Goal: Task Accomplishment & Management: Manage account settings

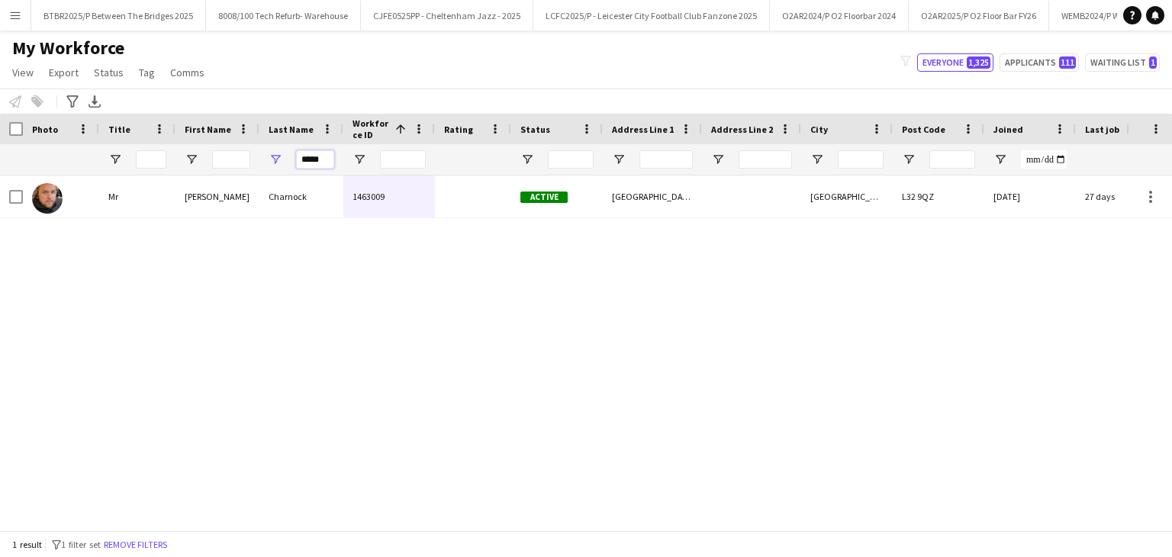
click at [317, 159] on input "*****" at bounding box center [315, 159] width 38 height 18
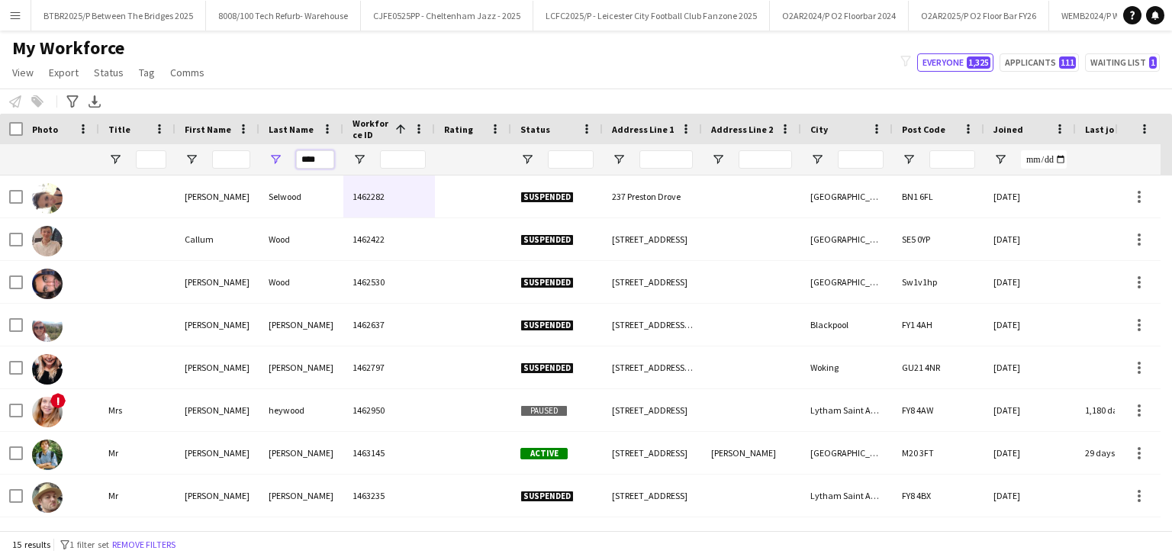
type input "****"
click at [242, 165] on input "First Name Filter Input" at bounding box center [231, 159] width 38 height 18
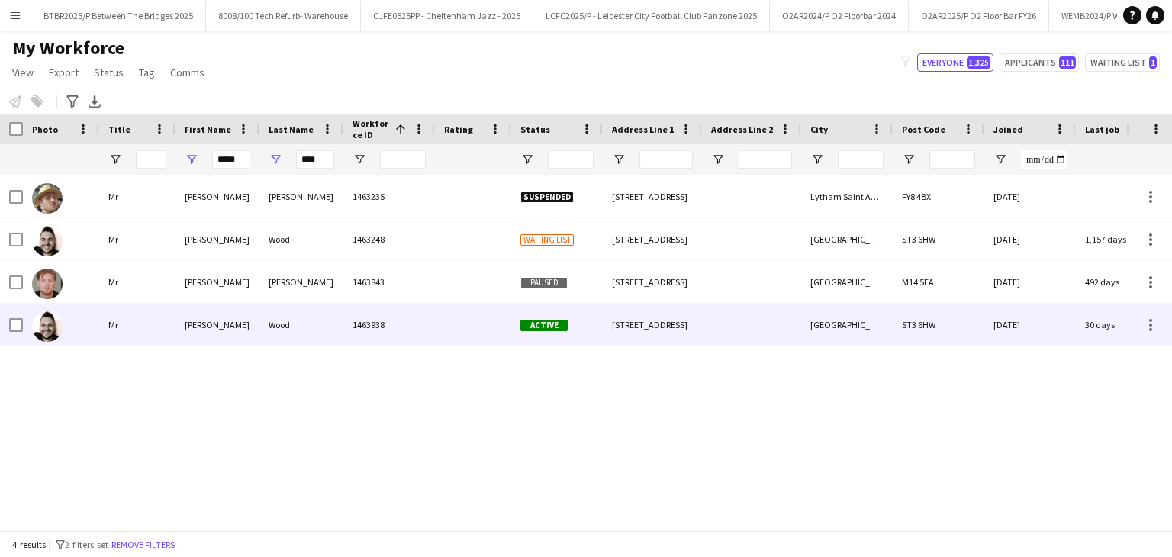
click at [423, 332] on div "1463938" at bounding box center [389, 325] width 92 height 42
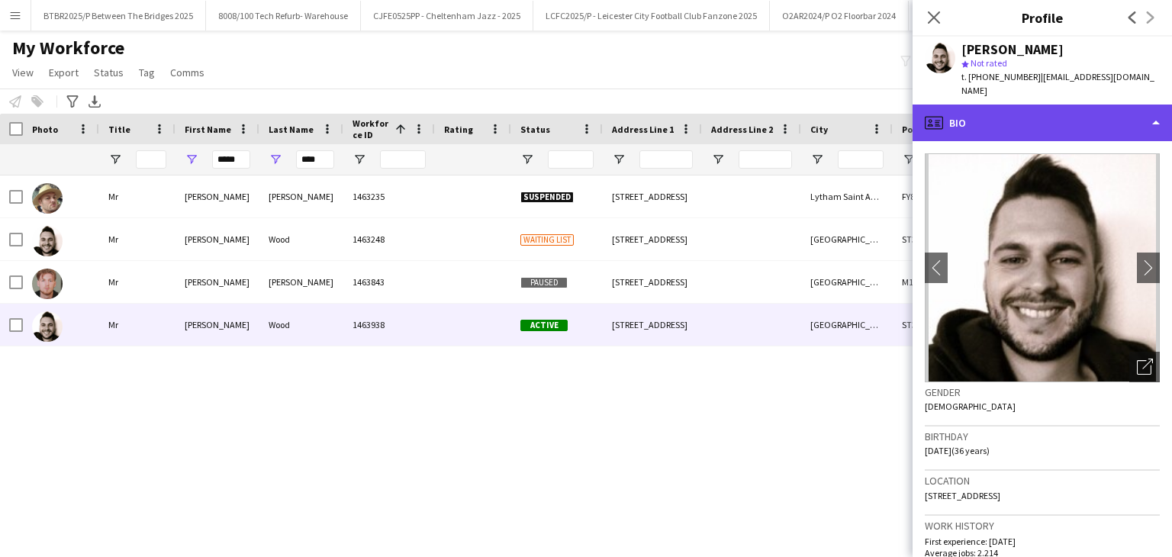
click at [1020, 109] on div "profile Bio" at bounding box center [1041, 123] width 259 height 37
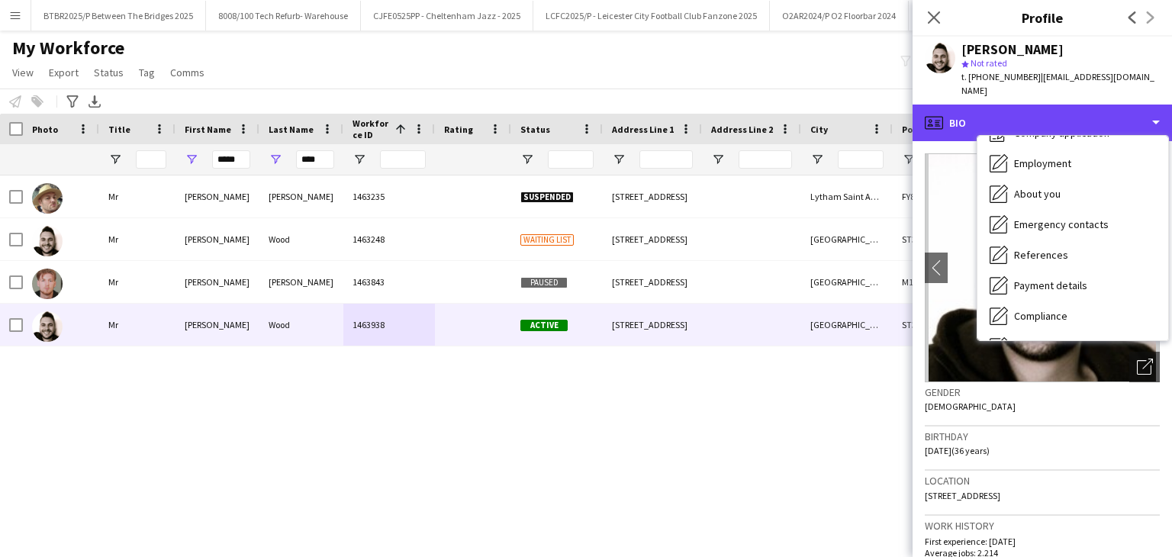
scroll to position [204, 0]
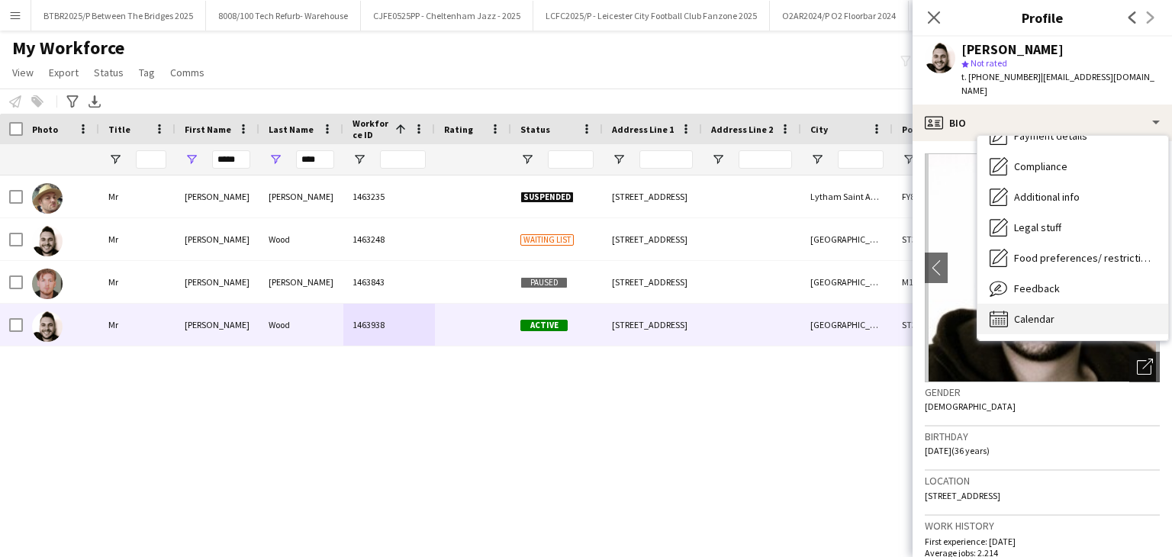
click at [1050, 312] on span "Calendar" at bounding box center [1034, 319] width 40 height 14
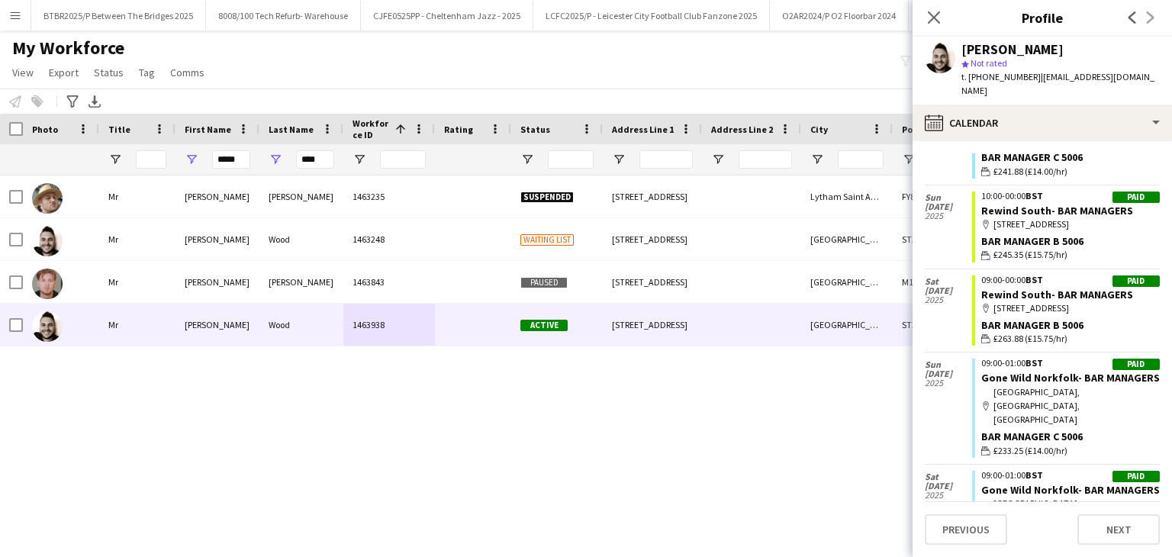
scroll to position [305, 0]
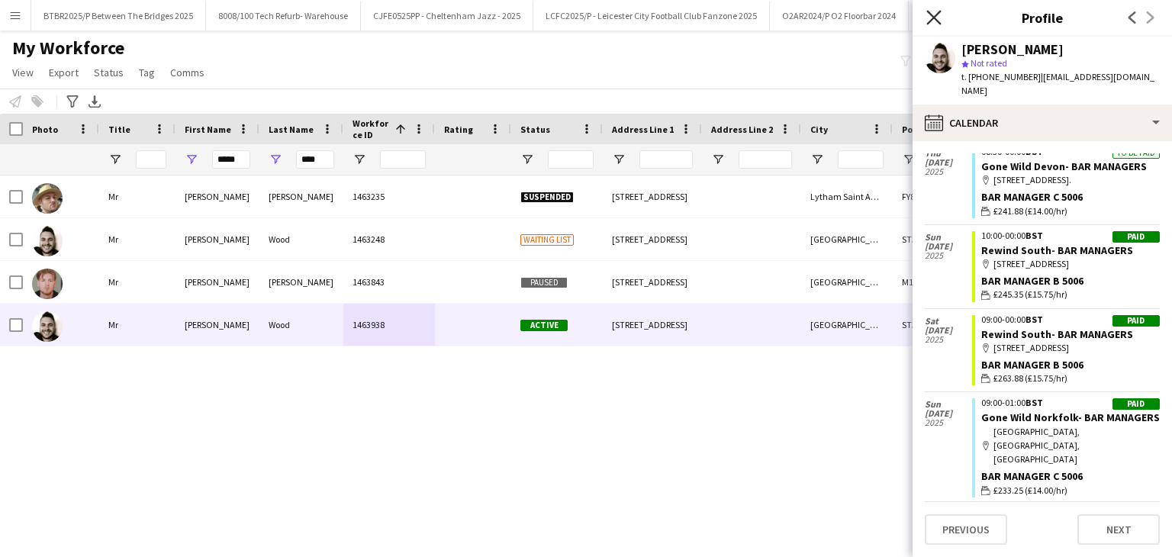
click at [931, 16] on icon at bounding box center [933, 17] width 14 height 14
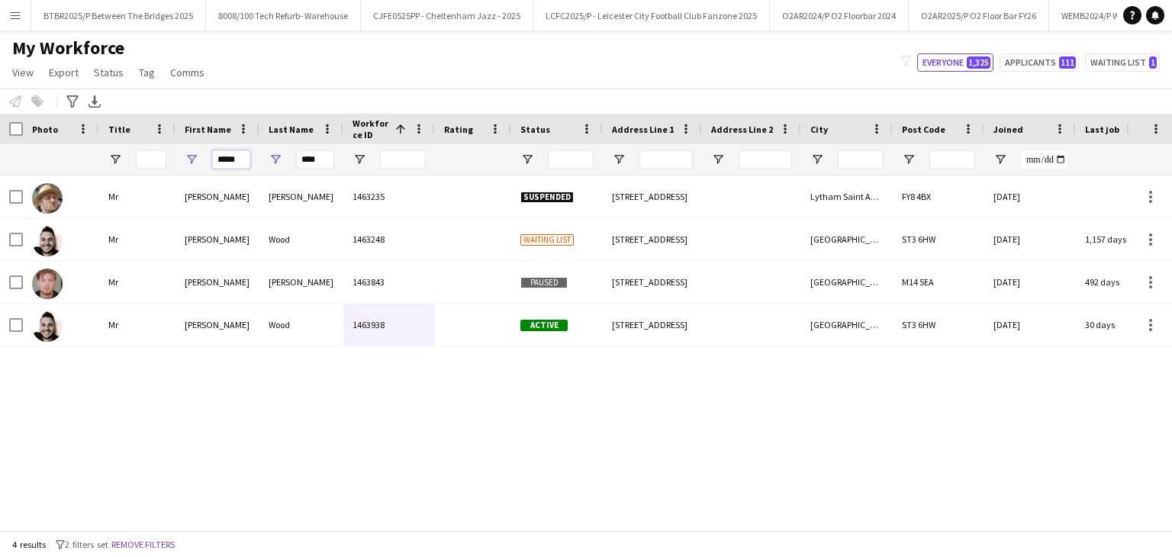
click at [234, 159] on input "*****" at bounding box center [231, 159] width 38 height 18
type input "****"
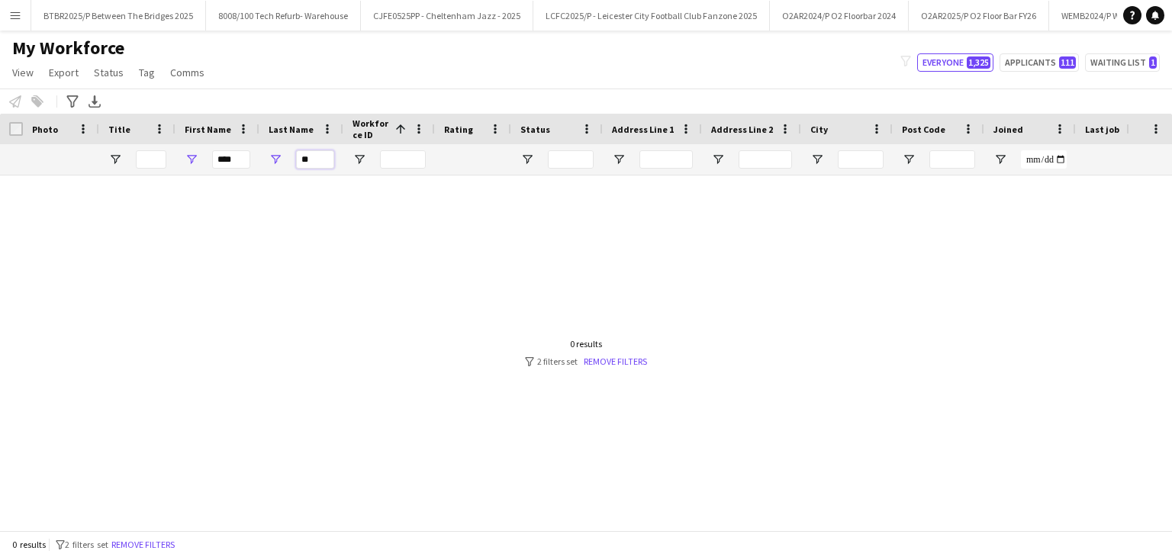
type input "*"
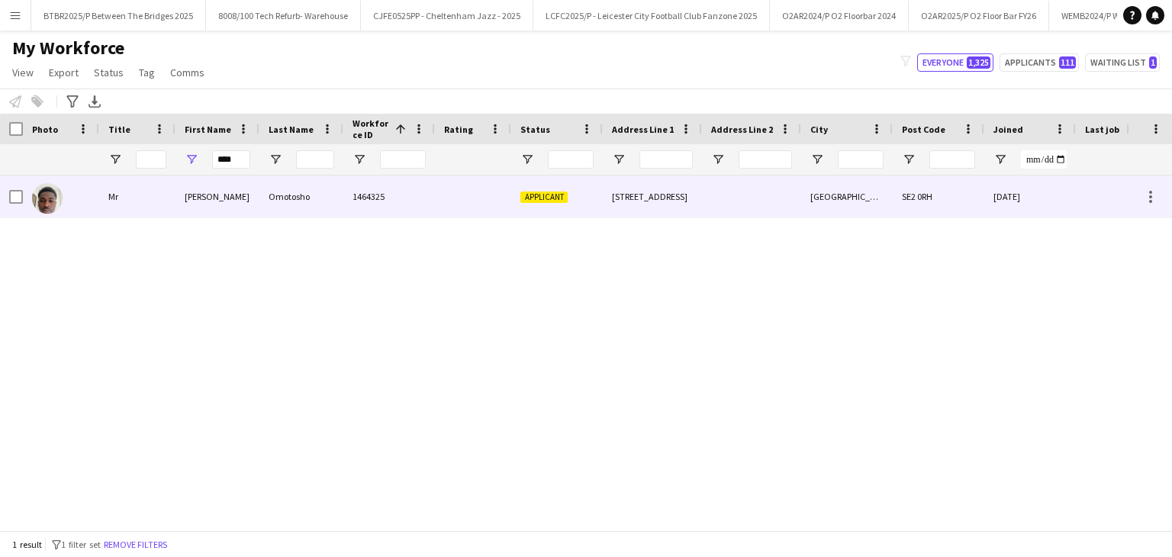
click at [236, 203] on div "[PERSON_NAME]" at bounding box center [217, 196] width 84 height 42
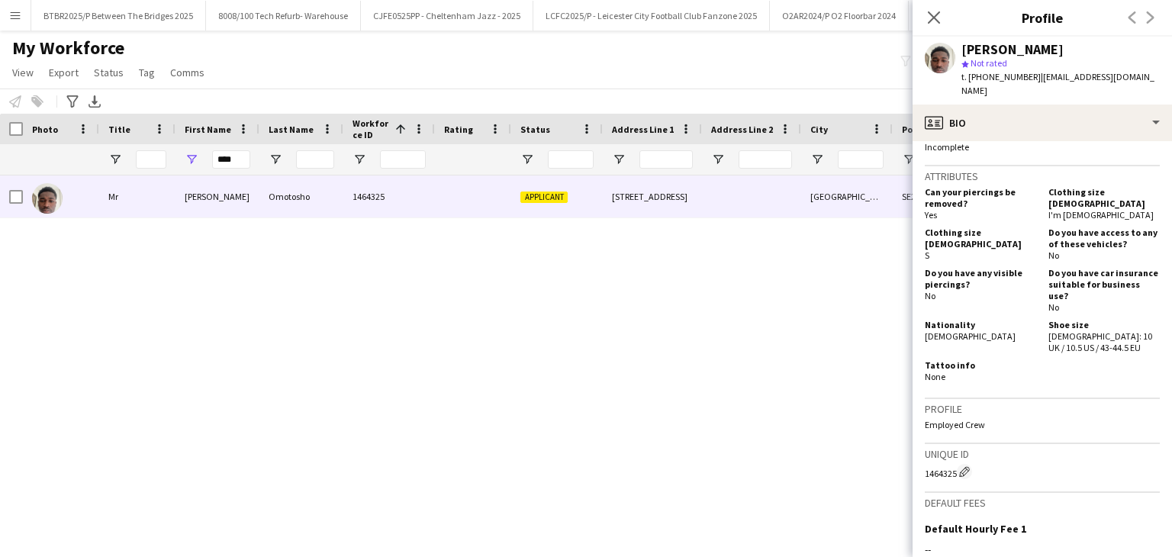
scroll to position [610, 0]
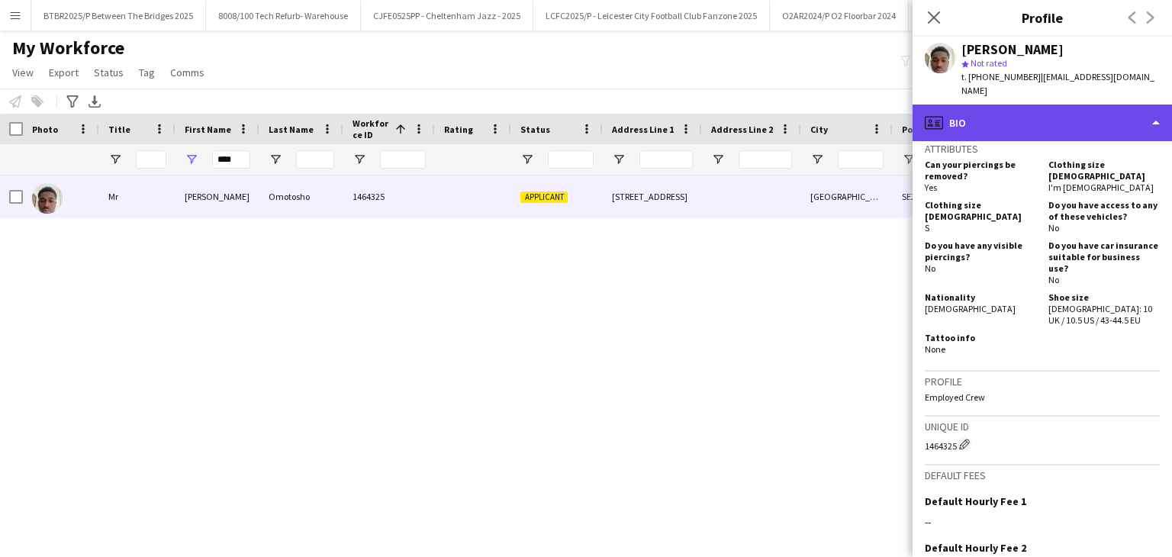
click at [1120, 132] on div "profile Bio" at bounding box center [1041, 123] width 259 height 37
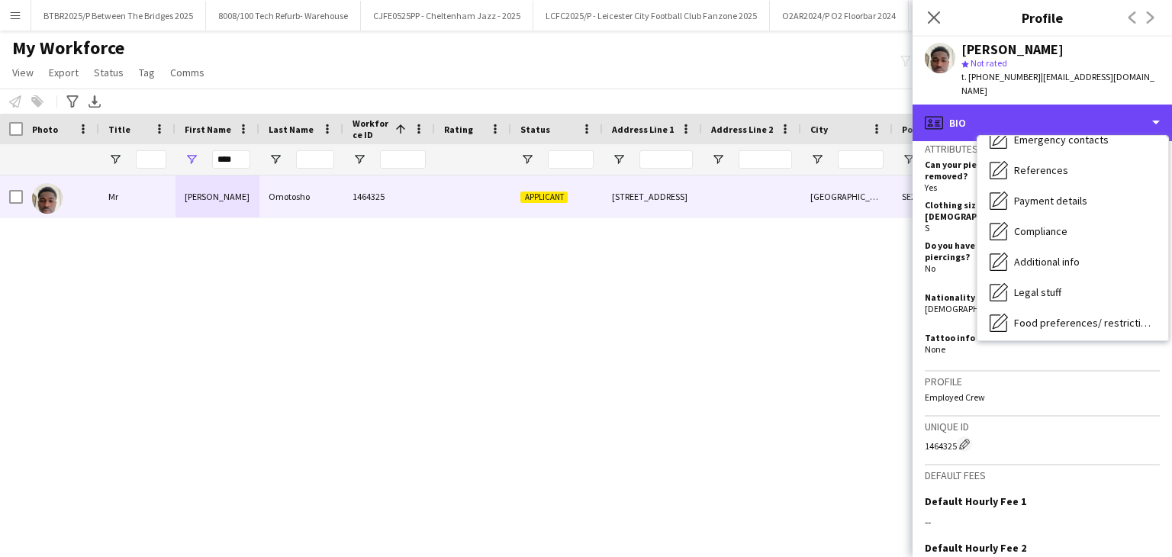
scroll to position [153, 0]
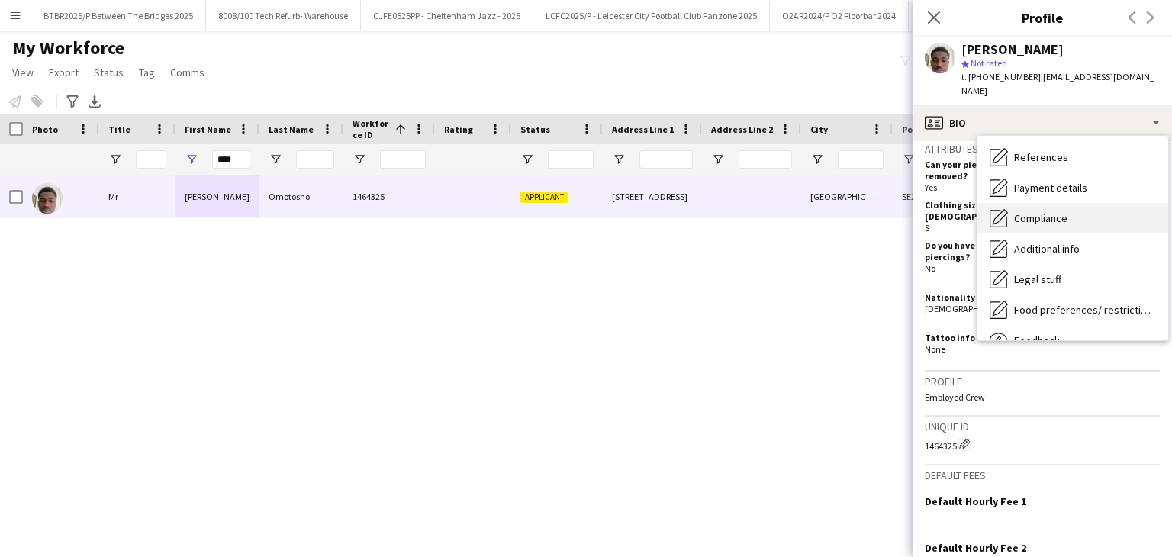
click at [1099, 224] on div "Compliance Compliance" at bounding box center [1072, 218] width 191 height 31
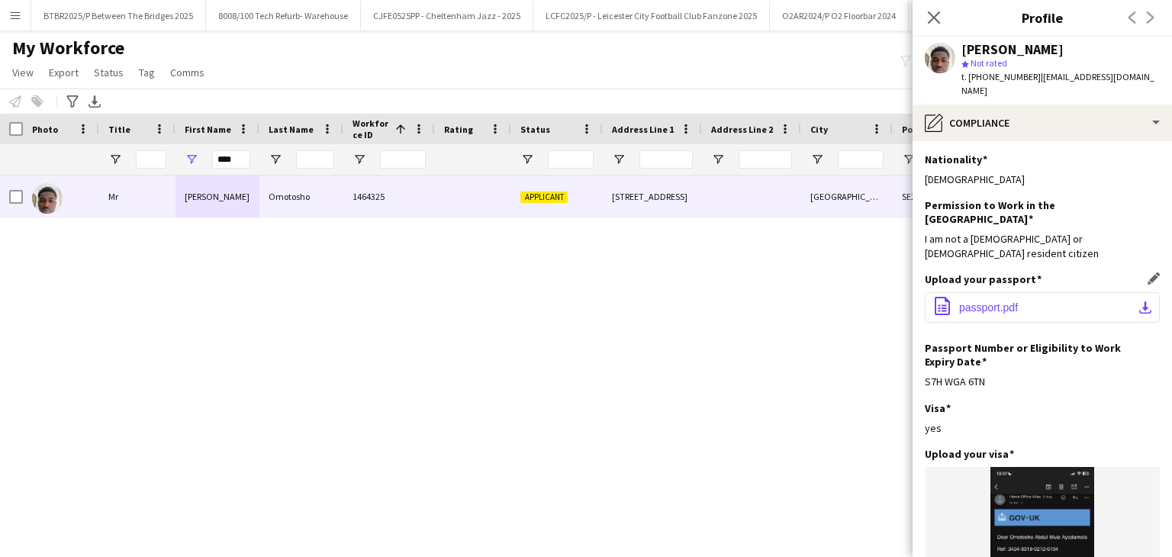
scroll to position [0, 0]
drag, startPoint x: 985, startPoint y: 353, endPoint x: 927, endPoint y: 357, distance: 58.1
click at [927, 375] on div "S7H WGA 6TN" at bounding box center [1042, 382] width 235 height 14
copy div "S7H WGA 6TN"
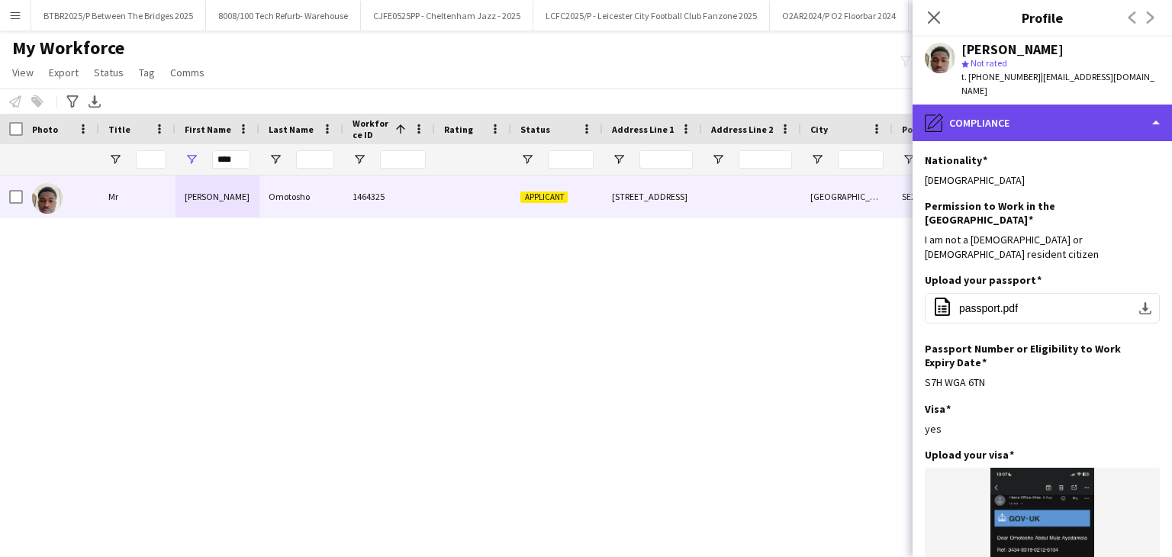
click at [1040, 115] on div "pencil4 Compliance" at bounding box center [1041, 123] width 259 height 37
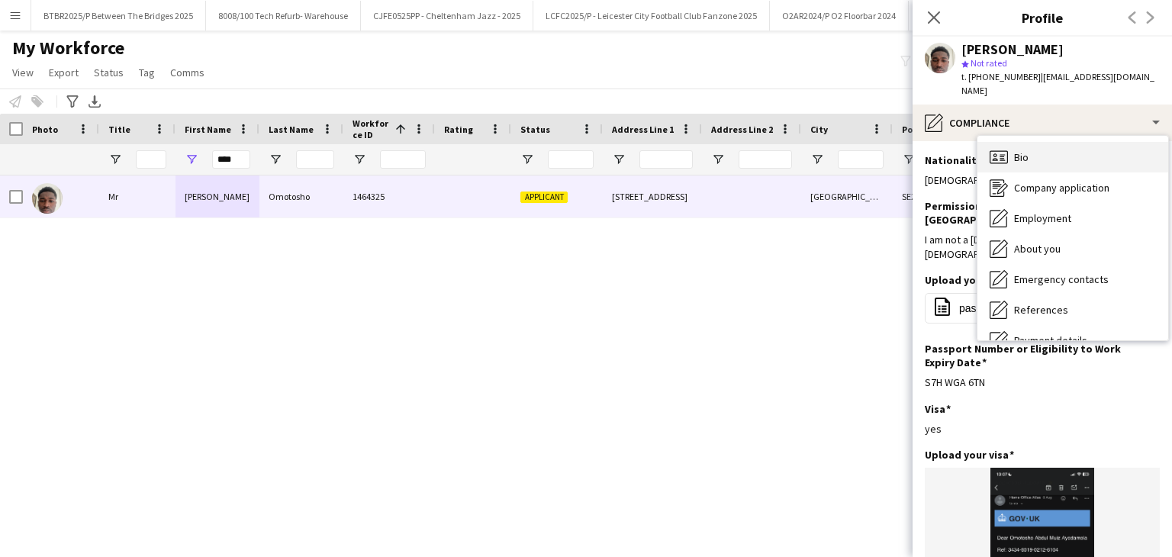
click at [1060, 152] on div "Bio Bio" at bounding box center [1072, 157] width 191 height 31
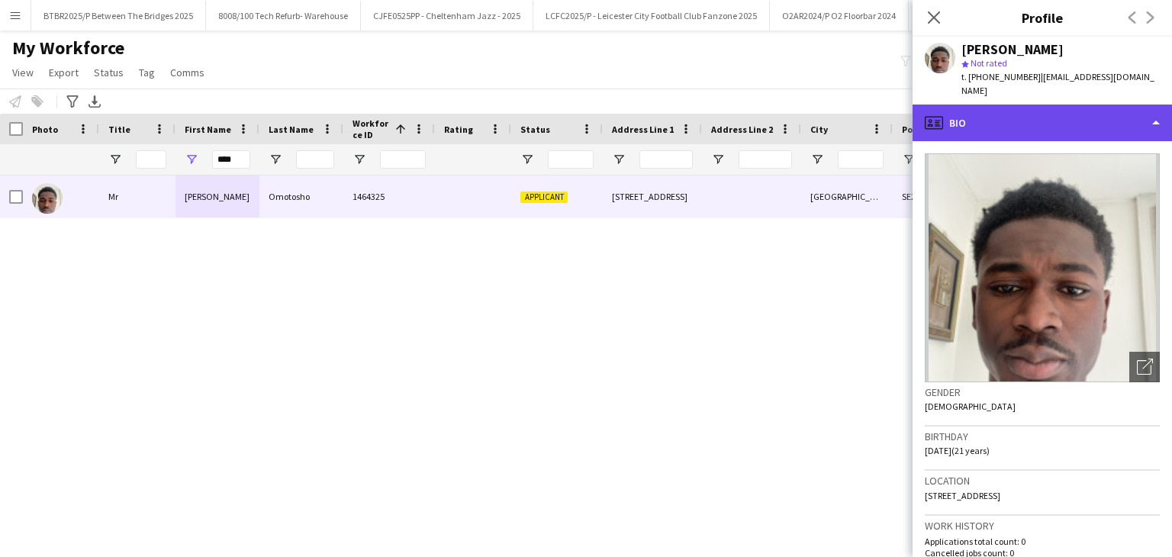
click at [1092, 114] on div "profile Bio" at bounding box center [1041, 123] width 259 height 37
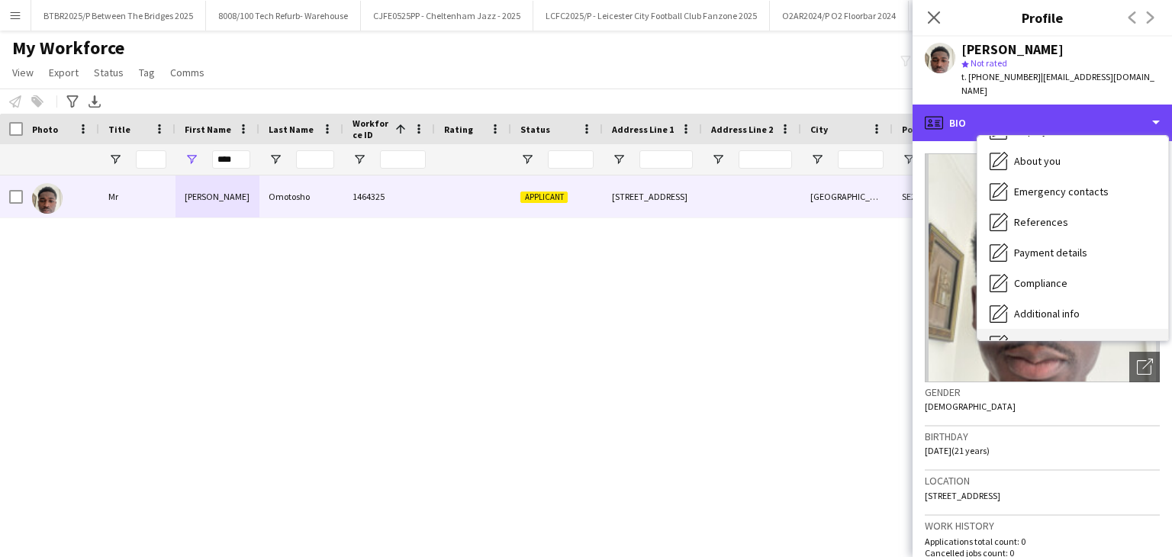
scroll to position [204, 0]
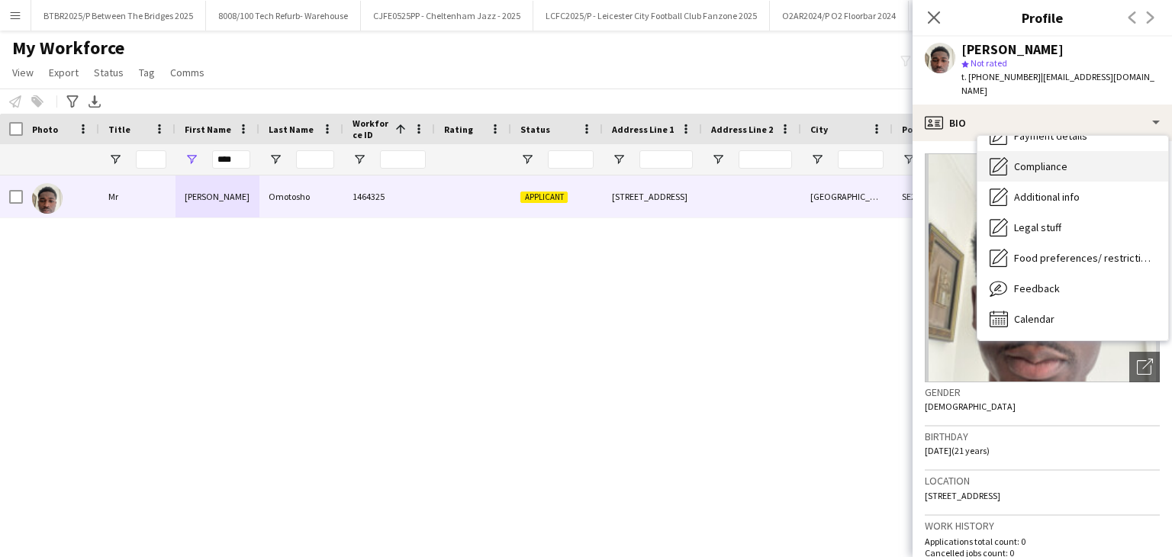
click at [1074, 173] on div "Compliance Compliance" at bounding box center [1072, 166] width 191 height 31
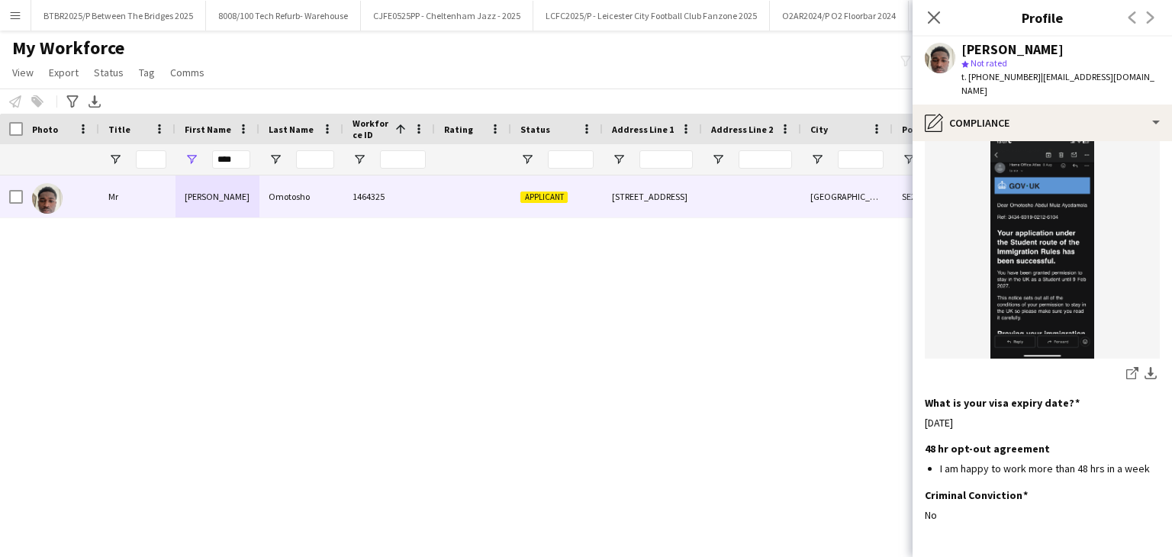
scroll to position [368, 0]
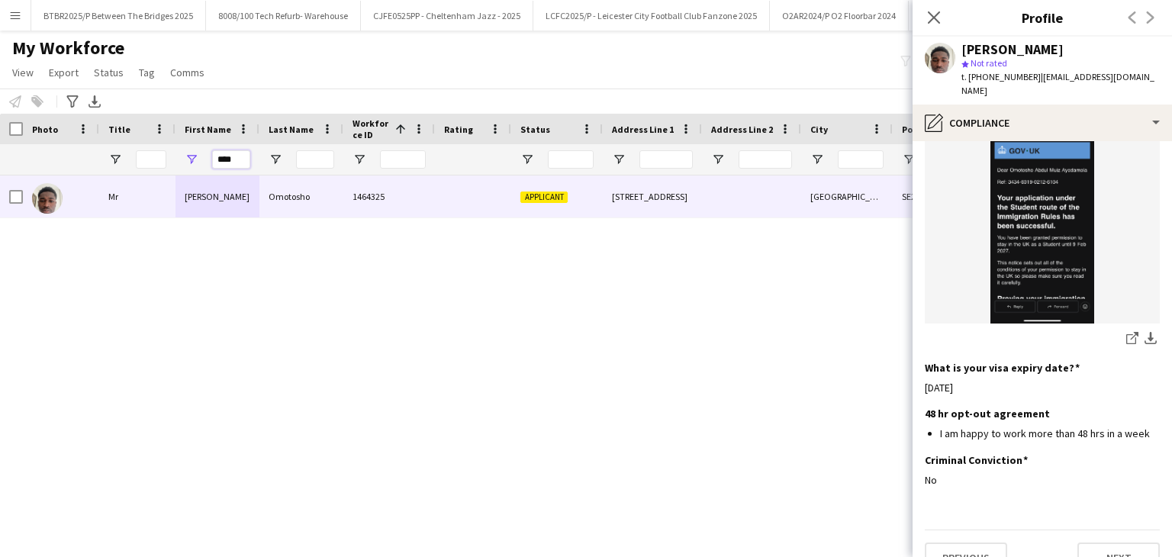
click at [249, 162] on input "****" at bounding box center [231, 159] width 38 height 18
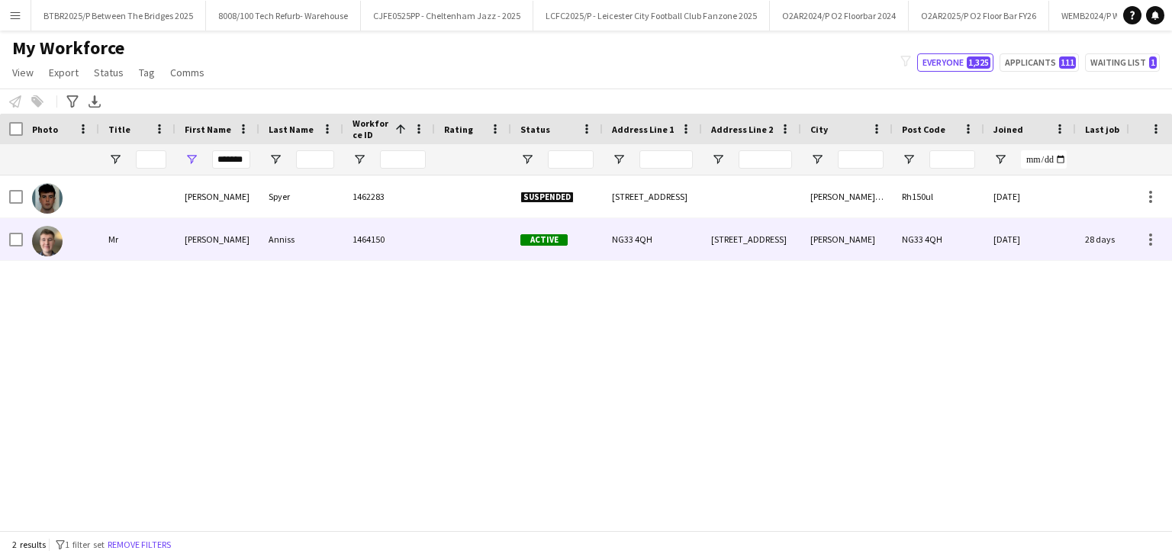
click at [421, 249] on div "1464150" at bounding box center [389, 239] width 92 height 42
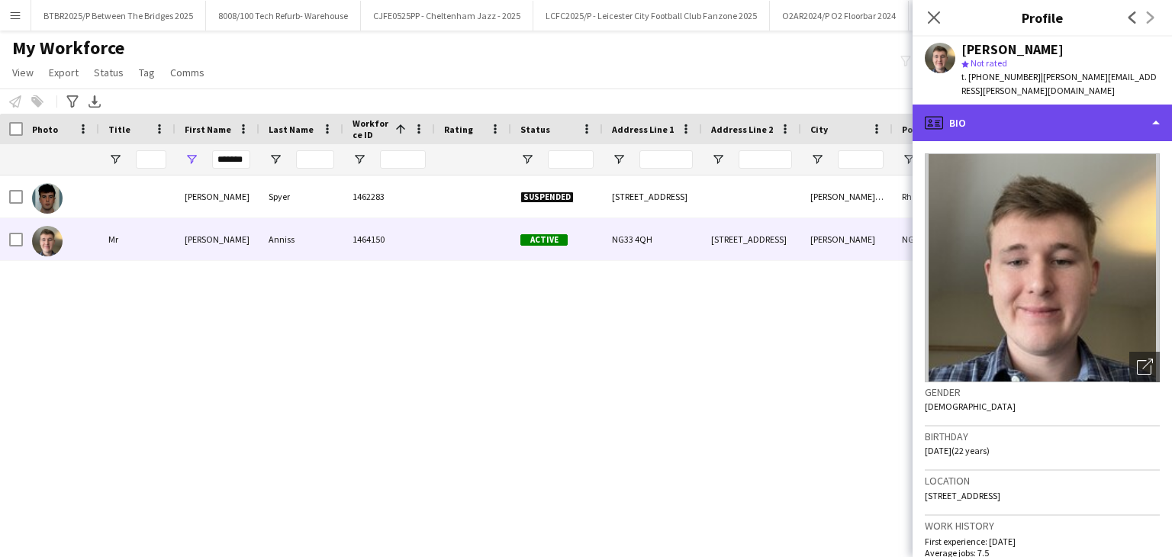
click at [1022, 111] on div "profile Bio" at bounding box center [1041, 123] width 259 height 37
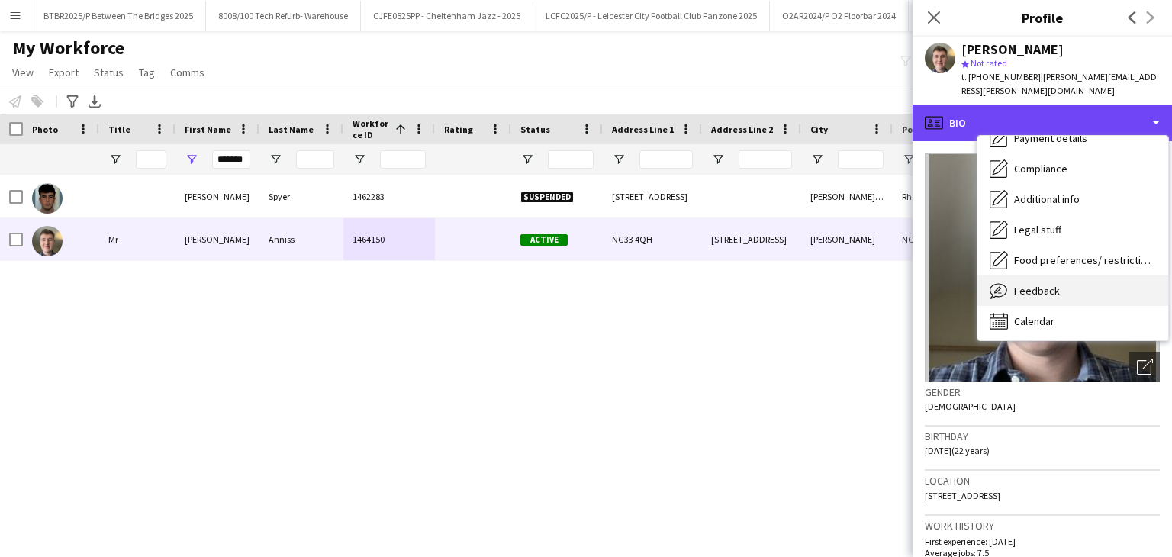
scroll to position [204, 0]
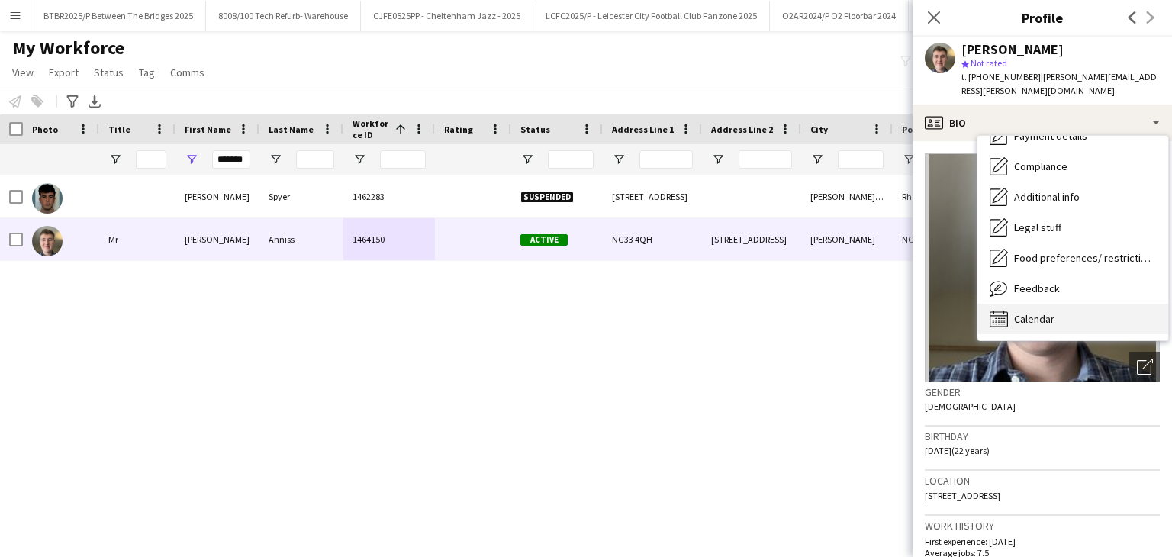
click at [1050, 312] on span "Calendar" at bounding box center [1034, 319] width 40 height 14
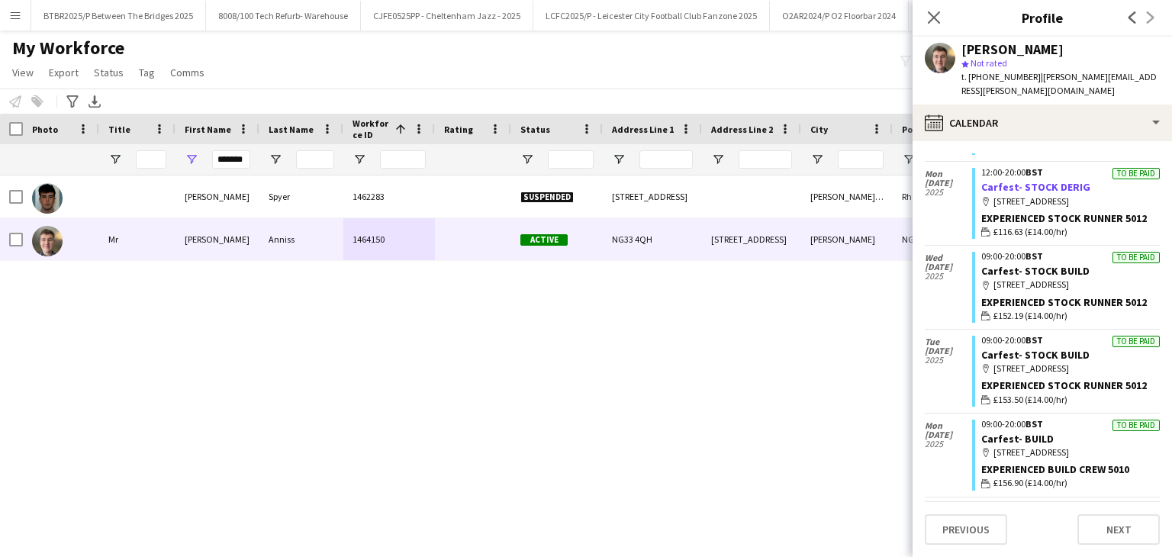
scroll to position [0, 0]
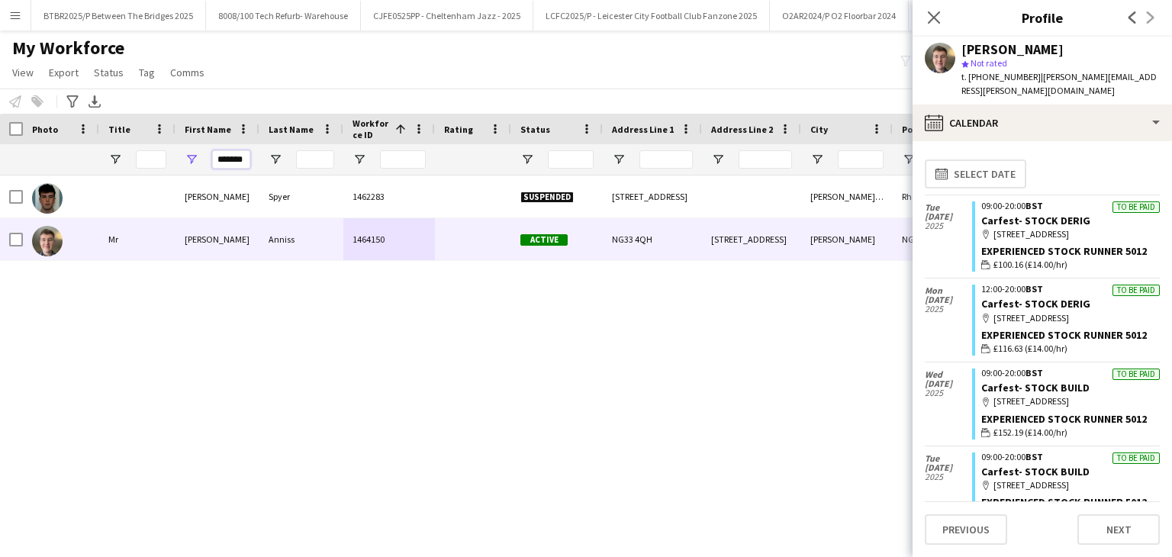
click at [226, 156] on input "*******" at bounding box center [231, 159] width 38 height 18
click at [226, 159] on input "*******" at bounding box center [231, 159] width 38 height 18
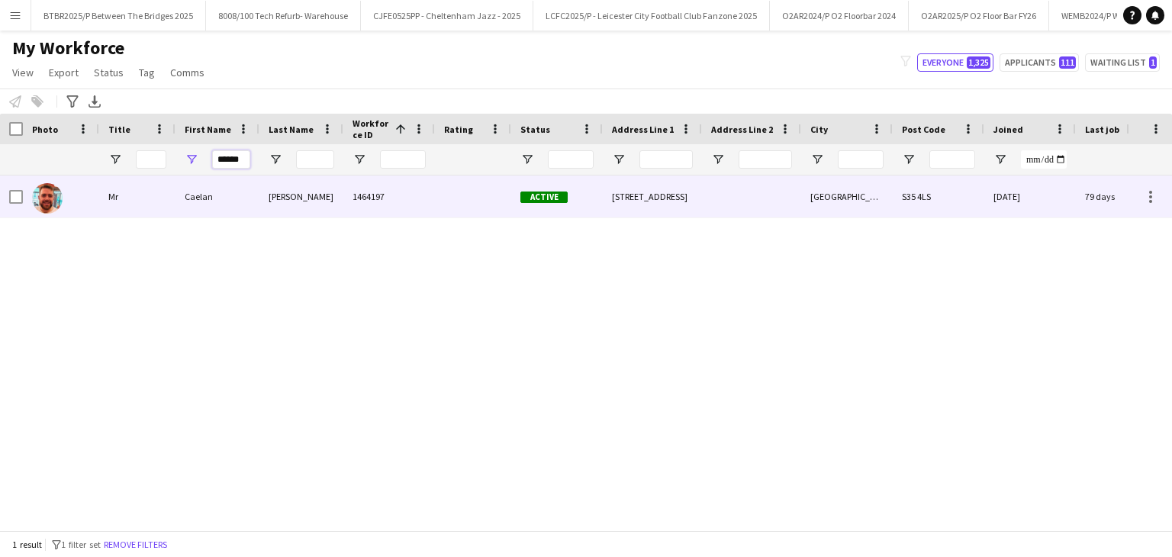
type input "******"
click at [244, 184] on div "Caelan" at bounding box center [217, 196] width 84 height 42
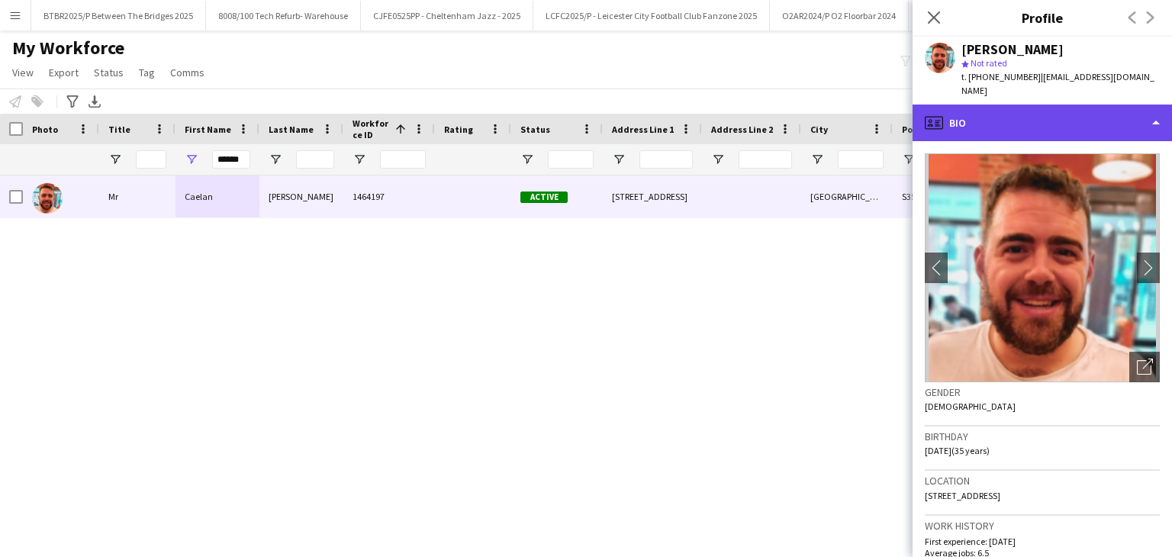
click at [1070, 123] on div "profile Bio" at bounding box center [1041, 123] width 259 height 37
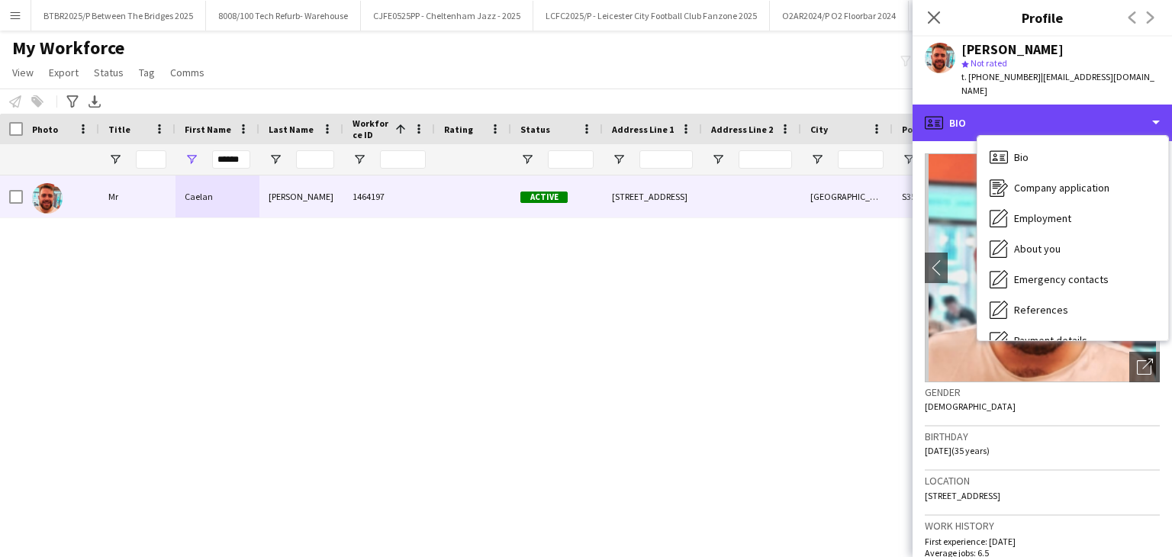
scroll to position [204, 0]
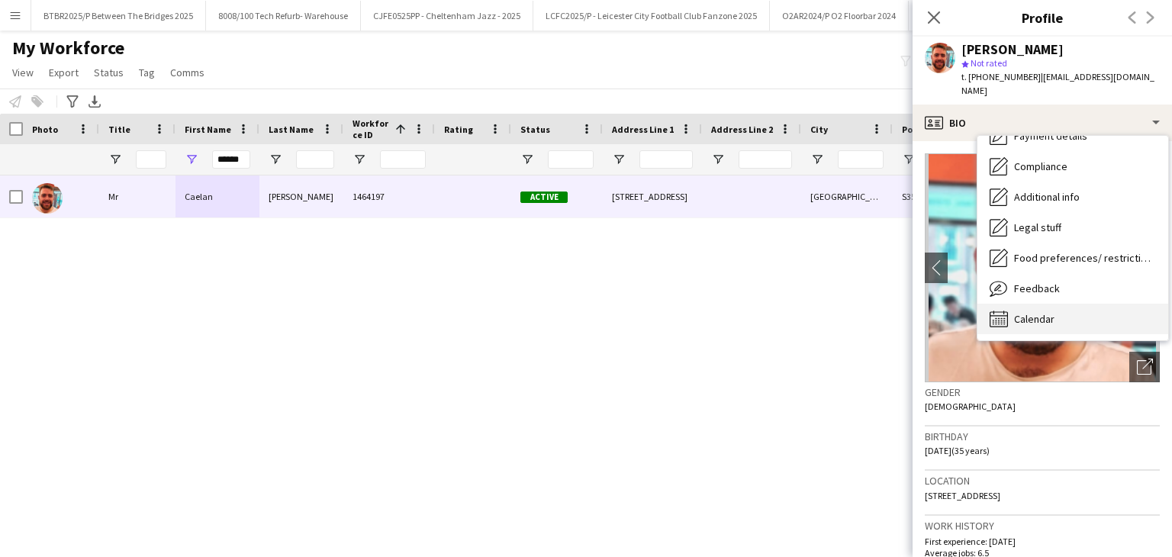
click at [1066, 304] on div "Calendar Calendar" at bounding box center [1072, 319] width 191 height 31
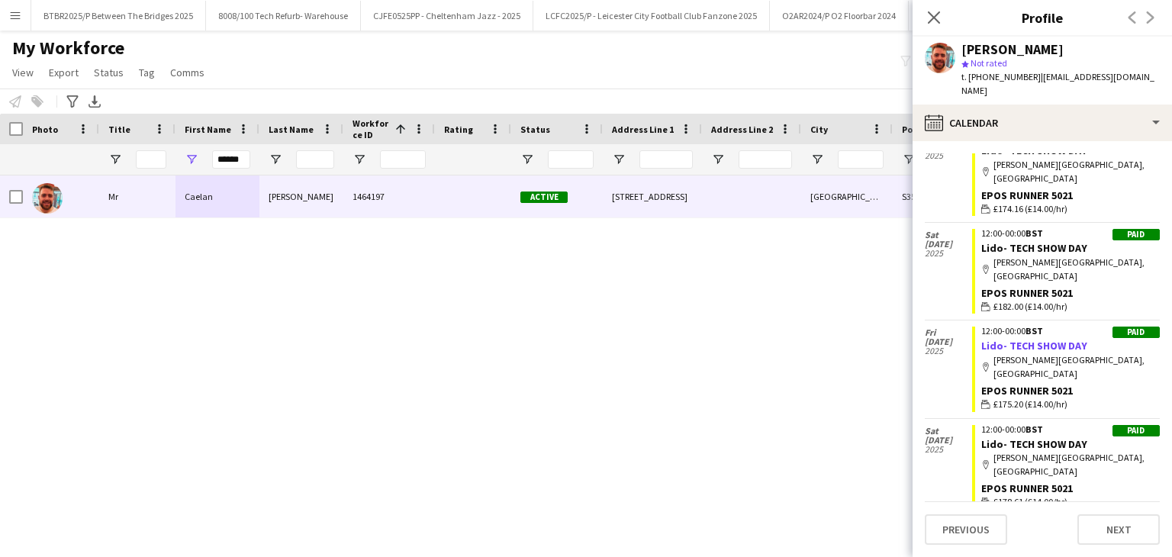
scroll to position [345, 0]
click at [233, 162] on input "******" at bounding box center [231, 159] width 38 height 18
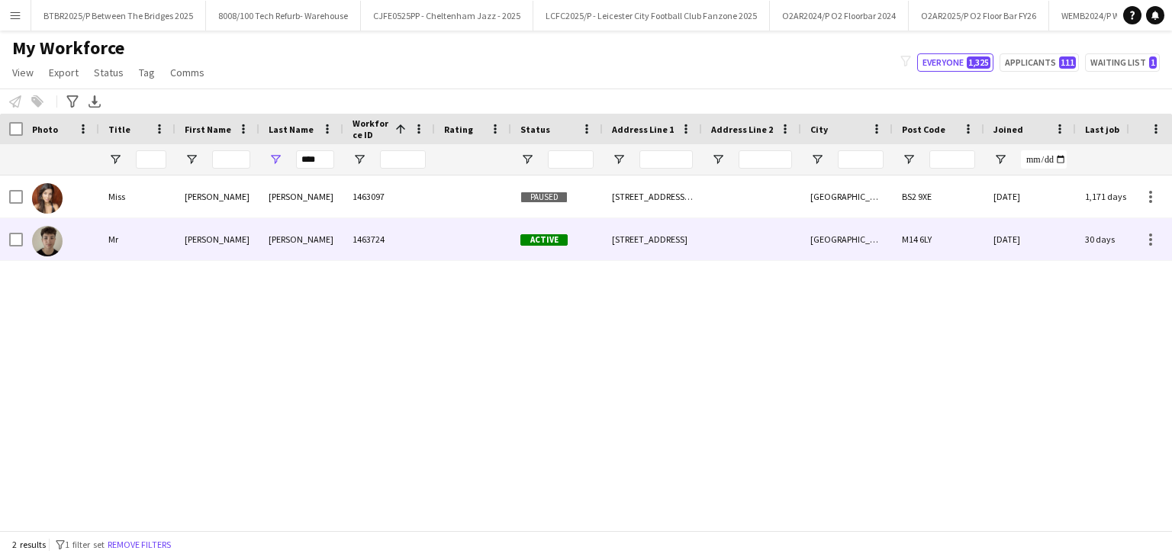
click at [391, 235] on div "1463724" at bounding box center [389, 239] width 92 height 42
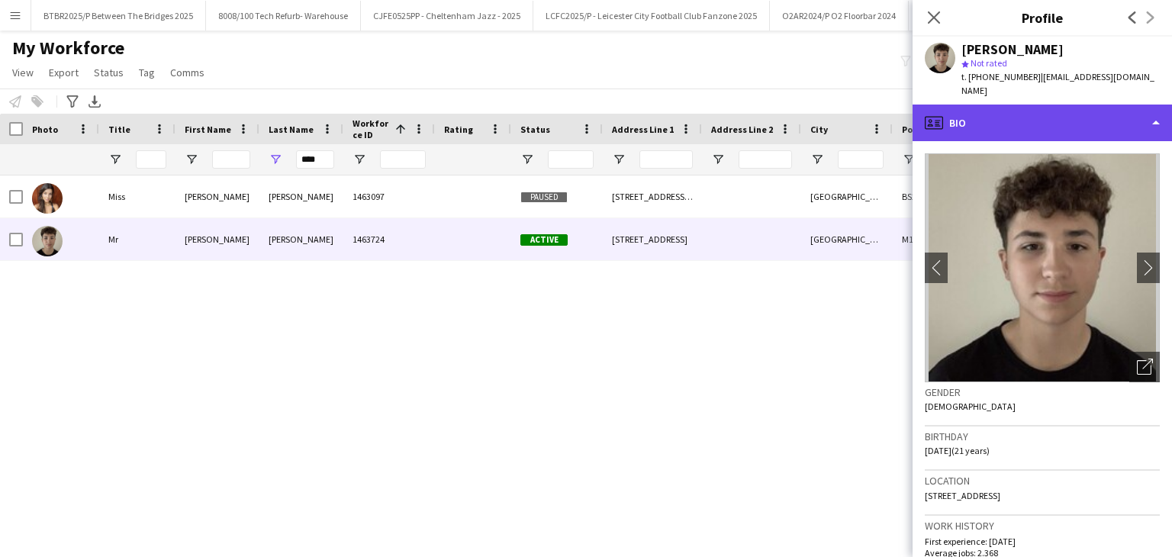
click at [1063, 108] on div "profile Bio" at bounding box center [1041, 123] width 259 height 37
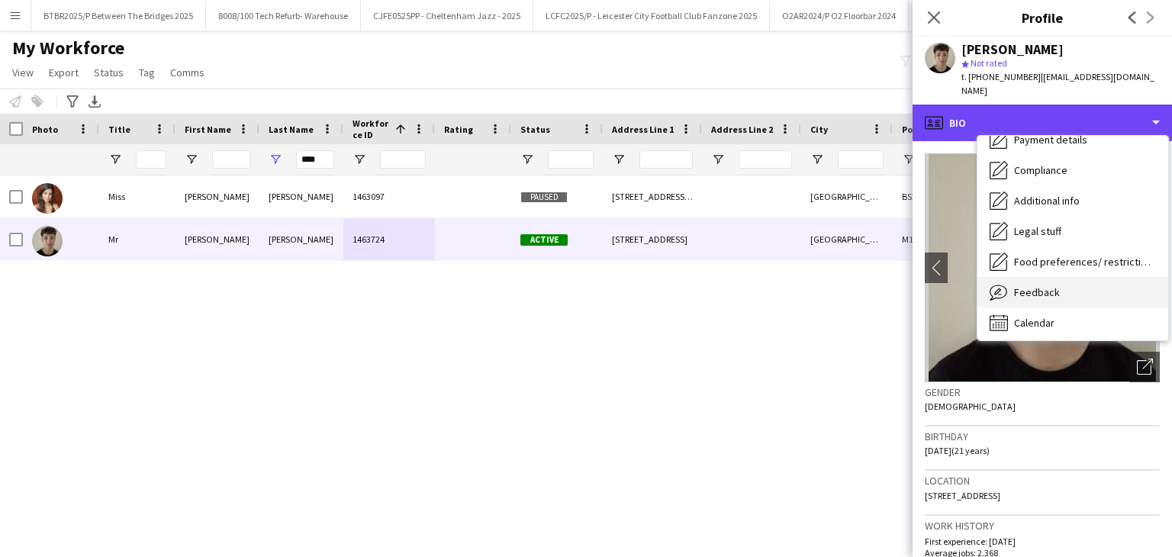
scroll to position [204, 0]
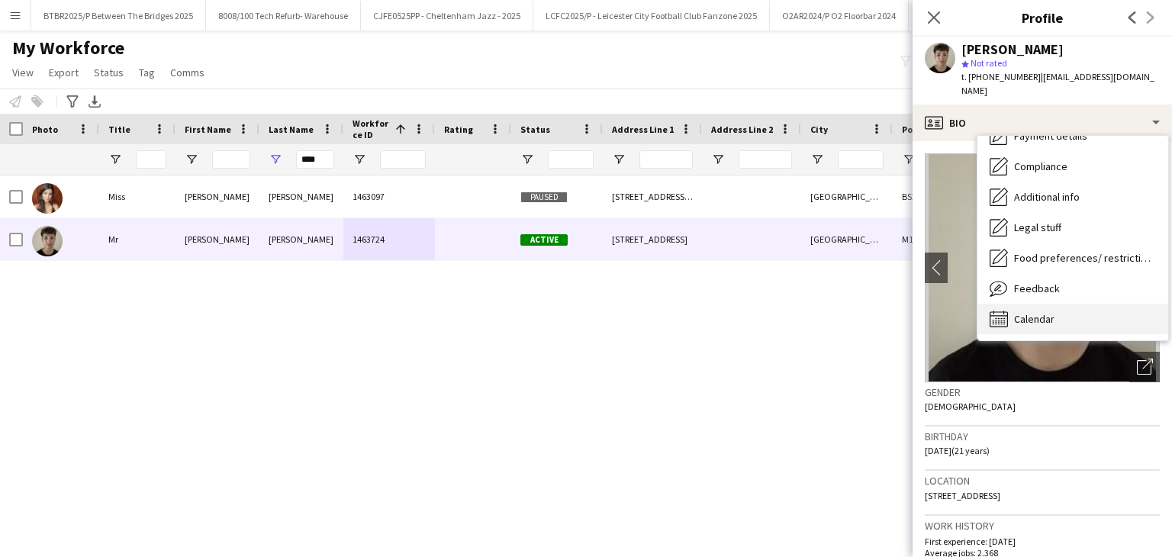
click at [1058, 304] on div "Calendar Calendar" at bounding box center [1072, 319] width 191 height 31
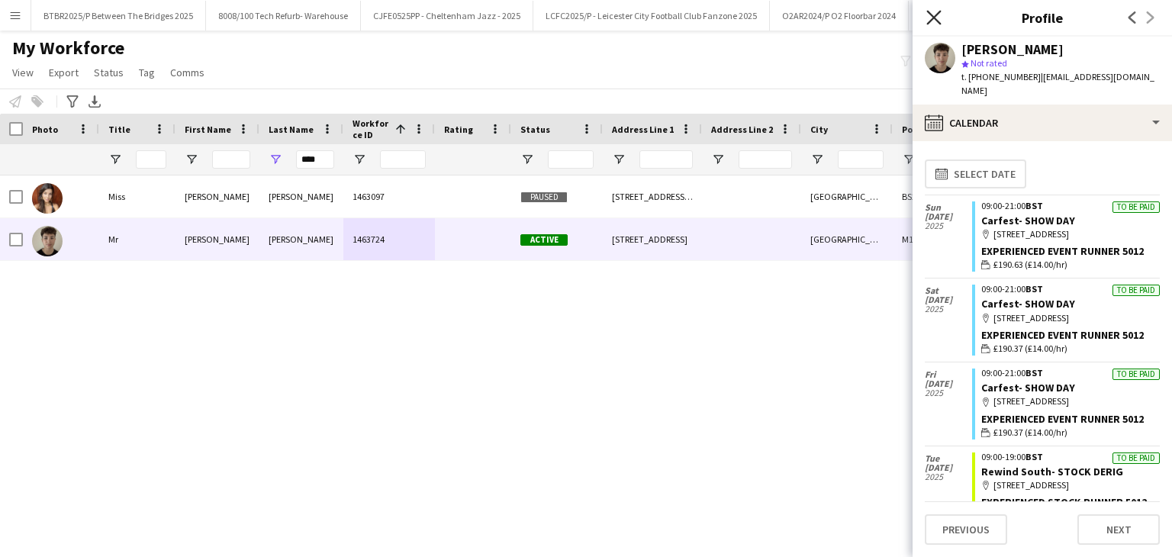
click at [935, 19] on icon at bounding box center [933, 17] width 14 height 14
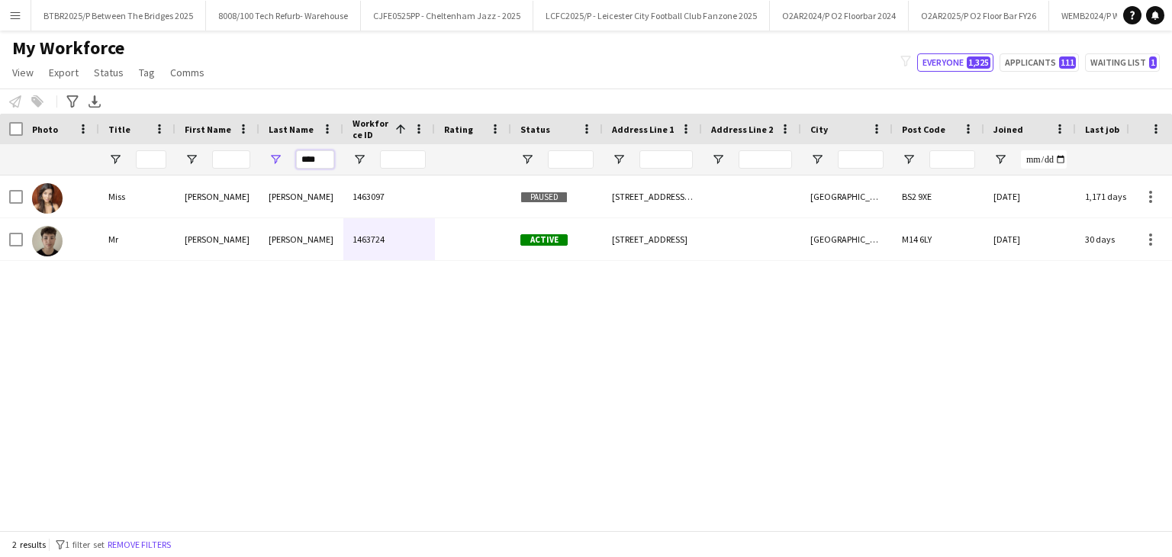
click at [300, 159] on input "****" at bounding box center [315, 159] width 38 height 18
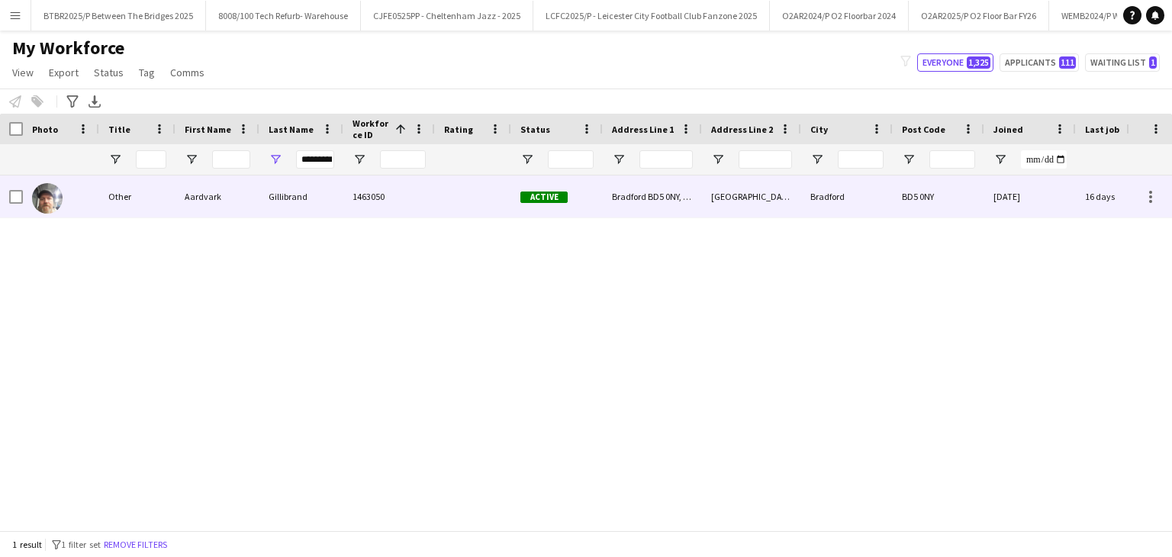
click at [456, 190] on div at bounding box center [473, 196] width 76 height 42
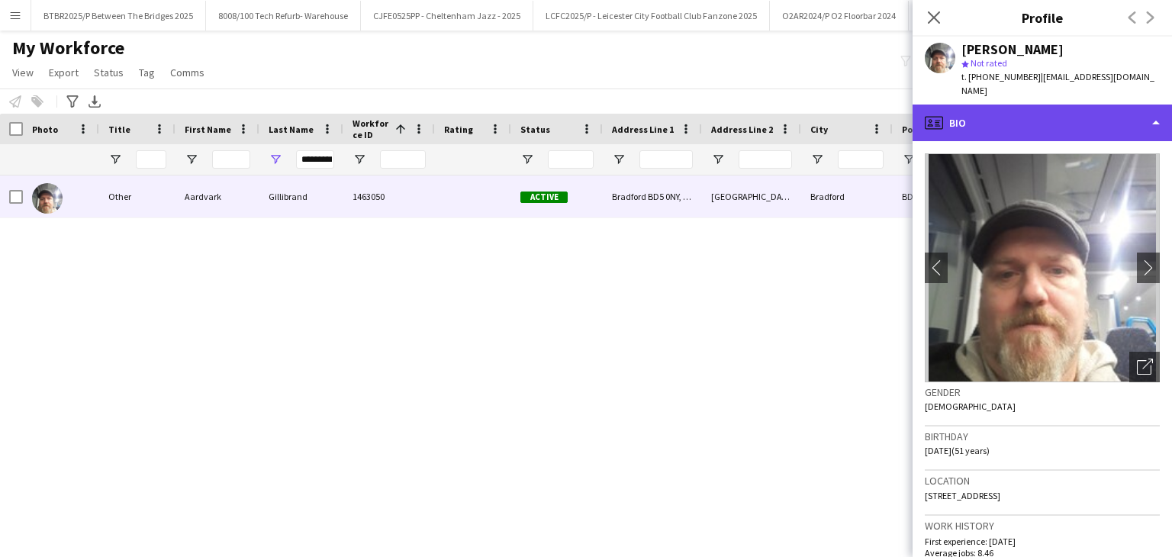
click at [1004, 110] on div "profile Bio" at bounding box center [1041, 123] width 259 height 37
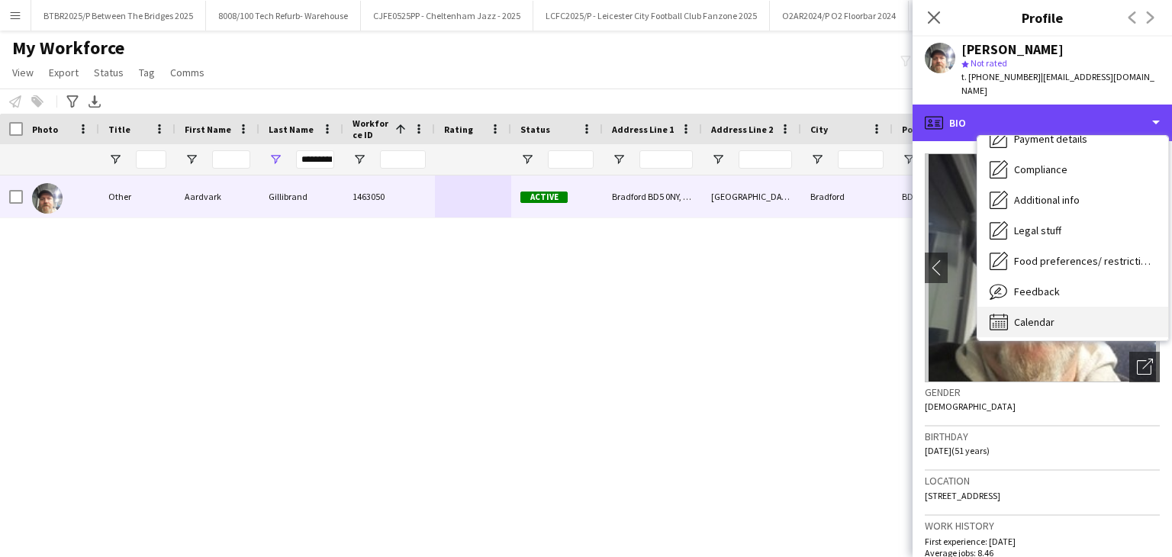
scroll to position [204, 0]
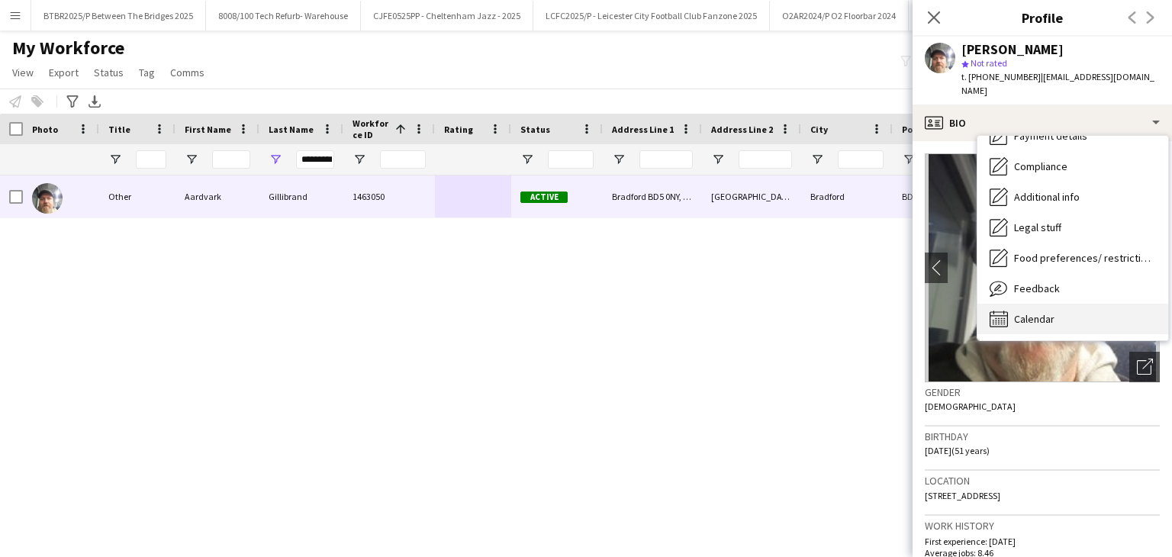
click at [1085, 307] on div "Calendar Calendar" at bounding box center [1072, 319] width 191 height 31
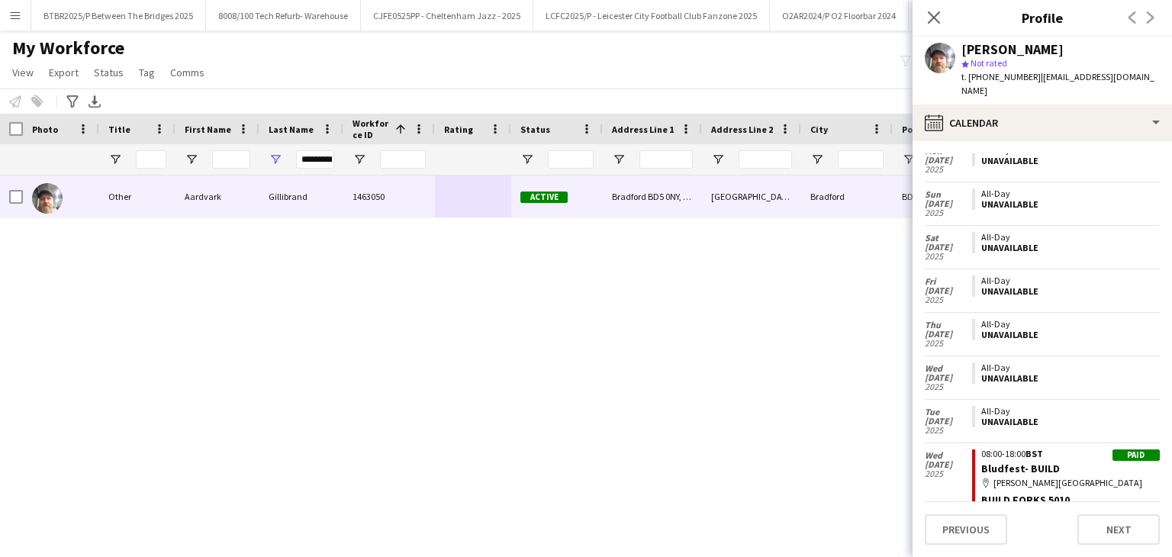
scroll to position [3616, 0]
click at [325, 149] on div "*********" at bounding box center [315, 159] width 38 height 31
click at [320, 162] on input "*********" at bounding box center [315, 159] width 38 height 18
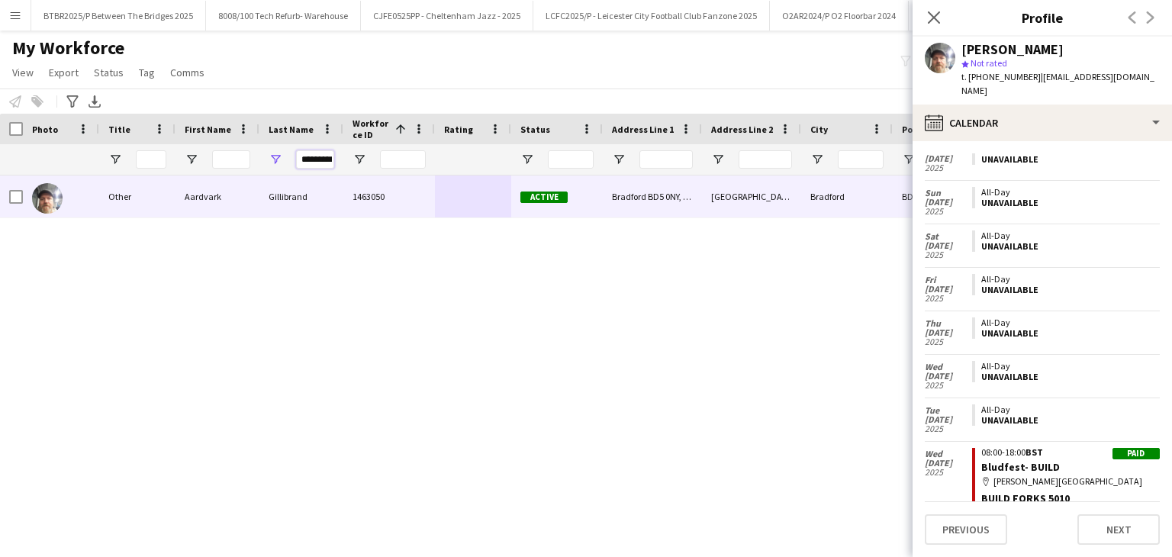
click at [320, 163] on input "*********" at bounding box center [315, 159] width 38 height 18
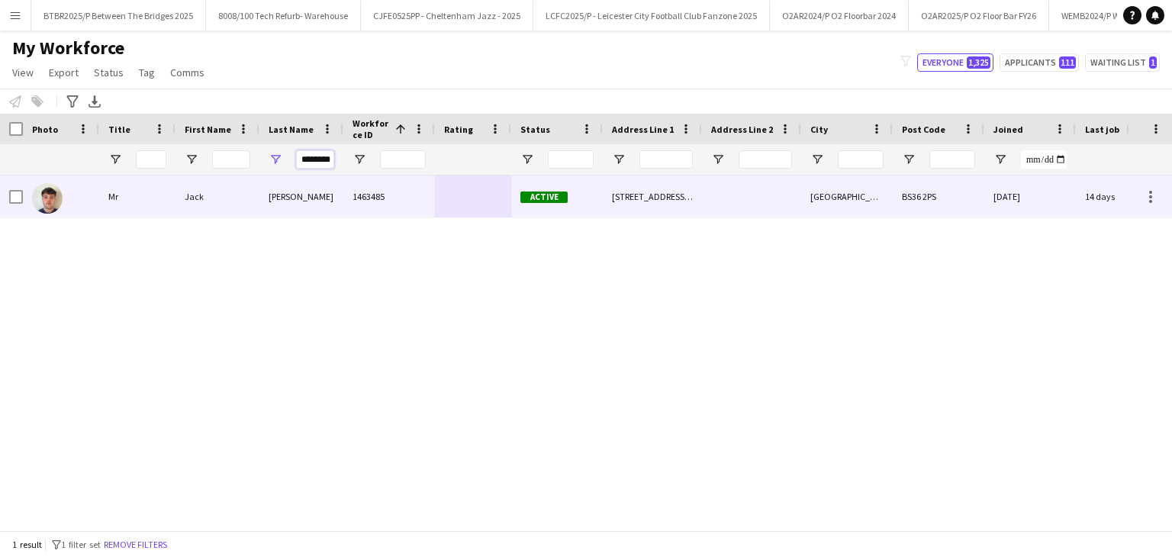
type input "********"
click at [339, 193] on div "[PERSON_NAME]" at bounding box center [301, 196] width 84 height 42
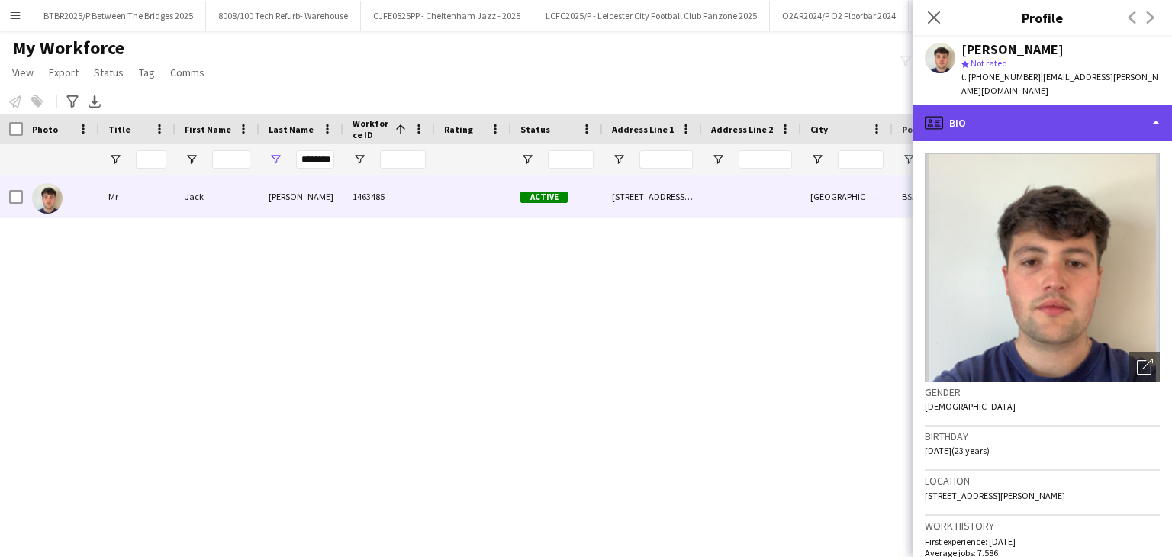
click at [1031, 105] on div "profile Bio" at bounding box center [1041, 123] width 259 height 37
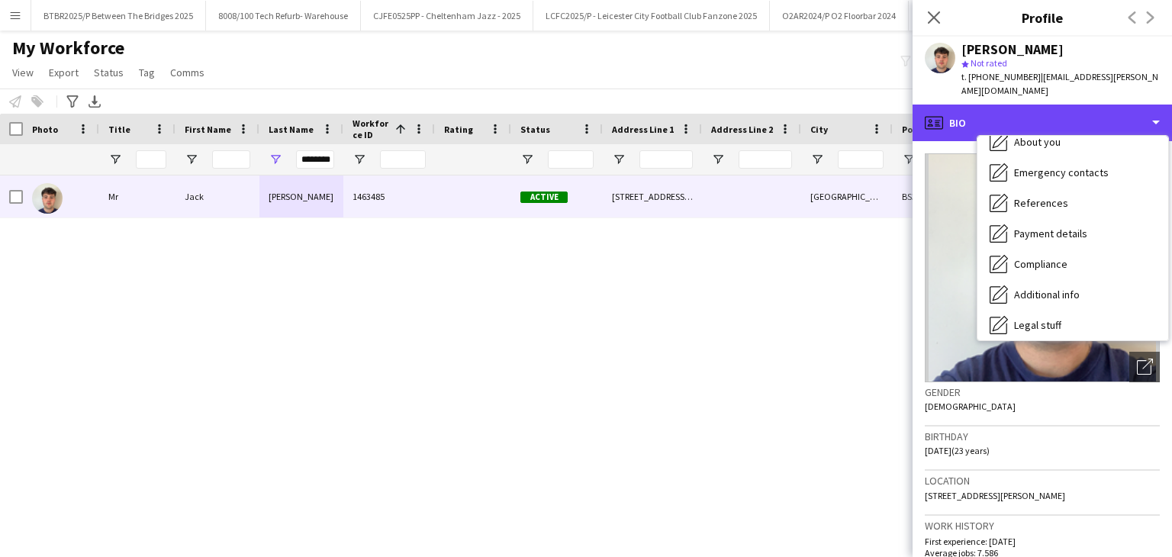
scroll to position [204, 0]
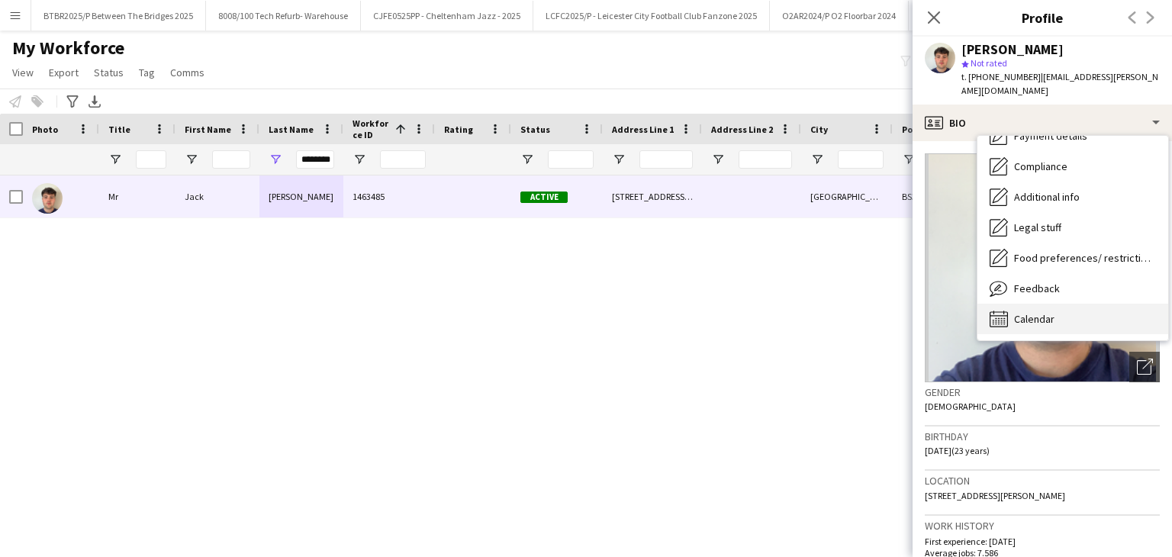
click at [1068, 307] on div "Calendar Calendar" at bounding box center [1072, 319] width 191 height 31
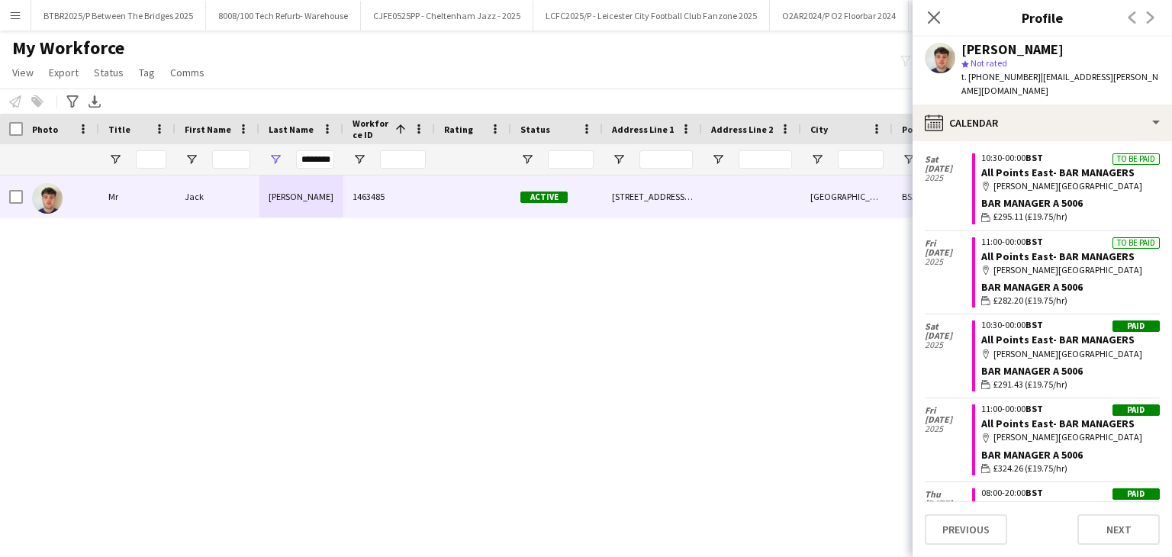
scroll to position [1401, 0]
drag, startPoint x: 21, startPoint y: 18, endPoint x: 37, endPoint y: 33, distance: 22.1
click at [21, 18] on button "Menu" at bounding box center [15, 15] width 31 height 31
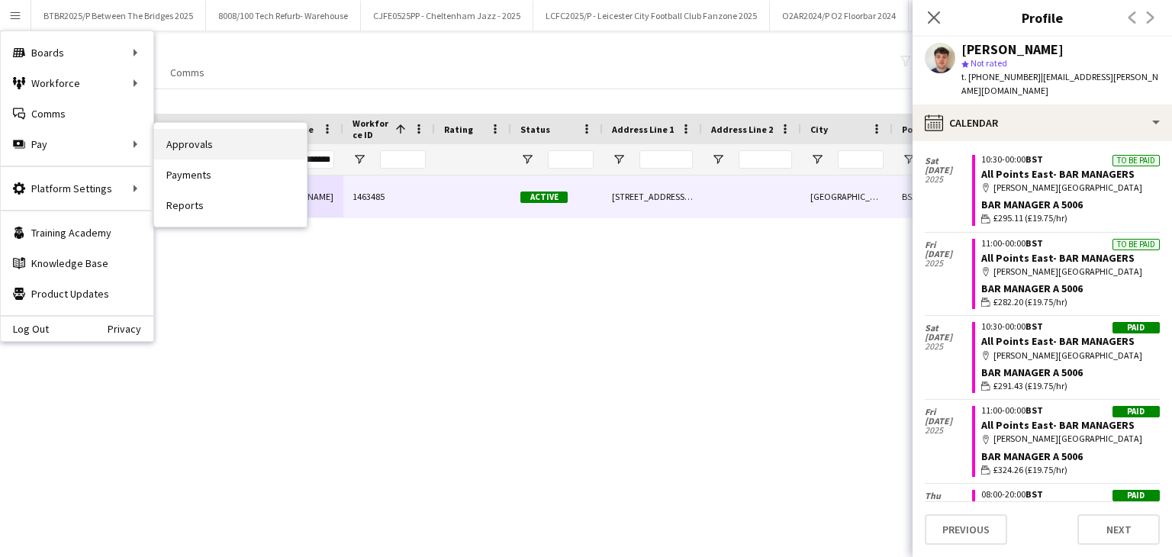
click at [211, 147] on link "Approvals" at bounding box center [230, 144] width 153 height 31
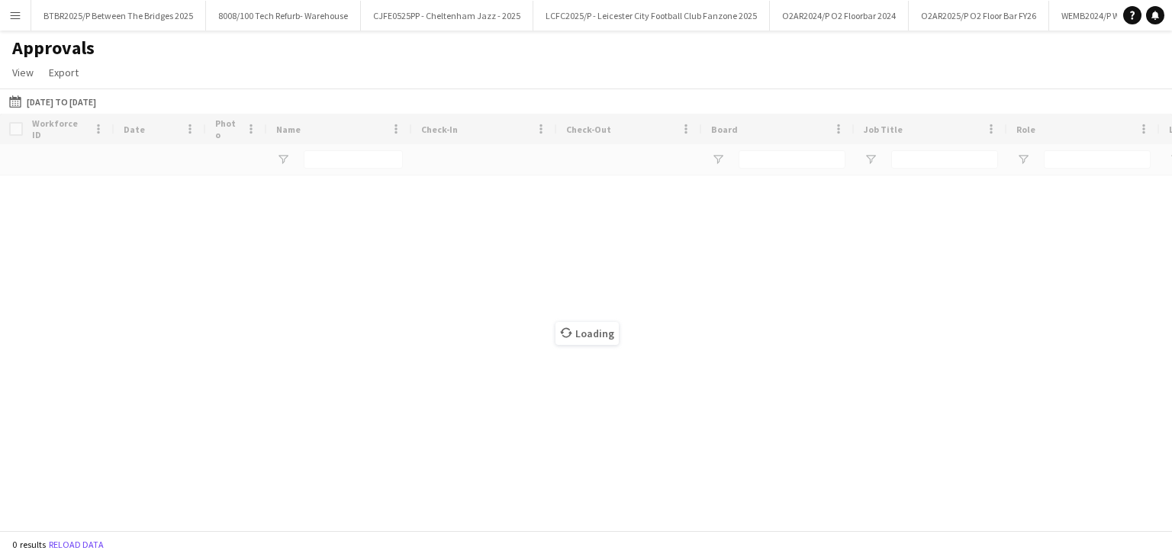
click at [81, 114] on div "Loading" at bounding box center [586, 322] width 1172 height 417
click at [81, 105] on button "[DATE] to [DATE] [DATE] to [DATE]" at bounding box center [52, 101] width 93 height 18
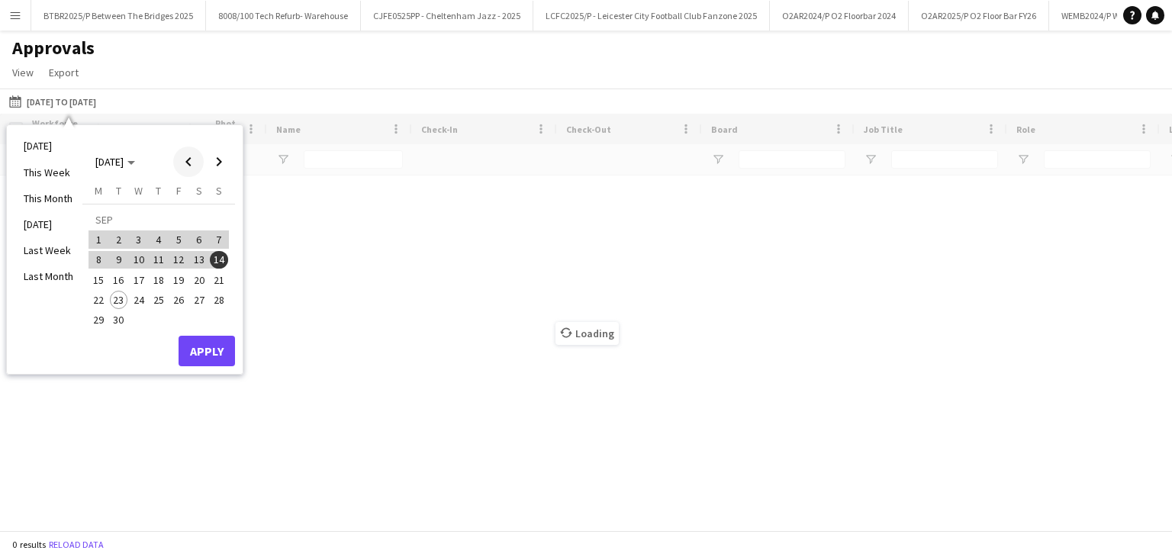
click at [186, 154] on span "Previous month" at bounding box center [188, 161] width 31 height 31
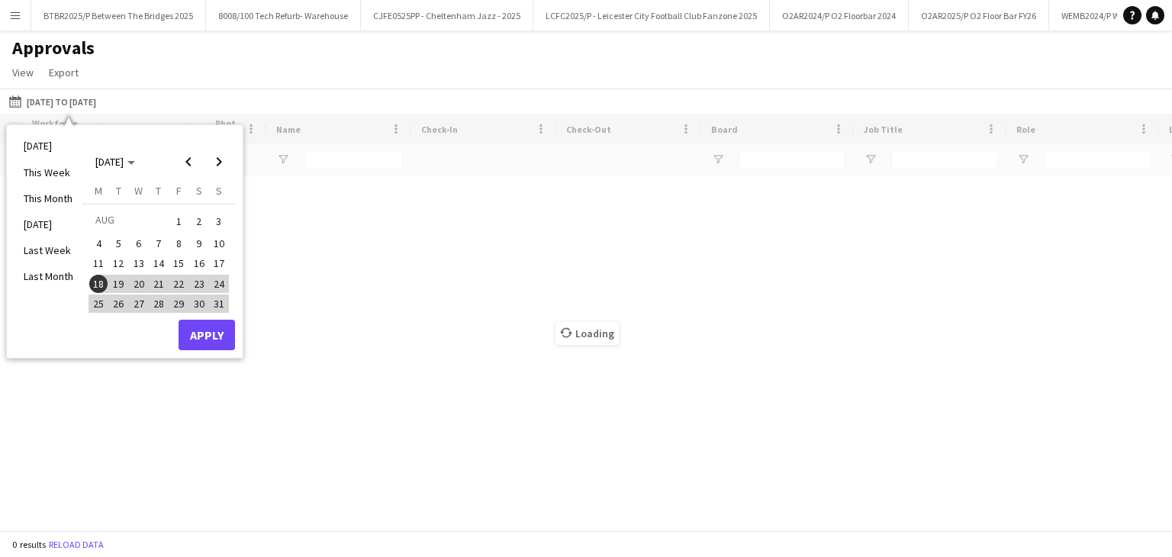
click at [162, 278] on span "21" at bounding box center [159, 284] width 18 height 18
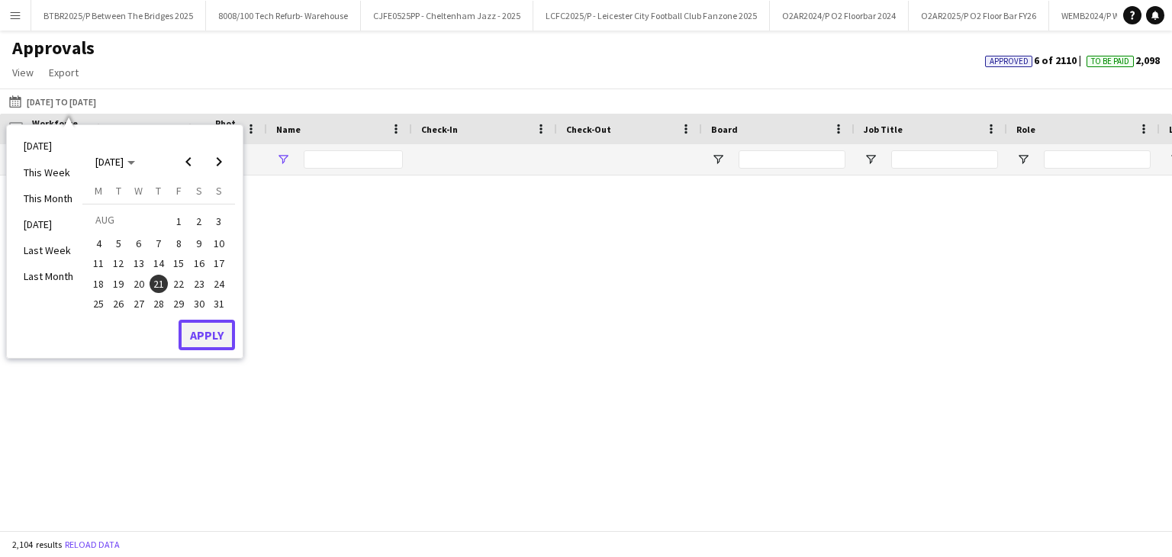
click at [198, 331] on button "Apply" at bounding box center [207, 335] width 56 height 31
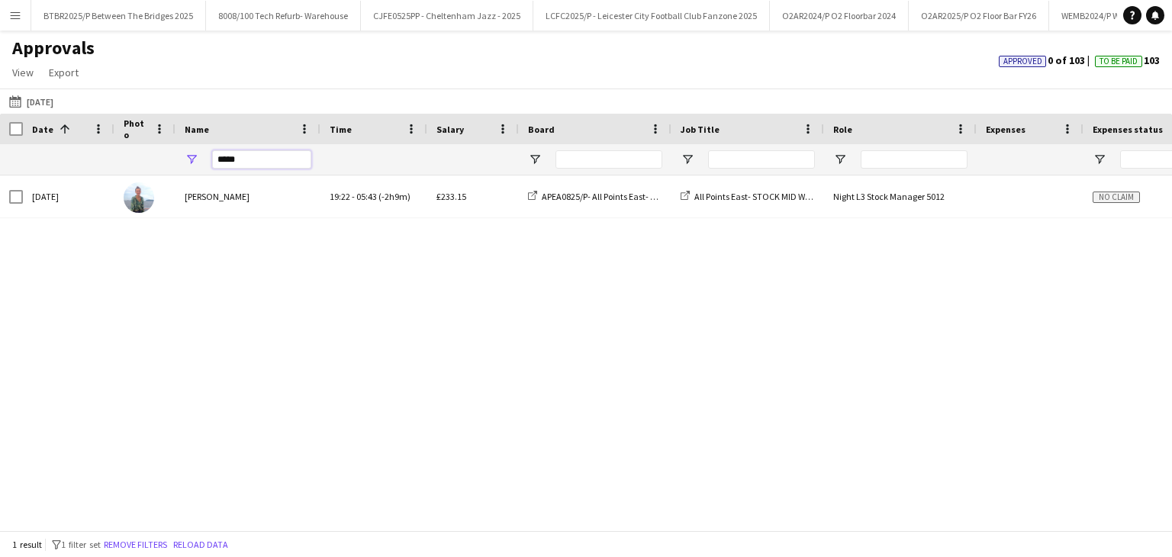
click at [251, 159] on input "*****" at bounding box center [261, 159] width 99 height 18
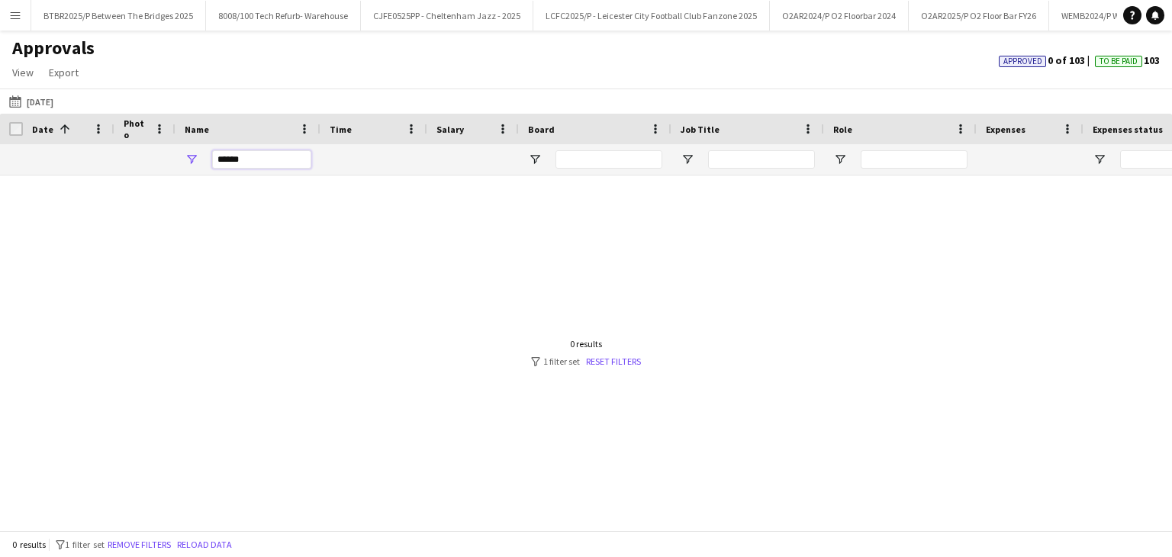
type input "******"
click at [1119, 60] on span "To Be Paid" at bounding box center [1118, 61] width 38 height 10
click at [539, 162] on span "Open Filter Menu" at bounding box center [535, 160] width 14 height 14
click at [281, 168] on input "******" at bounding box center [261, 159] width 99 height 18
drag, startPoint x: 277, startPoint y: 165, endPoint x: 153, endPoint y: 168, distance: 123.6
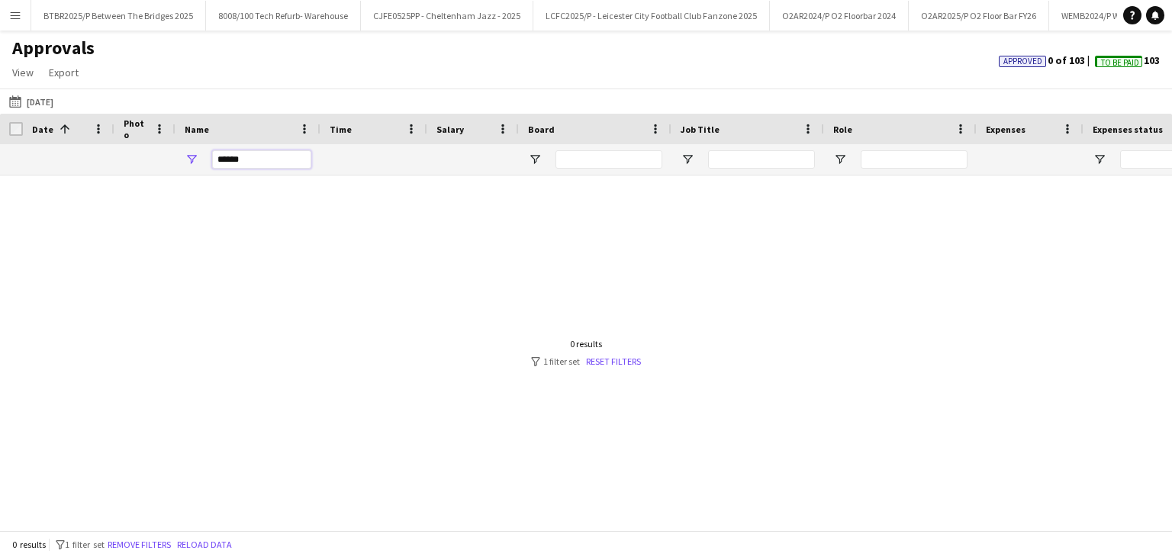
click at [153, 168] on div "******" at bounding box center [1030, 159] width 2060 height 31
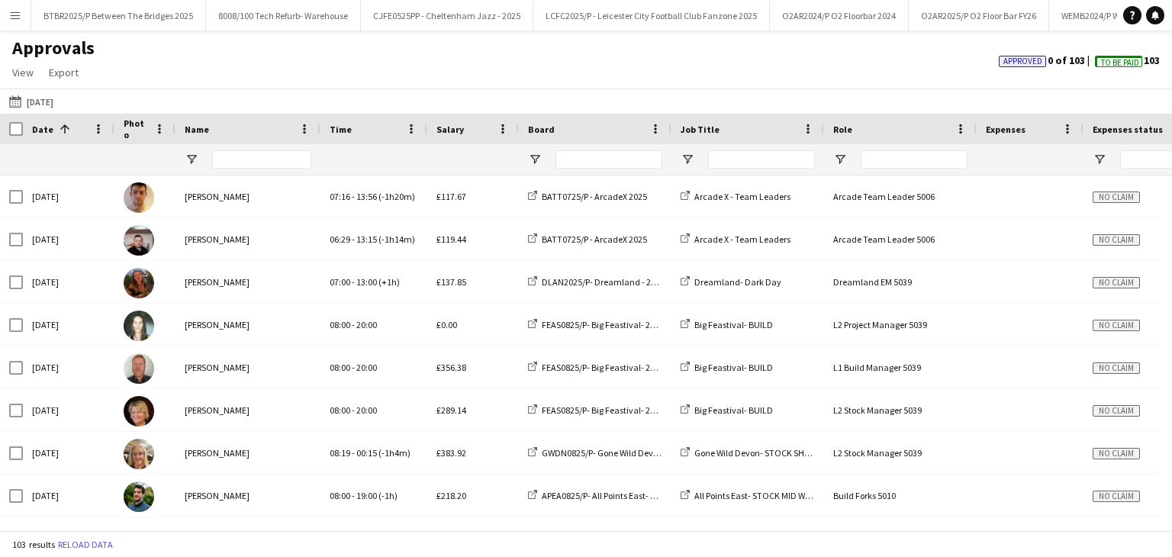
click at [22, 15] on button "Menu" at bounding box center [15, 15] width 31 height 31
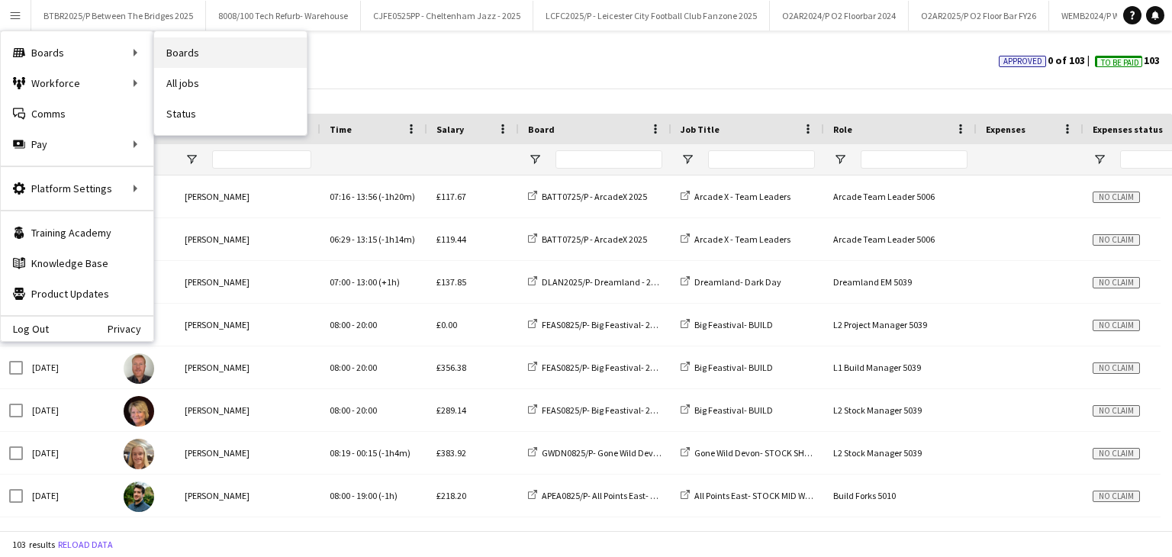
click at [170, 47] on link "Boards" at bounding box center [230, 52] width 153 height 31
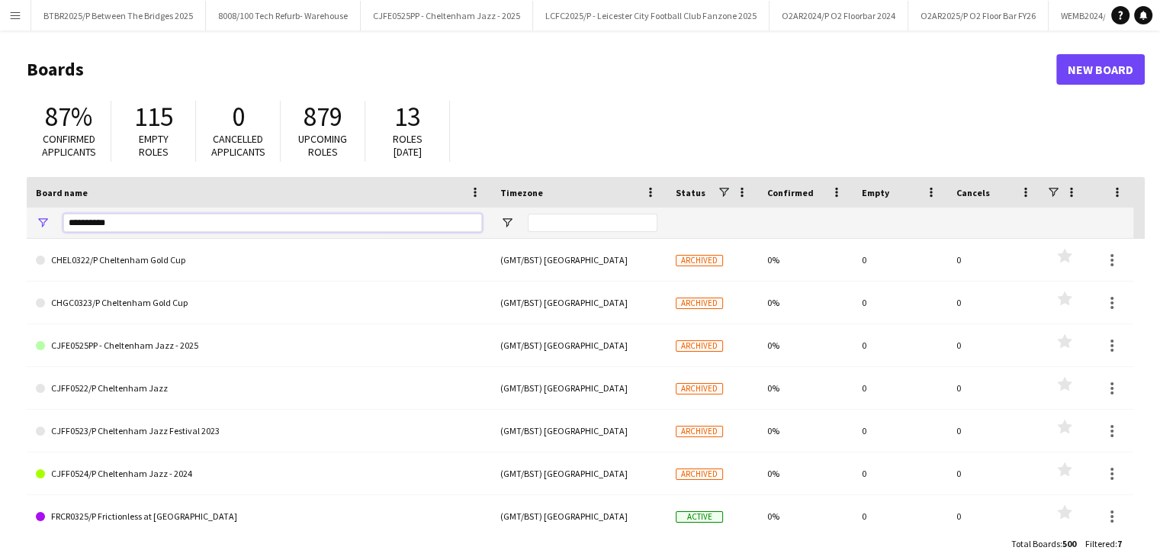
drag, startPoint x: 139, startPoint y: 230, endPoint x: 44, endPoint y: 217, distance: 95.4
click at [51, 227] on div "**********" at bounding box center [259, 222] width 465 height 31
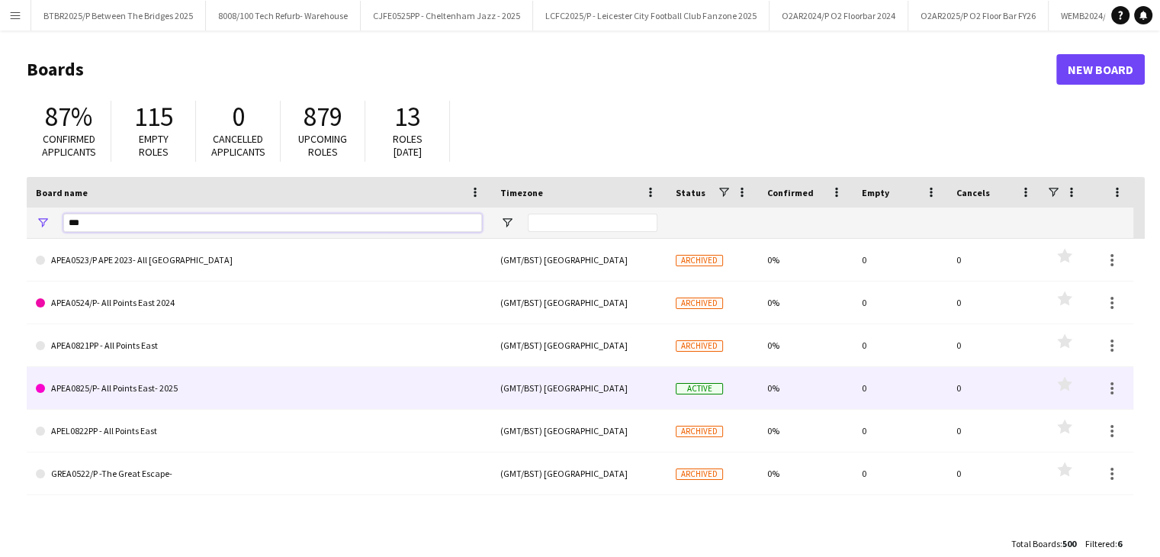
type input "***"
click at [256, 390] on link "APEA0825/P- All Points East- 2025" at bounding box center [259, 388] width 446 height 43
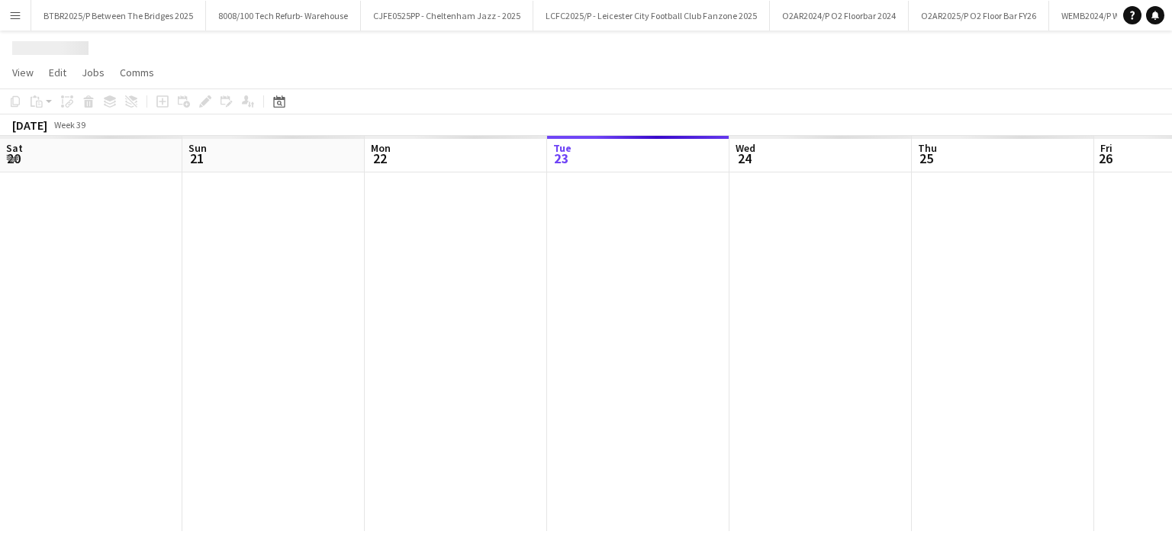
scroll to position [0, 365]
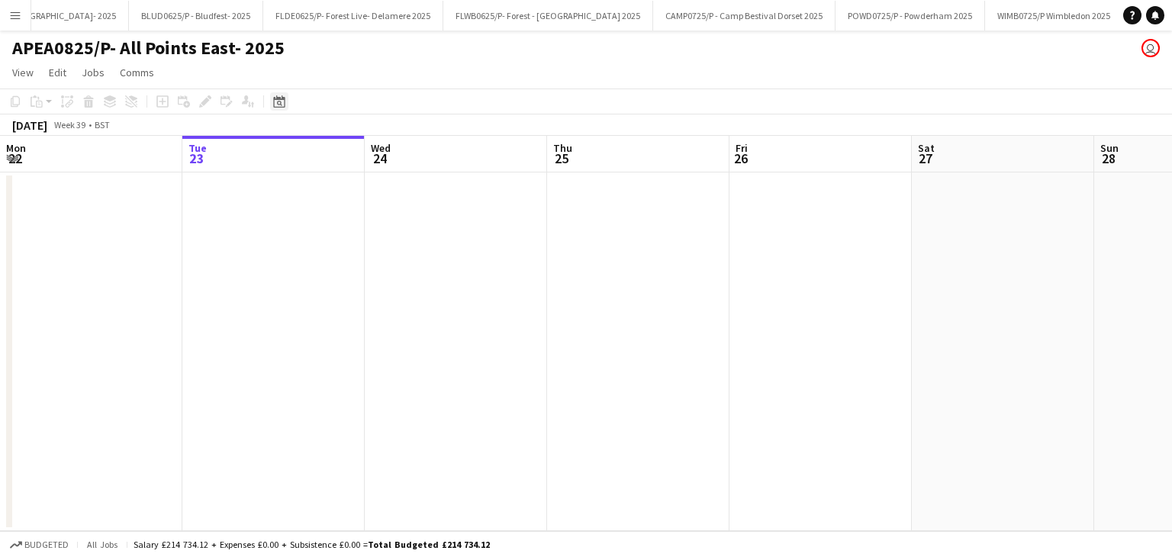
click at [281, 105] on icon "Date picker" at bounding box center [279, 101] width 12 height 12
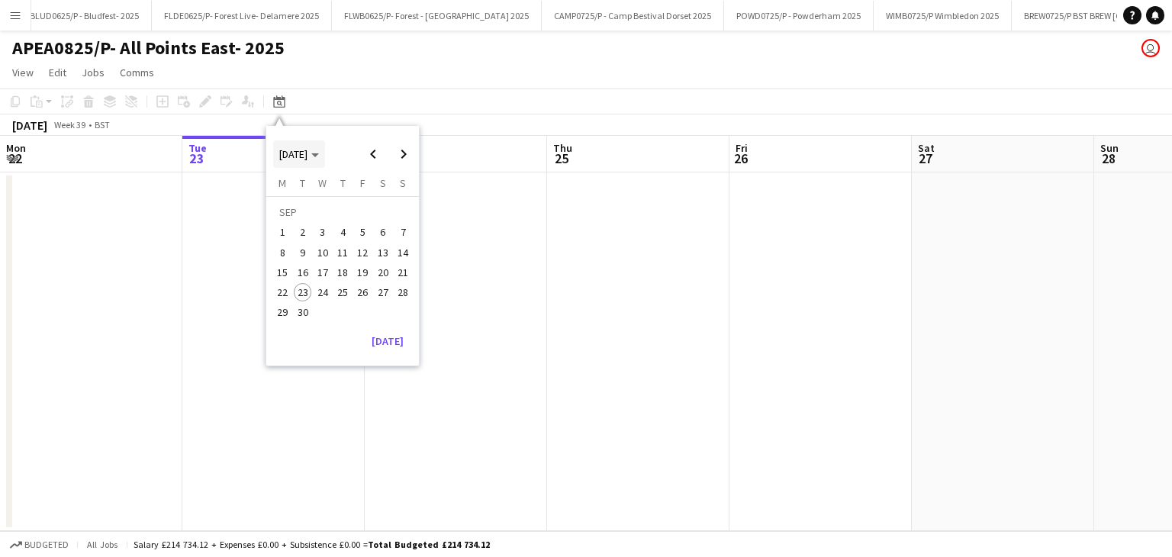
scroll to position [0, 5116]
drag, startPoint x: 375, startPoint y: 155, endPoint x: 374, endPoint y: 175, distance: 19.8
click at [375, 156] on span "Previous month" at bounding box center [373, 154] width 31 height 31
click at [343, 278] on span "21" at bounding box center [342, 276] width 18 height 18
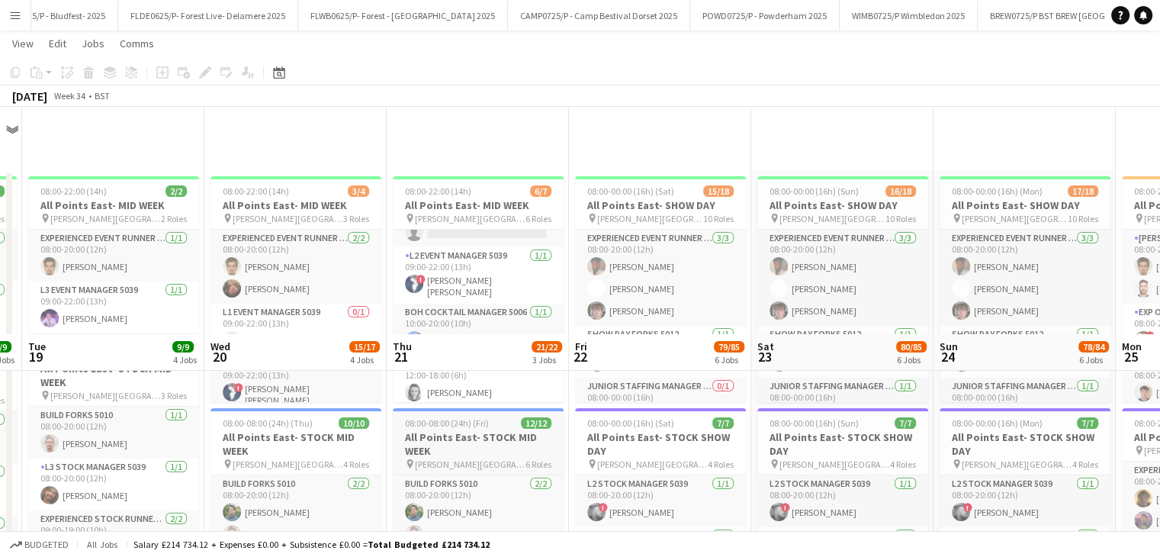
scroll to position [229, 0]
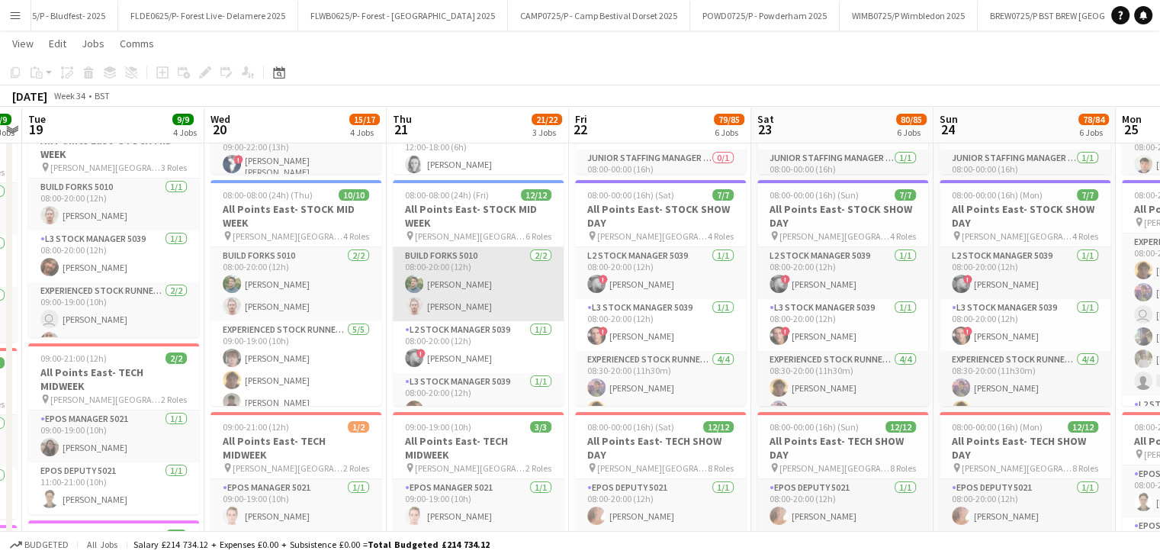
click at [552, 297] on app-card-role "Build Forks 5010 [DATE] 08:00-20:00 (12h) [PERSON_NAME] [PERSON_NAME]" at bounding box center [478, 284] width 171 height 74
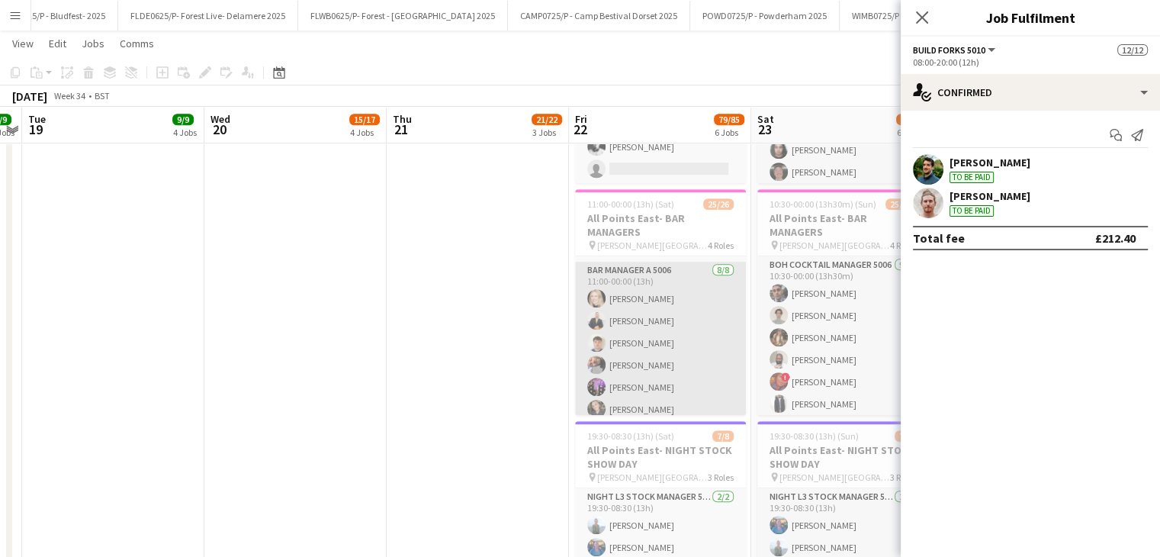
scroll to position [153, 0]
click at [632, 298] on app-card-role "Bar Manager A 5006 [DATE] 11:00-00:00 (13h) [PERSON_NAME] [PERSON_NAME] [PERSON…" at bounding box center [660, 337] width 171 height 207
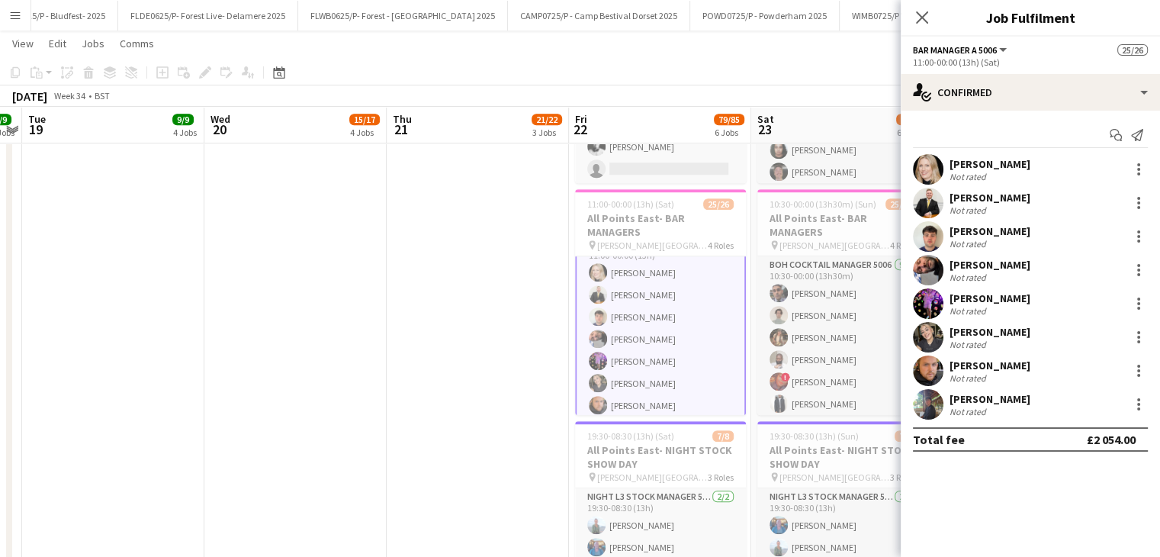
scroll to position [230, 0]
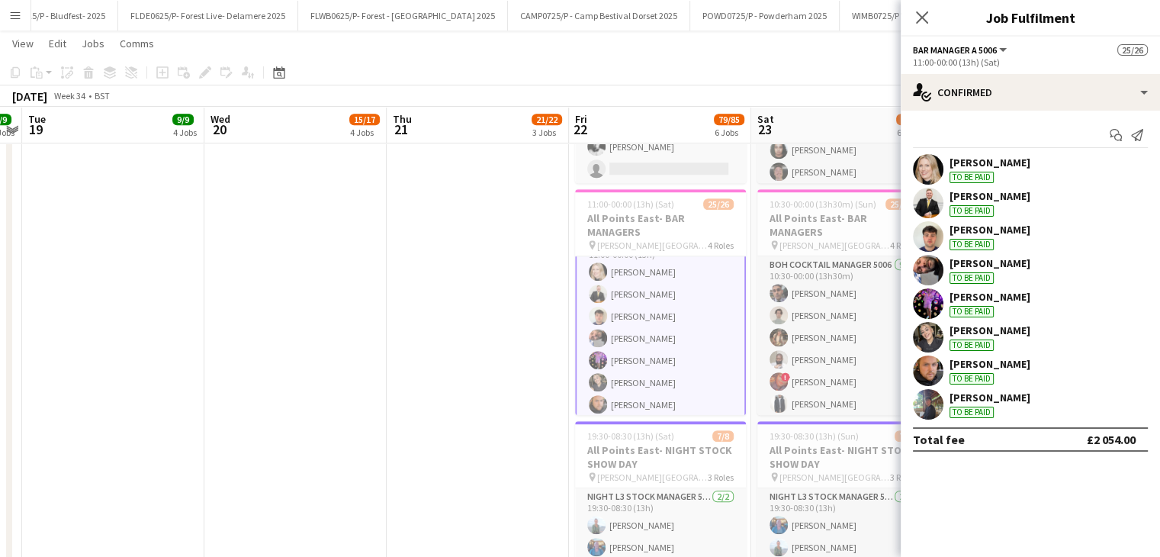
click at [1002, 230] on div "[PERSON_NAME]" at bounding box center [990, 230] width 81 height 14
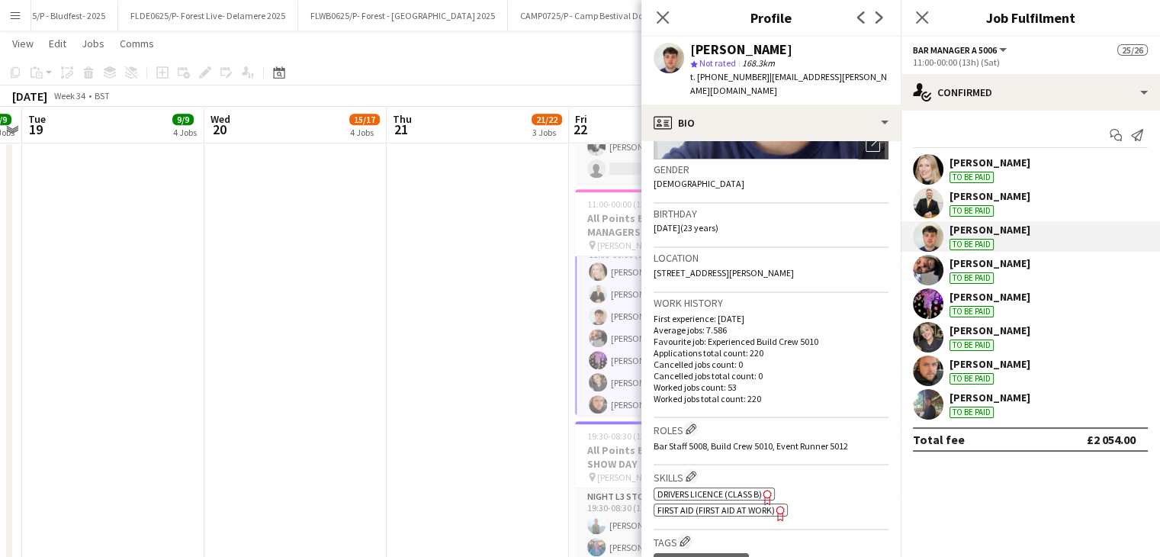
scroll to position [229, 0]
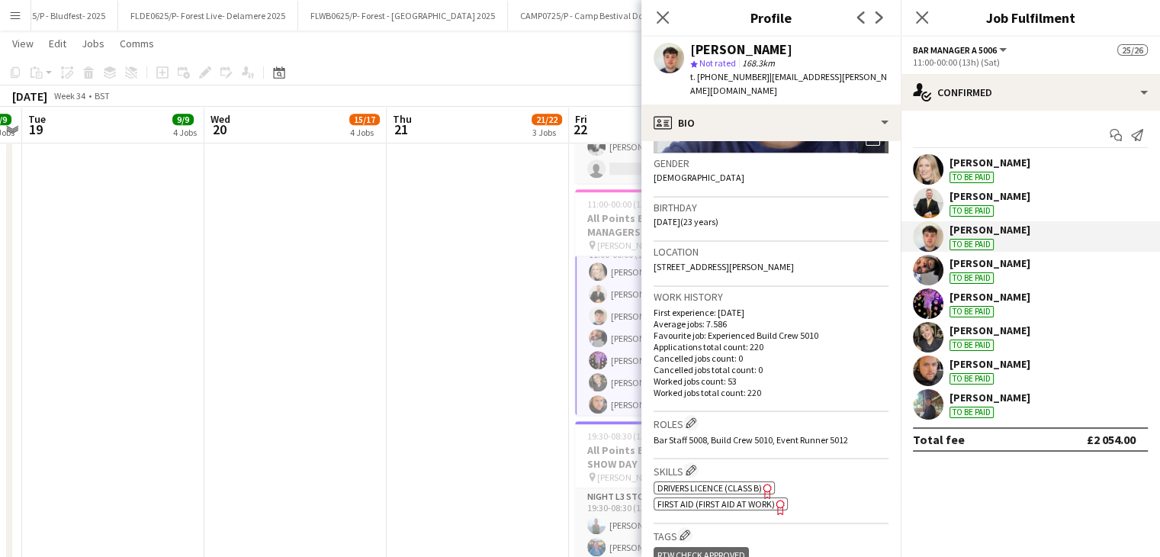
click at [14, 7] on button "Menu" at bounding box center [15, 15] width 31 height 31
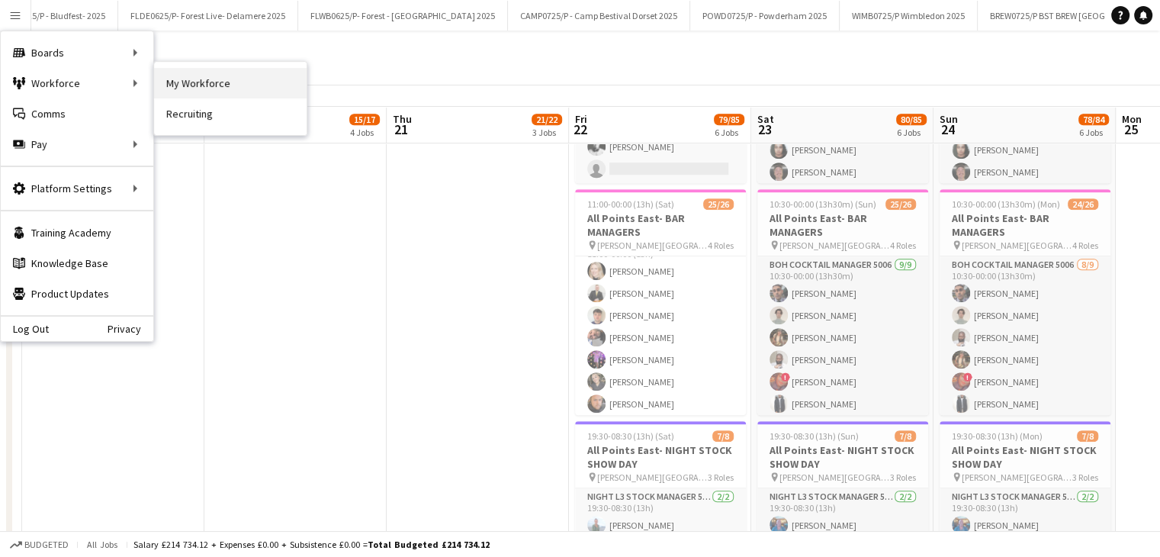
click at [196, 79] on link "My Workforce" at bounding box center [230, 83] width 153 height 31
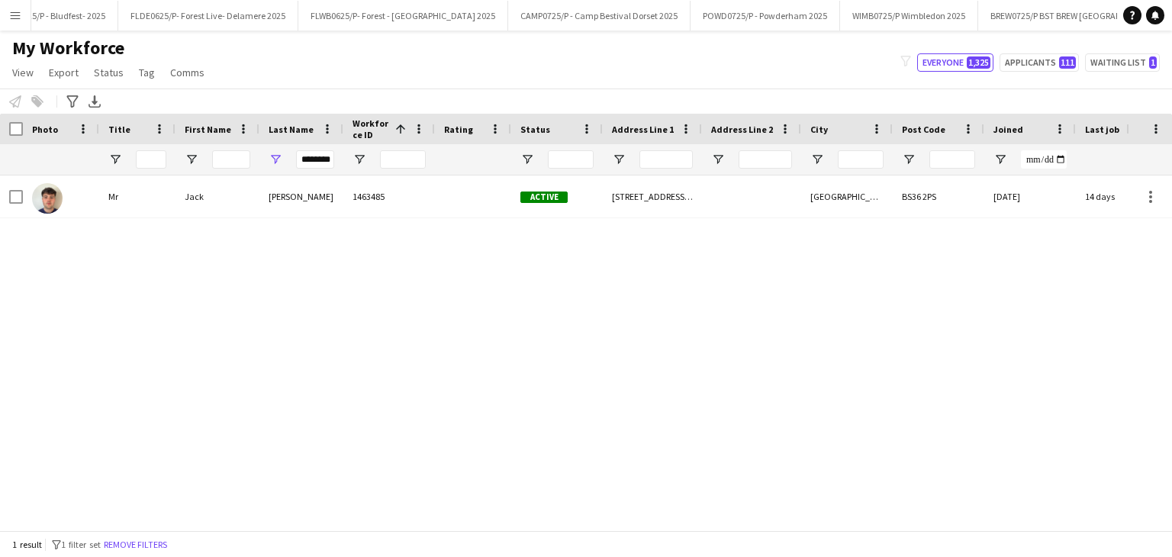
click at [290, 162] on div "********" at bounding box center [301, 159] width 84 height 31
click at [311, 159] on input "********" at bounding box center [315, 159] width 38 height 18
click at [312, 159] on input "********" at bounding box center [315, 159] width 38 height 18
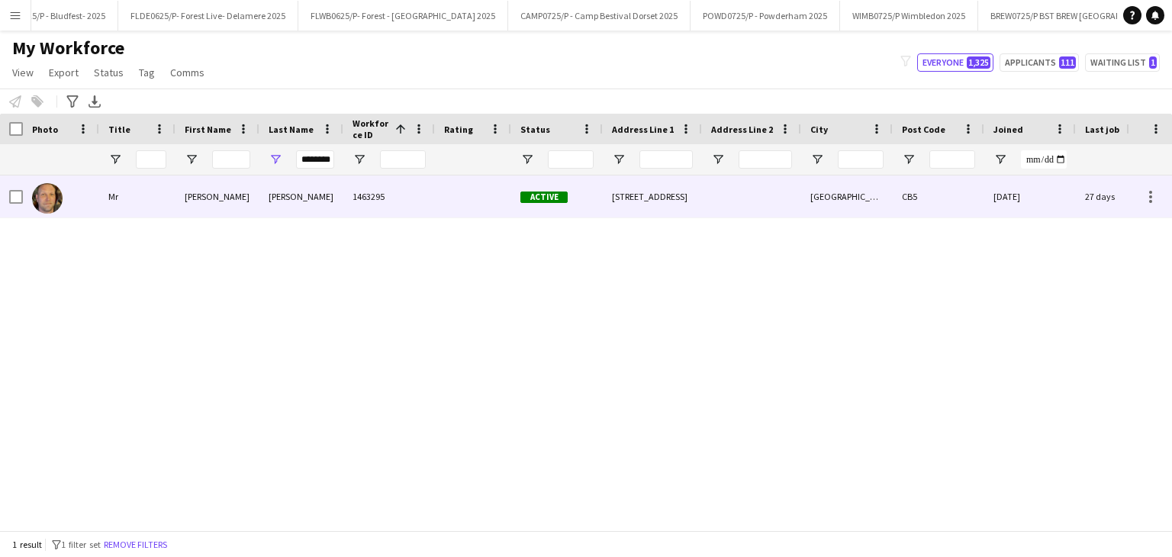
click at [431, 192] on div "1463295" at bounding box center [389, 196] width 92 height 42
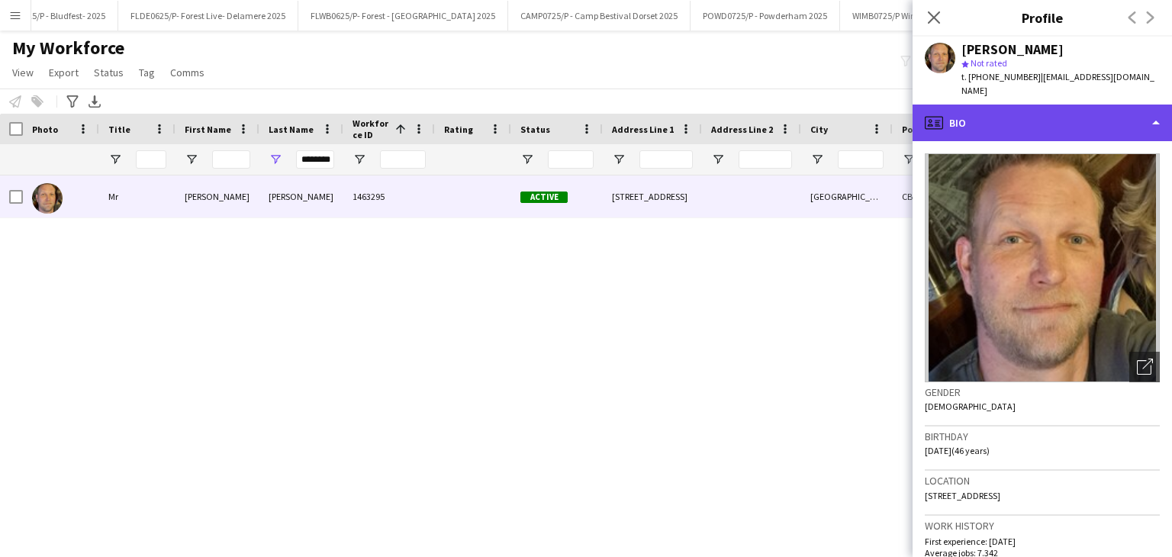
click at [1048, 111] on div "profile Bio" at bounding box center [1041, 123] width 259 height 37
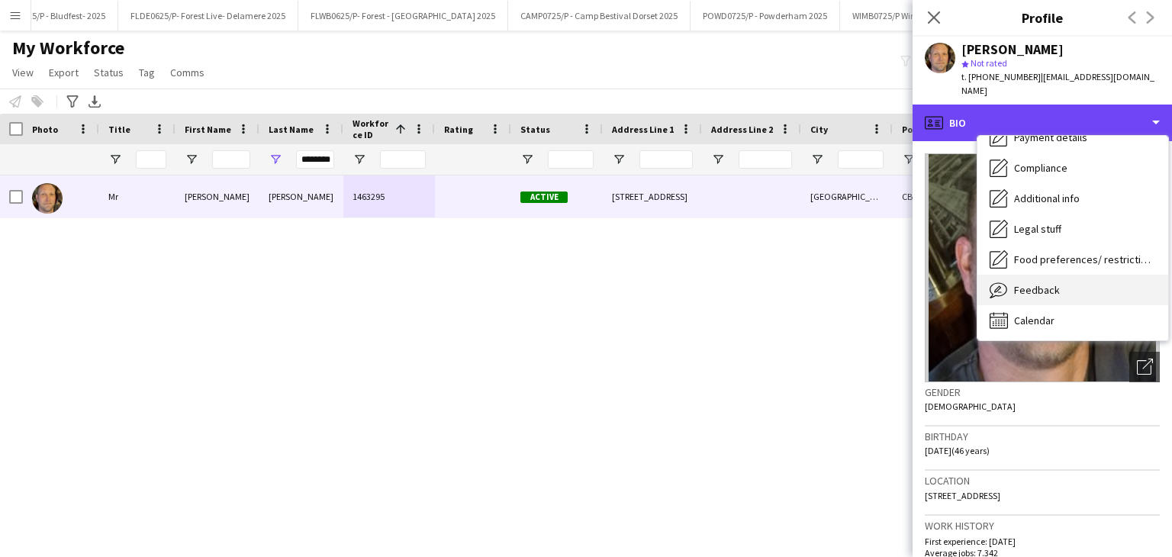
scroll to position [204, 0]
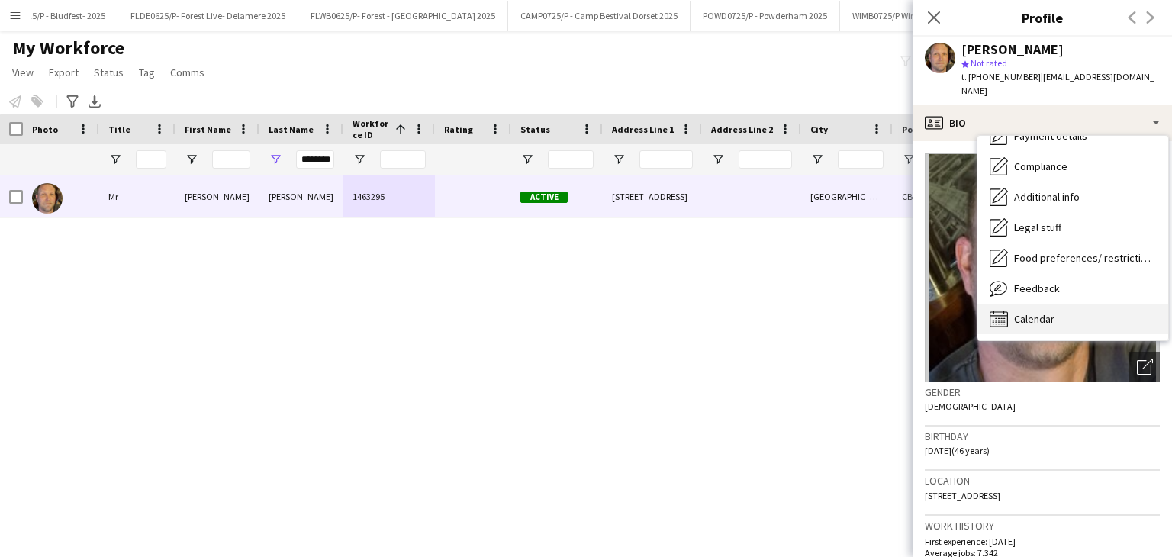
click at [1062, 305] on div "Calendar Calendar" at bounding box center [1072, 319] width 191 height 31
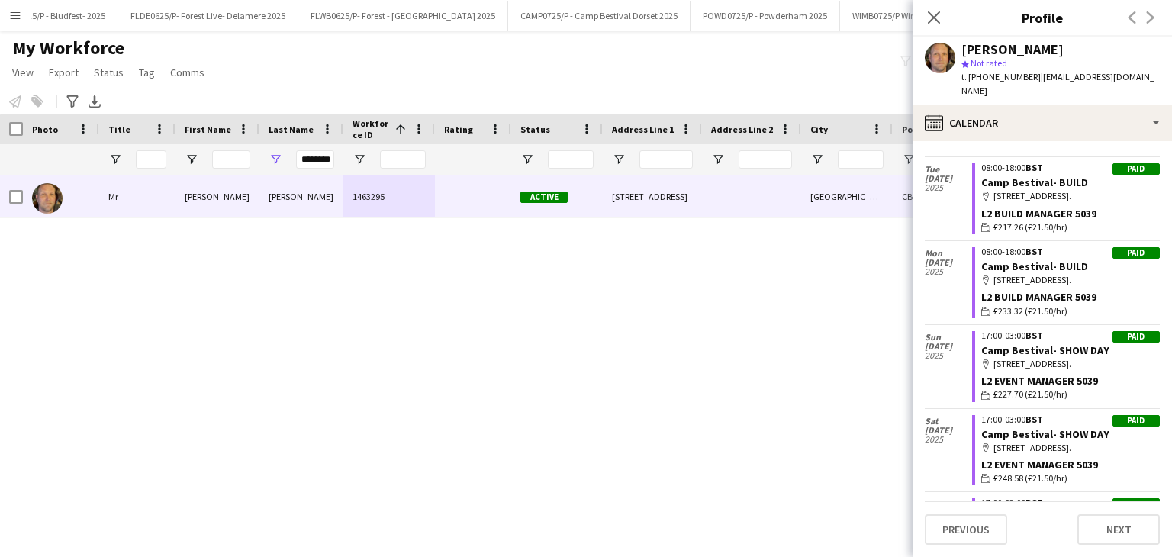
scroll to position [2495, 0]
click at [309, 162] on input "********" at bounding box center [315, 159] width 38 height 18
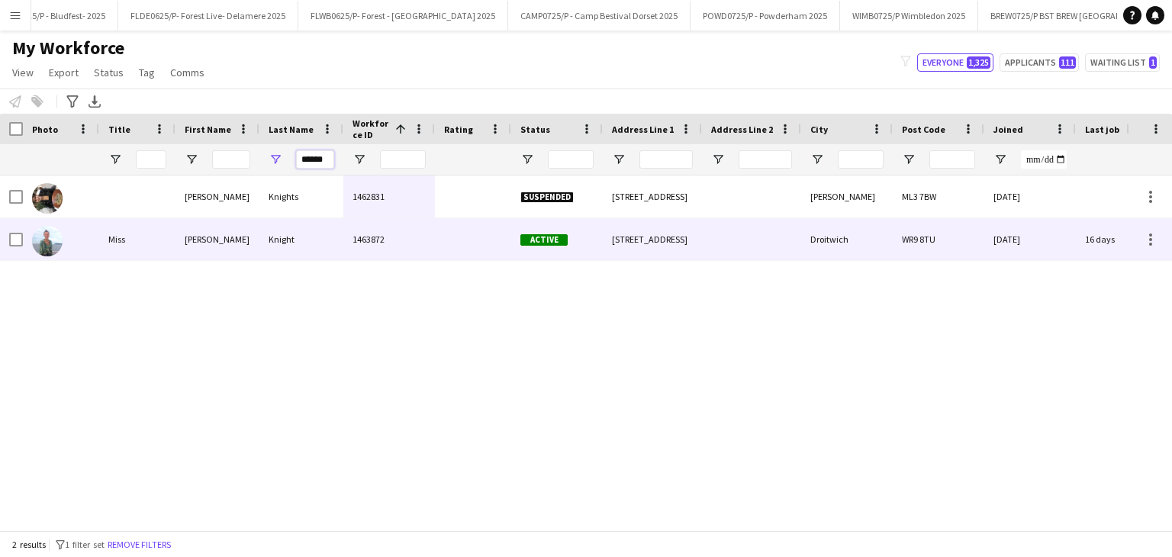
type input "******"
click at [368, 240] on div "1463872" at bounding box center [389, 239] width 92 height 42
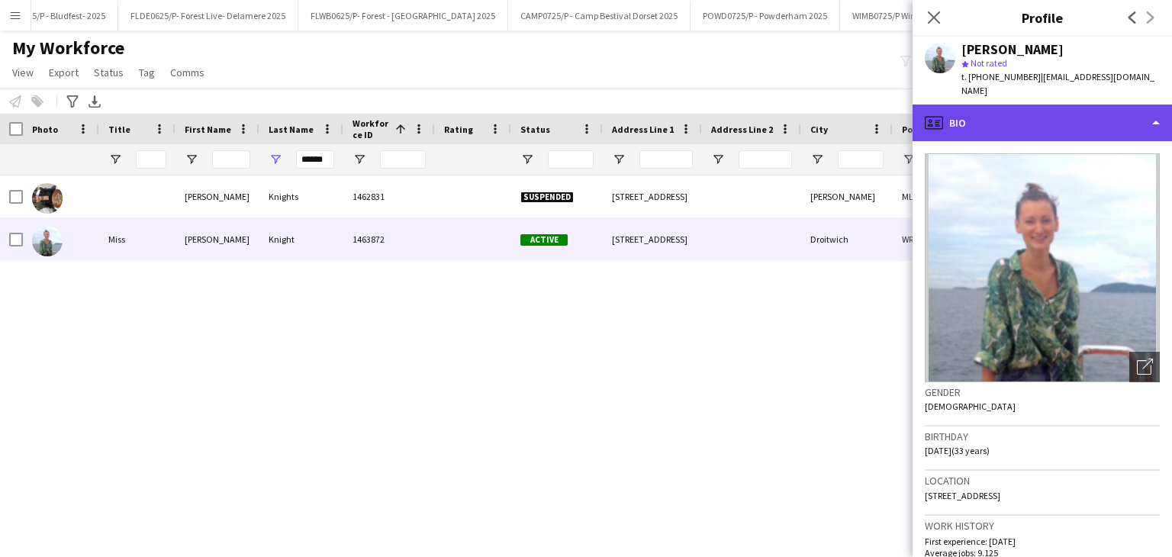
click at [1065, 106] on div "profile Bio" at bounding box center [1041, 123] width 259 height 37
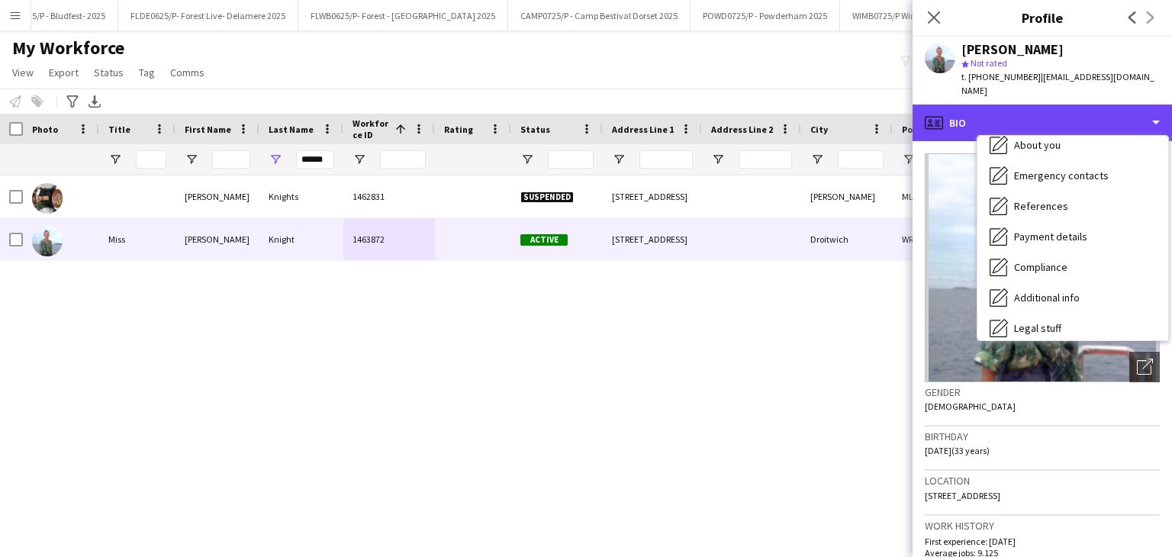
scroll to position [204, 0]
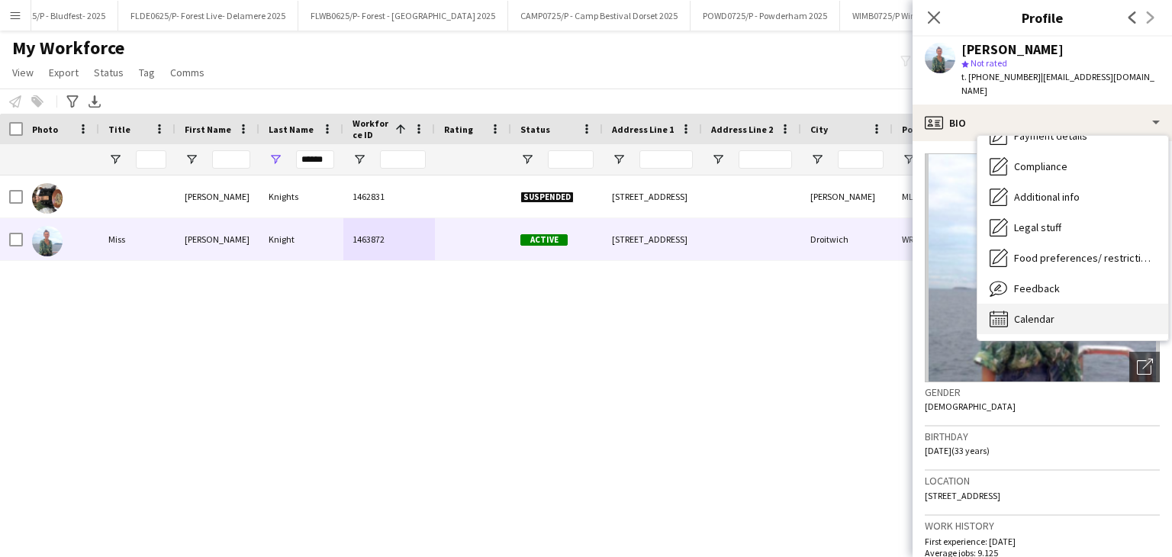
click at [1086, 311] on div "Calendar Calendar" at bounding box center [1072, 319] width 191 height 31
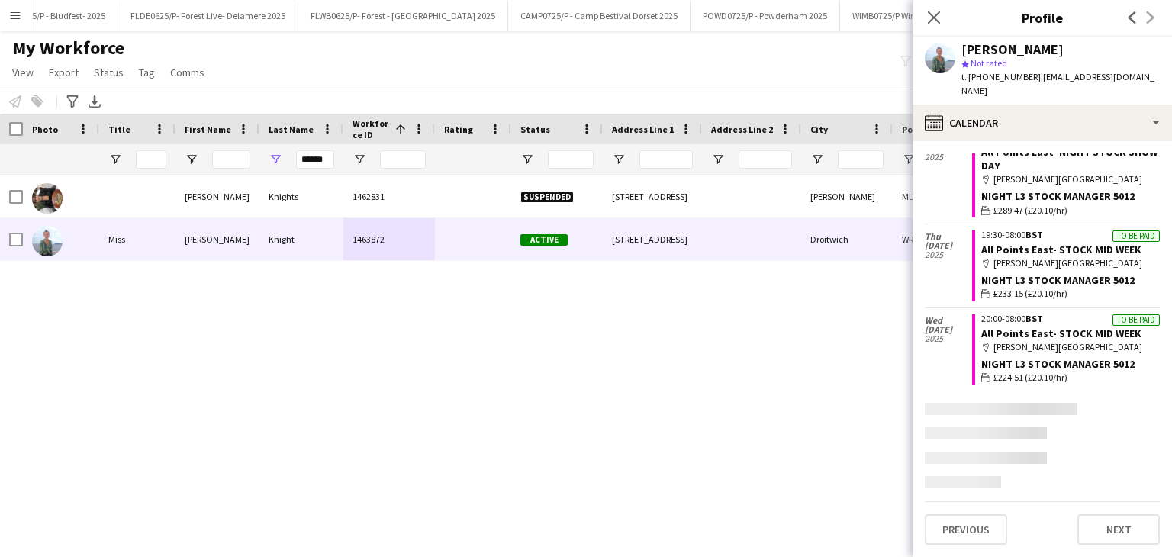
scroll to position [742, 0]
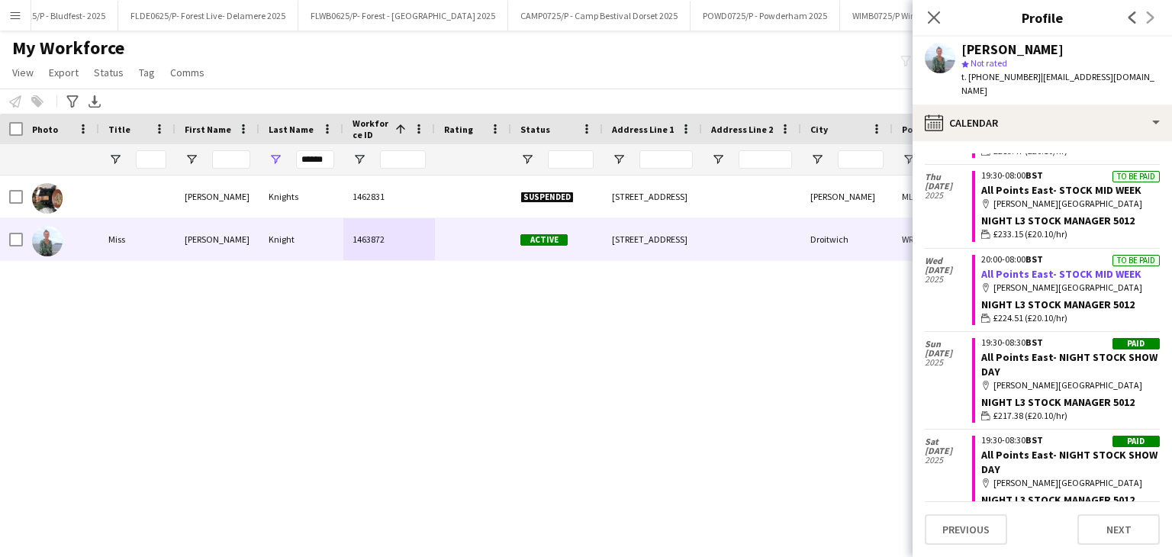
click at [1022, 267] on link "All Points East- STOCK MID WEEK" at bounding box center [1061, 274] width 160 height 14
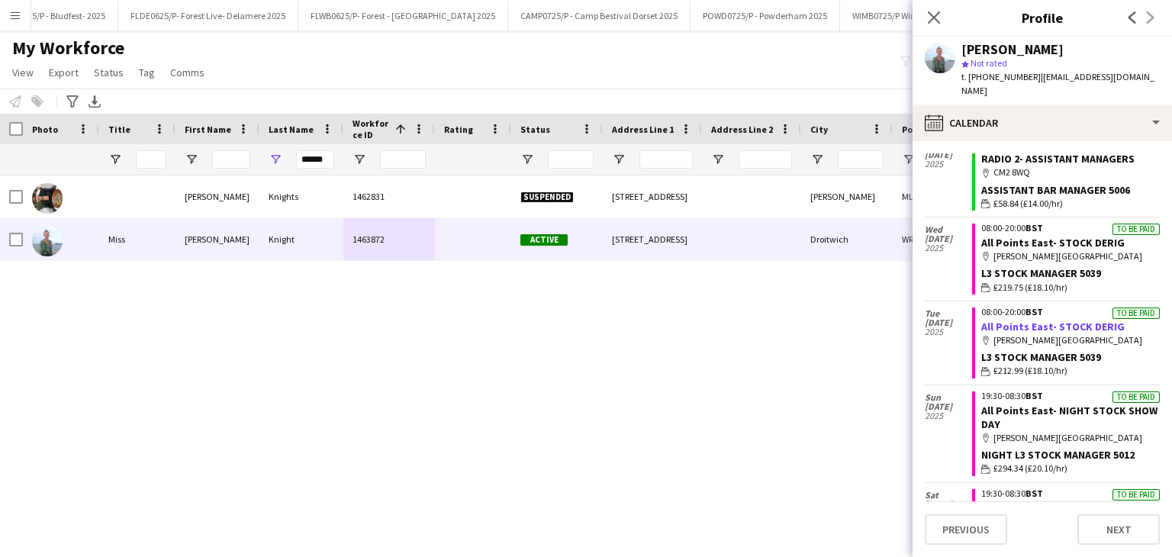
scroll to position [208, 0]
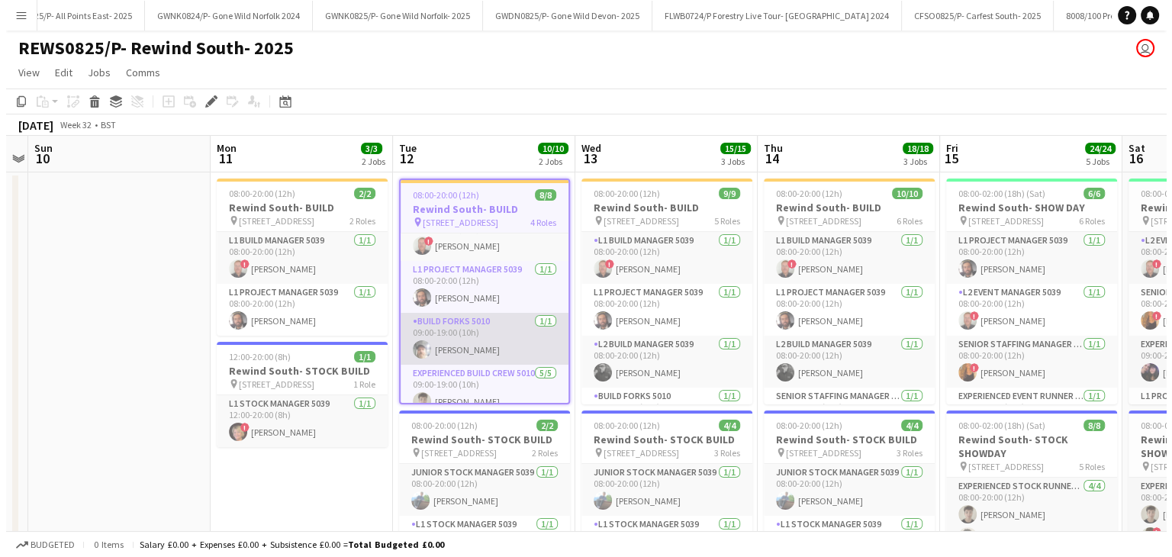
scroll to position [76, 0]
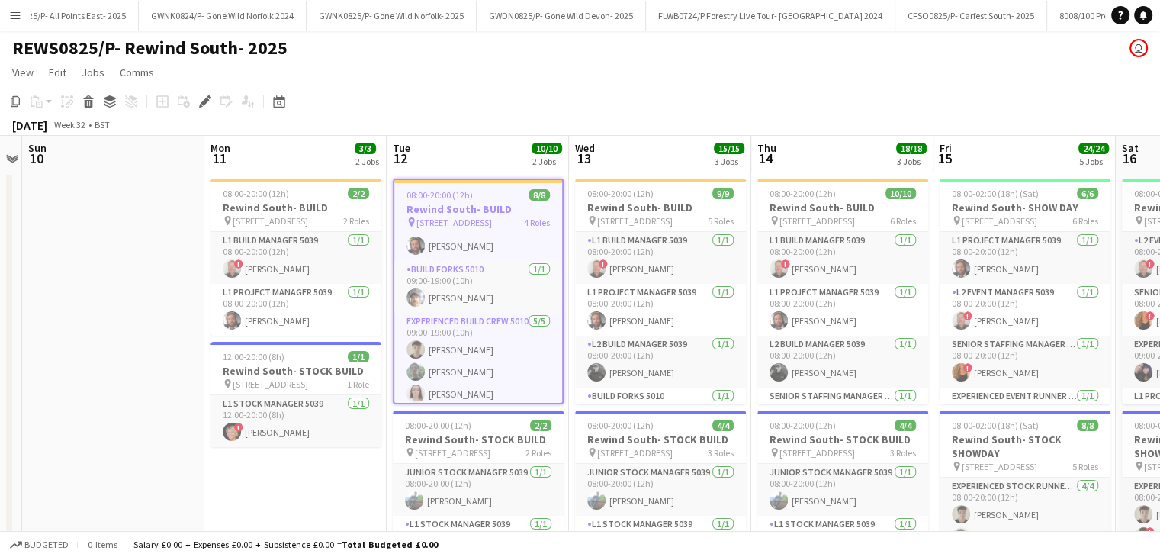
click at [10, 11] on app-icon "Menu" at bounding box center [15, 15] width 12 height 12
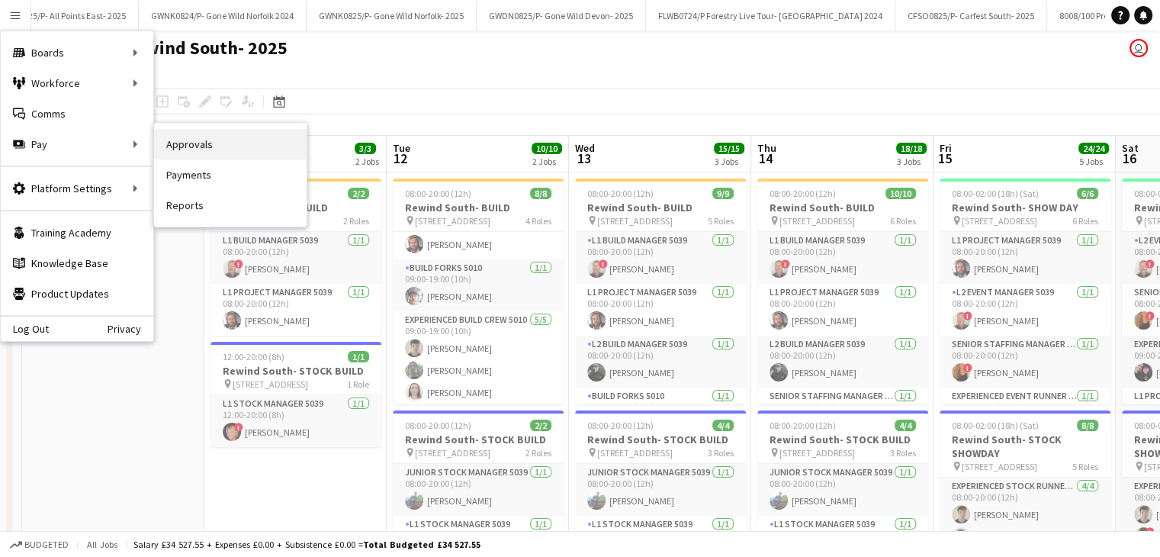
click at [218, 144] on link "Approvals" at bounding box center [230, 144] width 153 height 31
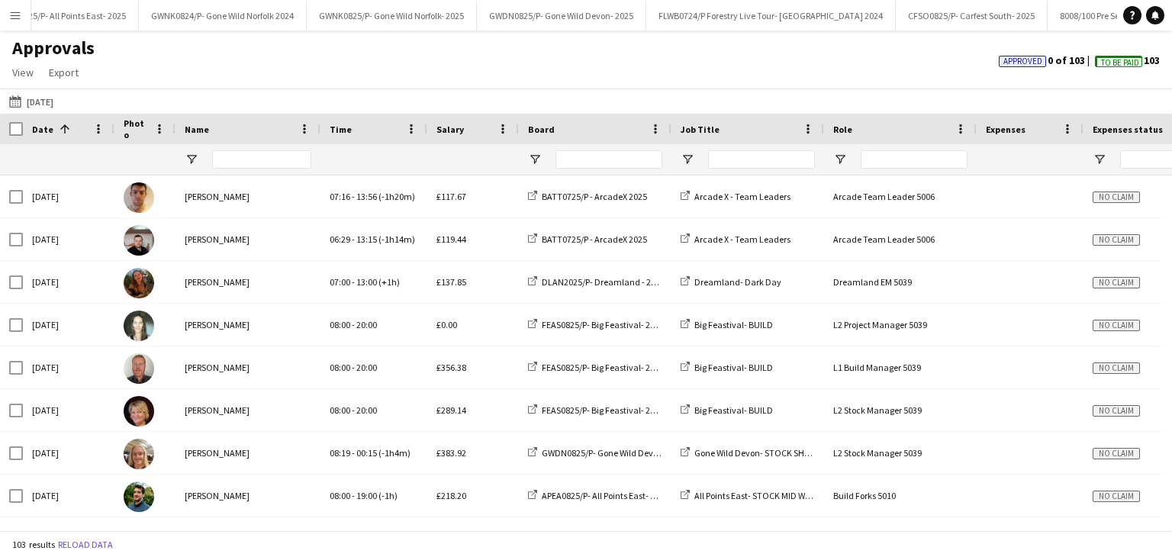
drag, startPoint x: 62, startPoint y: 108, endPoint x: 90, endPoint y: 117, distance: 29.7
click at [56, 107] on button "21-08-2025 21-08-2025" at bounding box center [31, 101] width 50 height 18
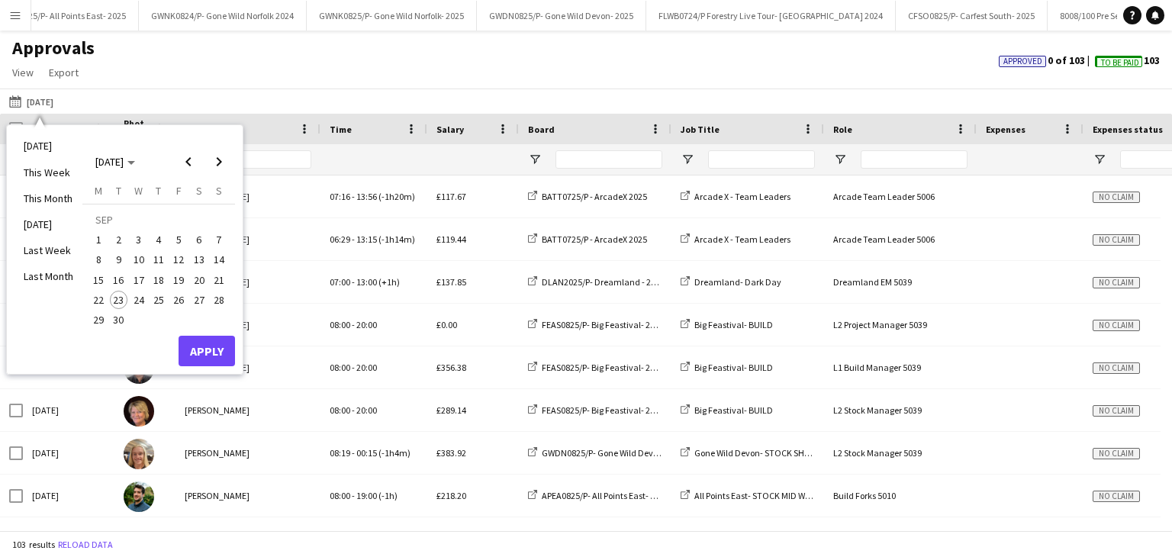
click at [219, 278] on span "21" at bounding box center [219, 280] width 18 height 18
drag, startPoint x: 99, startPoint y: 299, endPoint x: 168, endPoint y: 321, distance: 72.1
click at [102, 299] on span "22" at bounding box center [98, 300] width 18 height 18
drag, startPoint x: 201, startPoint y: 352, endPoint x: 208, endPoint y: 349, distance: 8.2
click at [201, 352] on button "Apply" at bounding box center [207, 351] width 56 height 31
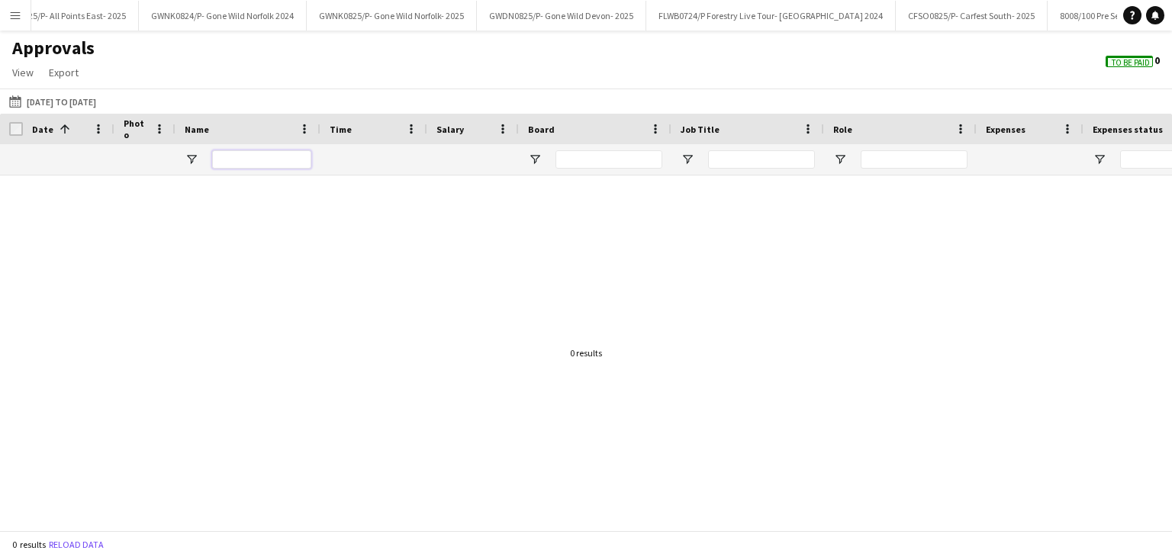
click at [230, 164] on input "Name Filter Input" at bounding box center [261, 159] width 99 height 18
click at [99, 104] on button "21-08-2025 21-09-2025 to 22-09-2025" at bounding box center [52, 101] width 93 height 18
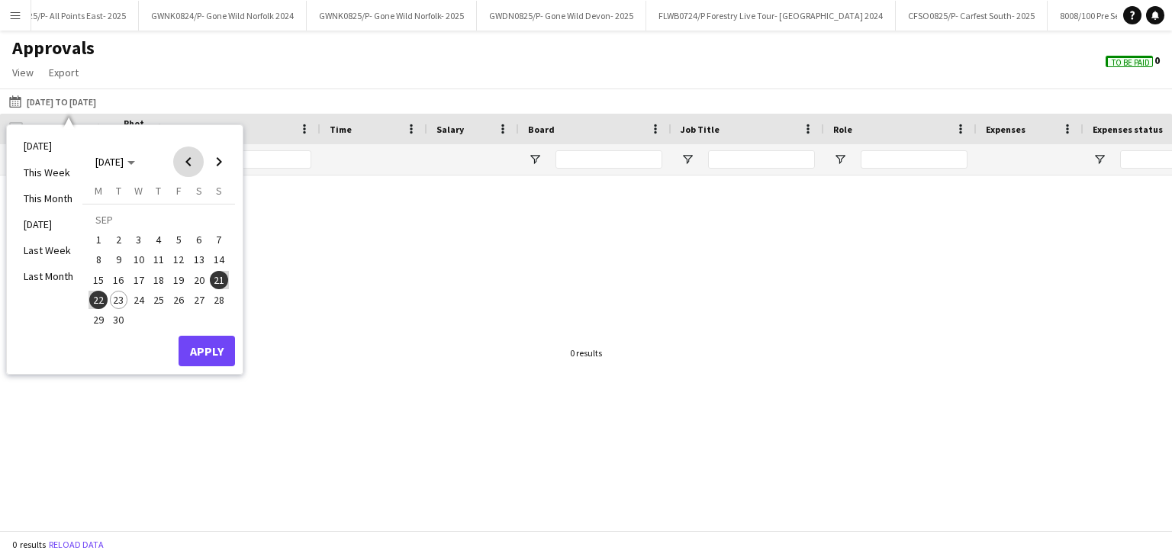
click at [187, 162] on span "Previous month" at bounding box center [188, 161] width 31 height 31
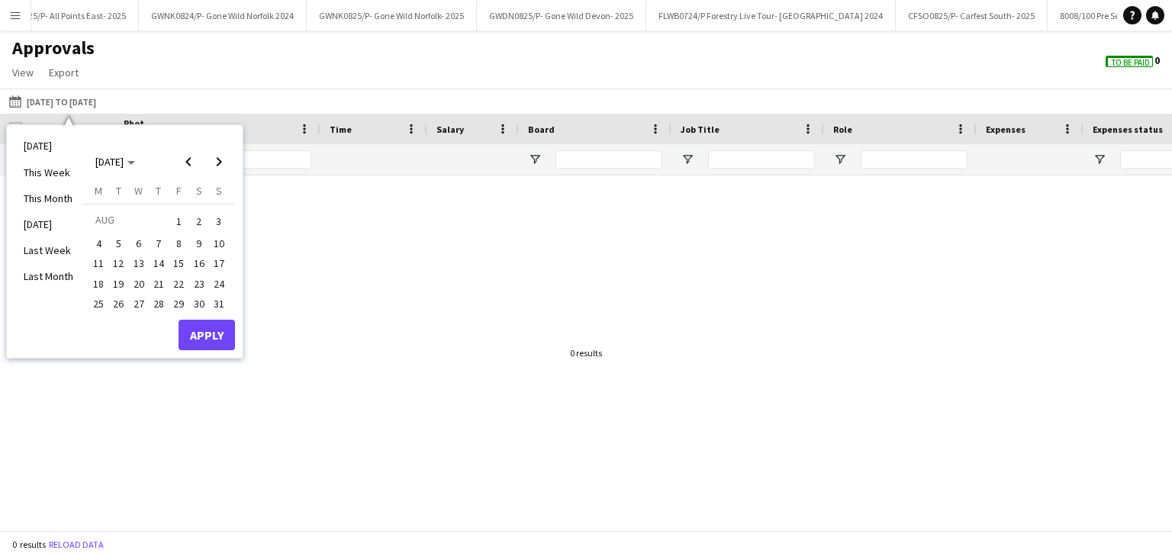
click at [156, 281] on span "21" at bounding box center [159, 284] width 18 height 18
click at [184, 282] on span "22" at bounding box center [178, 284] width 18 height 18
click at [218, 335] on button "Apply" at bounding box center [207, 335] width 56 height 31
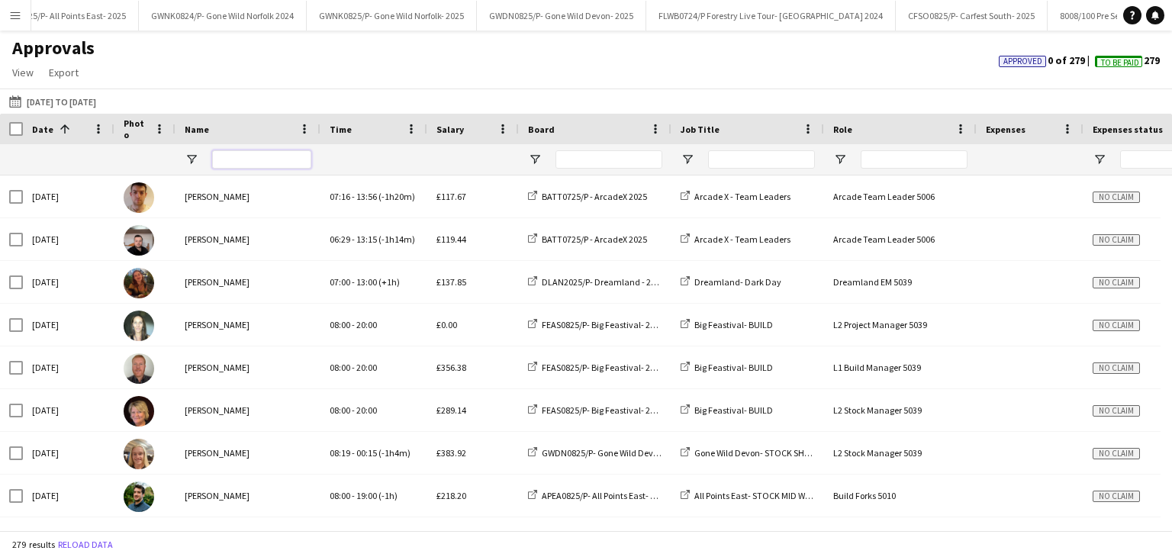
click at [243, 162] on input "Name Filter Input" at bounding box center [261, 159] width 99 height 18
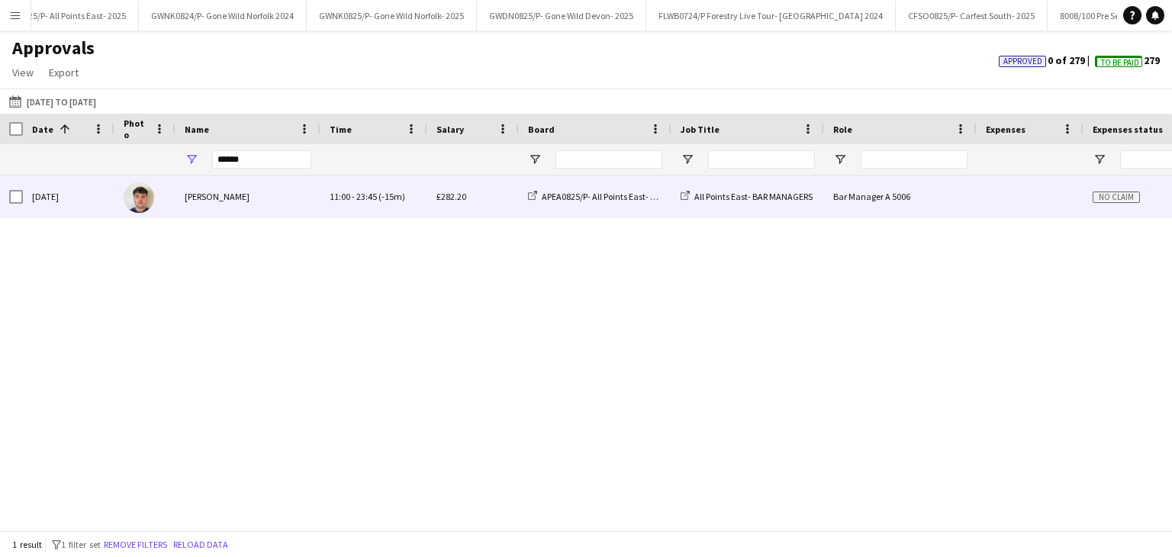
click at [314, 195] on div "[PERSON_NAME]" at bounding box center [247, 196] width 145 height 42
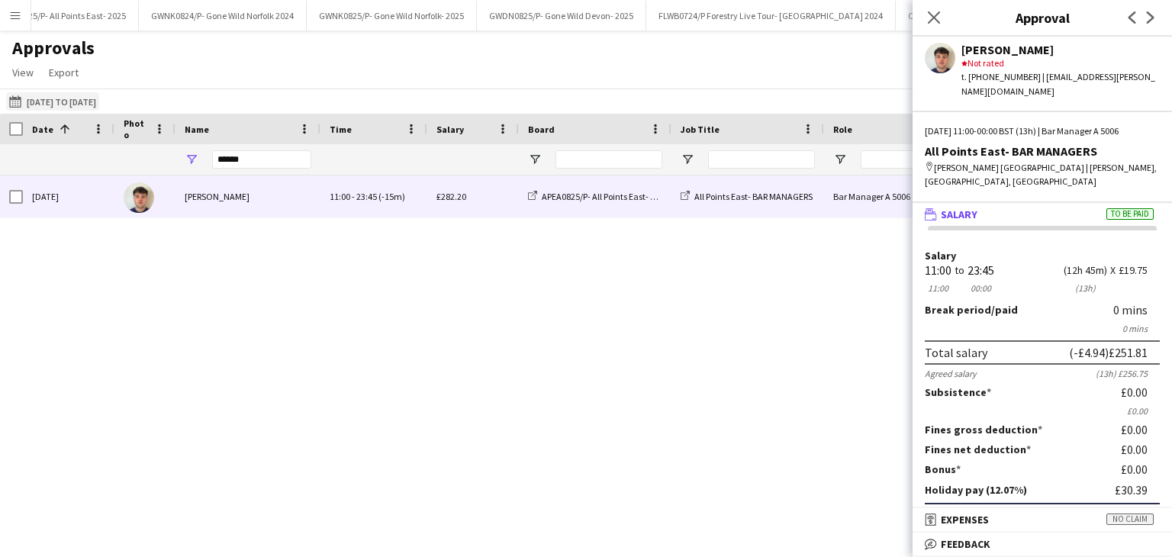
click at [82, 101] on button "21-08-2025 21-08-2025 to 22-08-2025" at bounding box center [52, 101] width 93 height 18
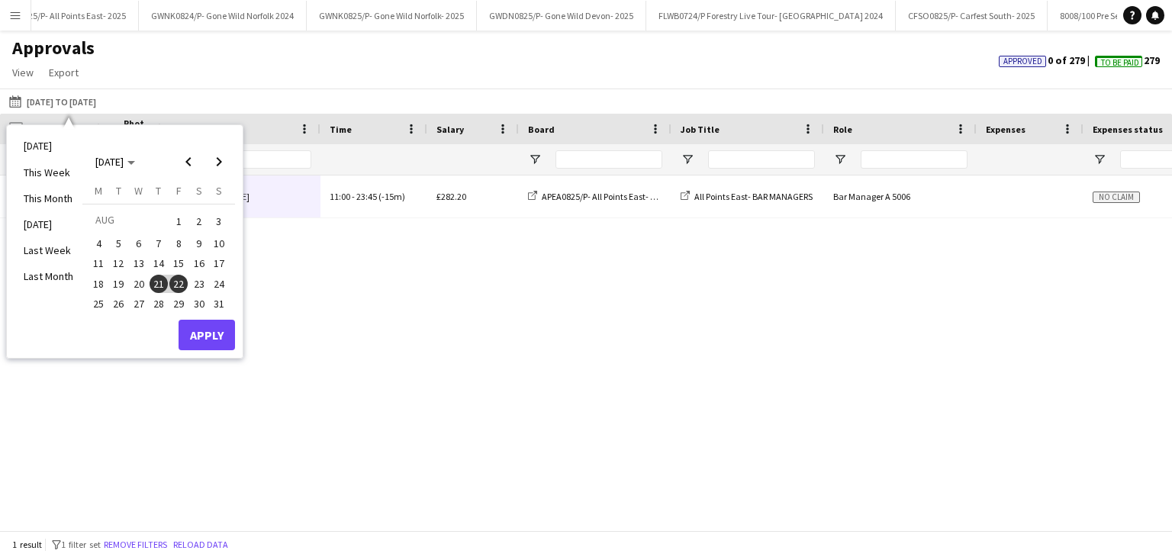
click at [112, 282] on span "19" at bounding box center [119, 284] width 18 height 18
click at [186, 281] on span "22" at bounding box center [178, 284] width 18 height 18
click at [215, 337] on button "Apply" at bounding box center [207, 335] width 56 height 31
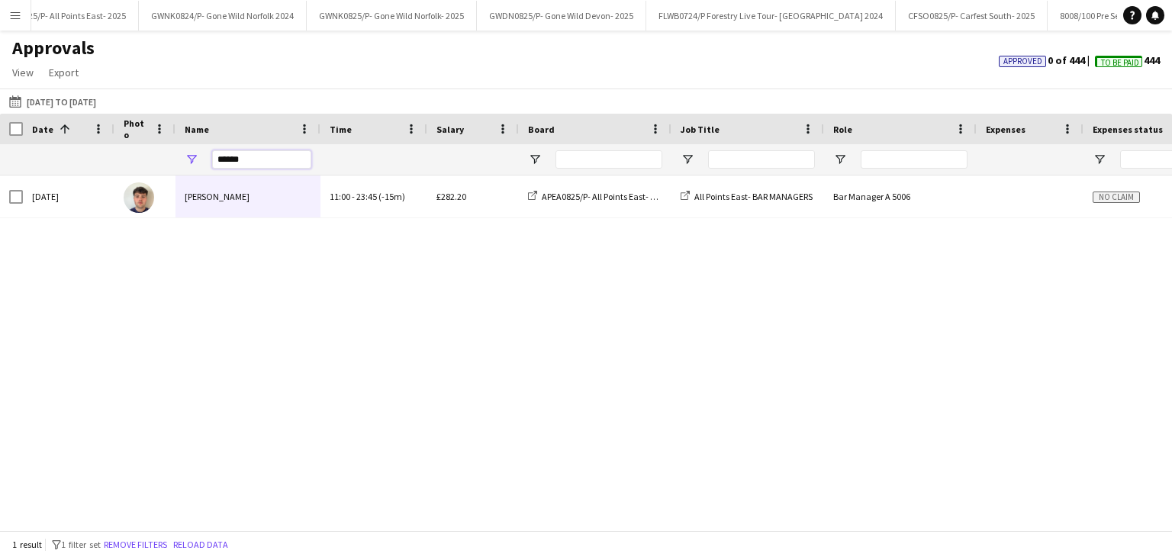
drag, startPoint x: 256, startPoint y: 164, endPoint x: 198, endPoint y: 166, distance: 58.0
click at [198, 166] on div "******" at bounding box center [247, 159] width 145 height 31
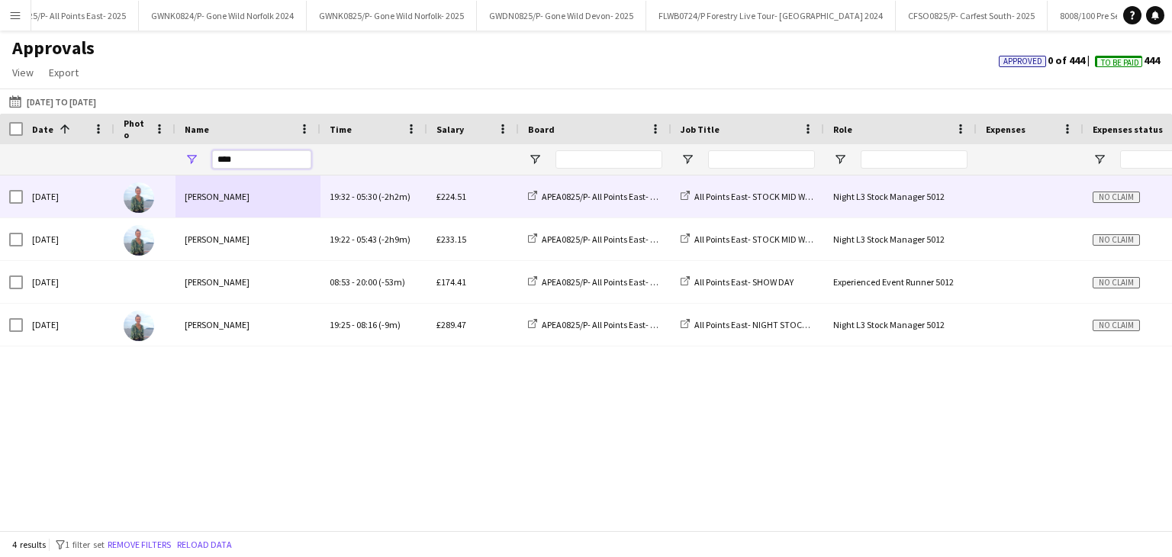
type input "****"
click at [264, 209] on div "[PERSON_NAME]" at bounding box center [247, 196] width 145 height 42
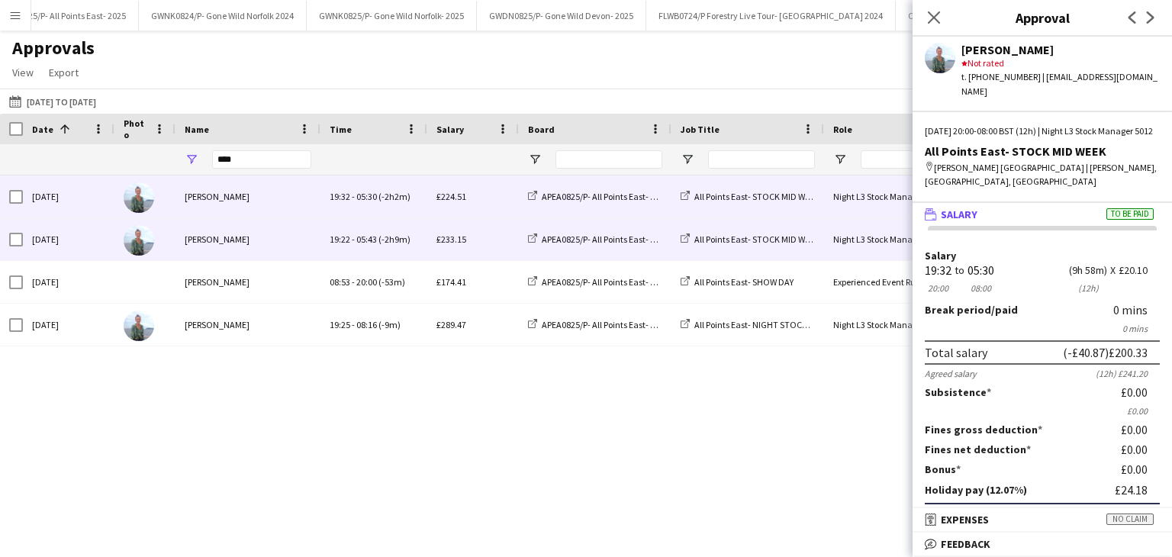
click at [288, 252] on div "[PERSON_NAME]" at bounding box center [247, 239] width 145 height 42
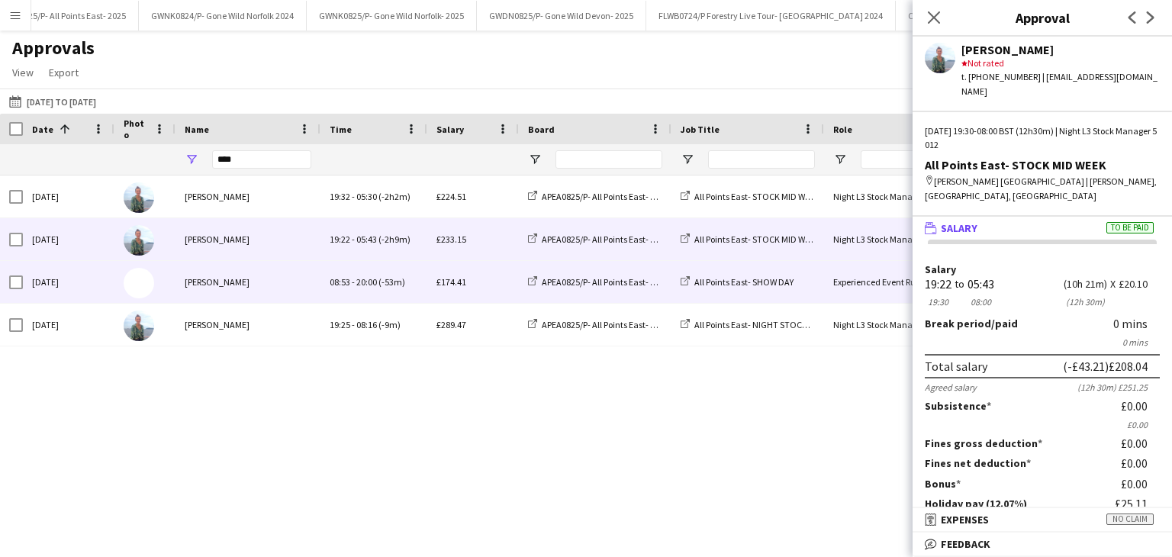
click at [288, 289] on div "[PERSON_NAME]" at bounding box center [247, 282] width 145 height 42
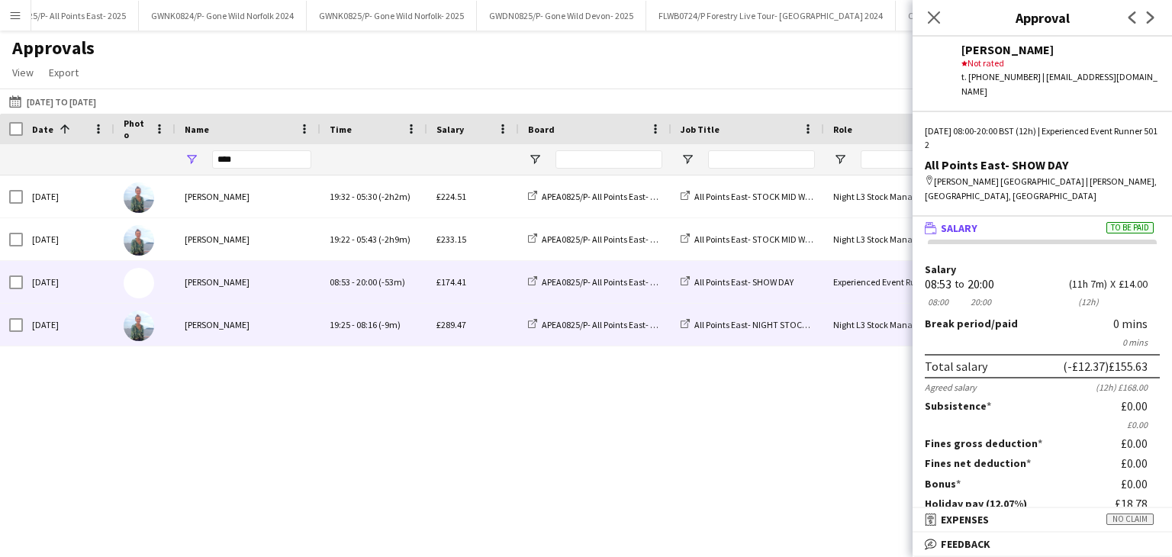
click at [296, 316] on div "[PERSON_NAME]" at bounding box center [247, 325] width 145 height 42
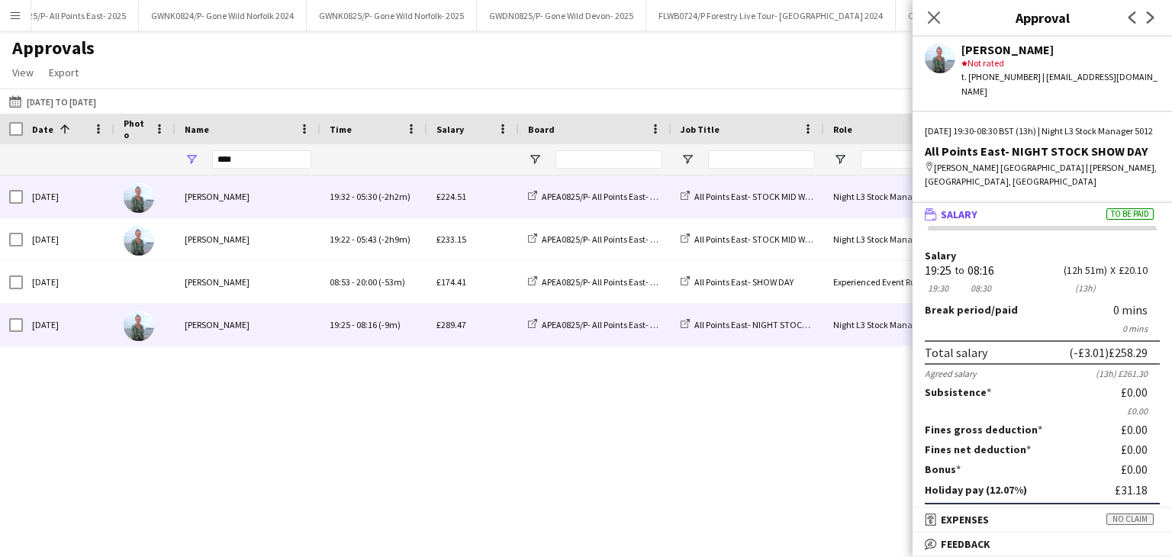
click at [266, 207] on div "[PERSON_NAME]" at bounding box center [247, 196] width 145 height 42
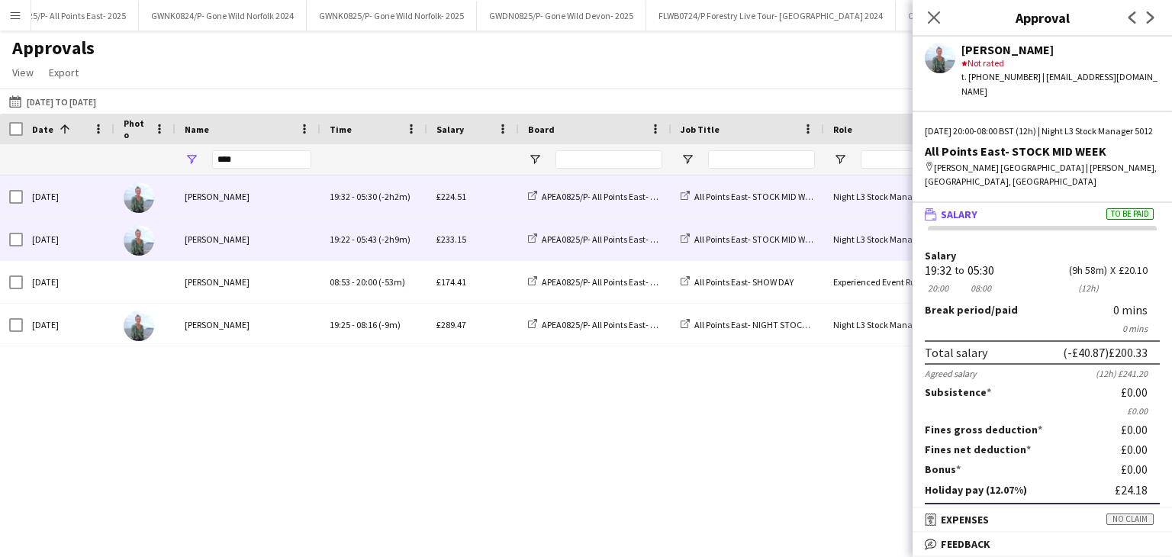
click at [292, 255] on div "[PERSON_NAME]" at bounding box center [247, 239] width 145 height 42
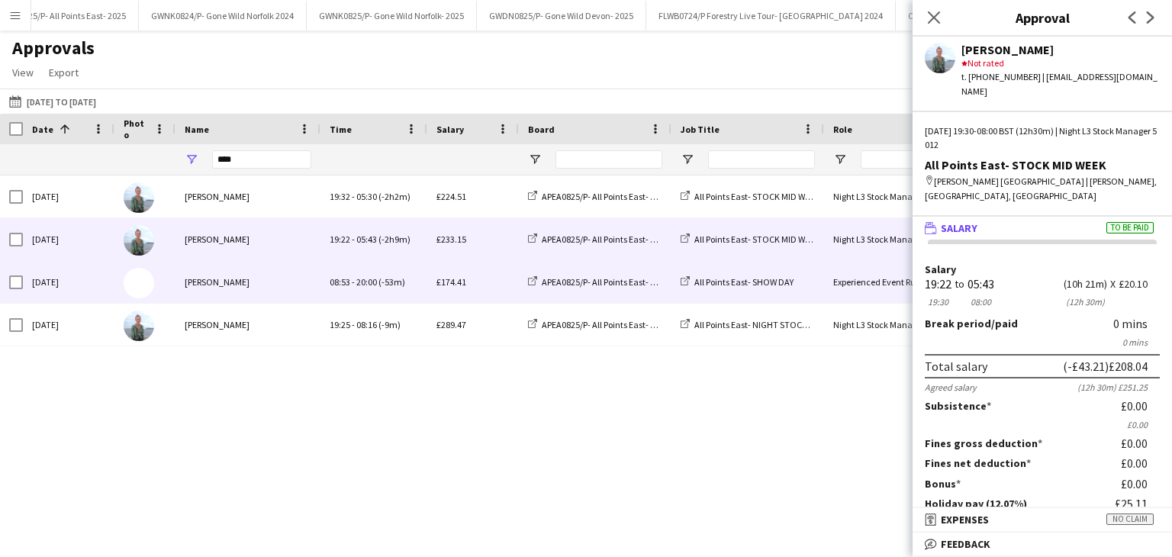
click at [290, 285] on div "[PERSON_NAME]" at bounding box center [247, 282] width 145 height 42
click at [289, 252] on div "[PERSON_NAME]" at bounding box center [247, 239] width 145 height 42
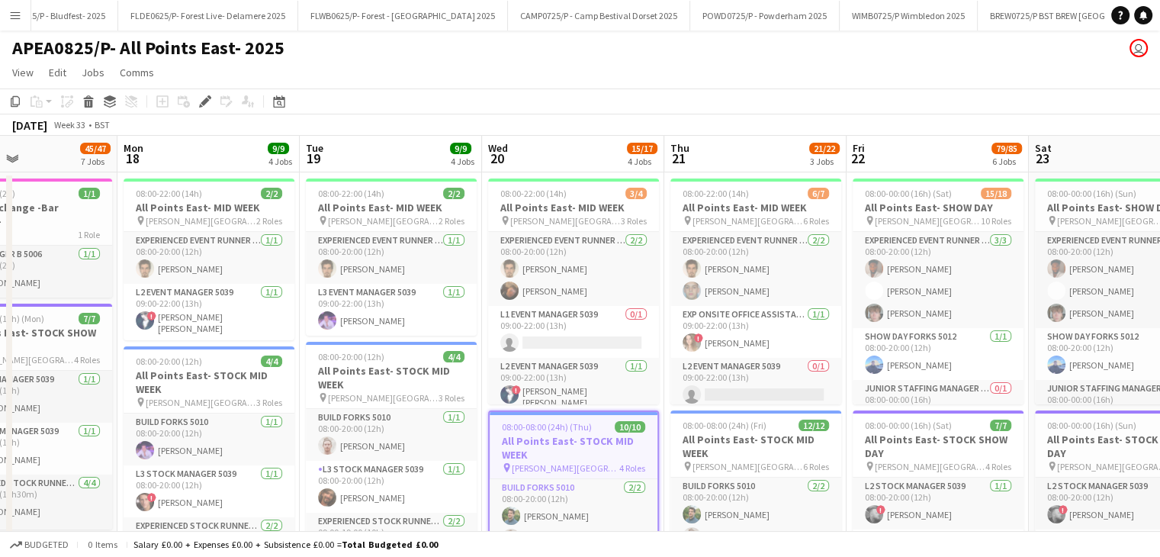
scroll to position [0, 429]
drag, startPoint x: 430, startPoint y: 157, endPoint x: 526, endPoint y: 166, distance: 96.5
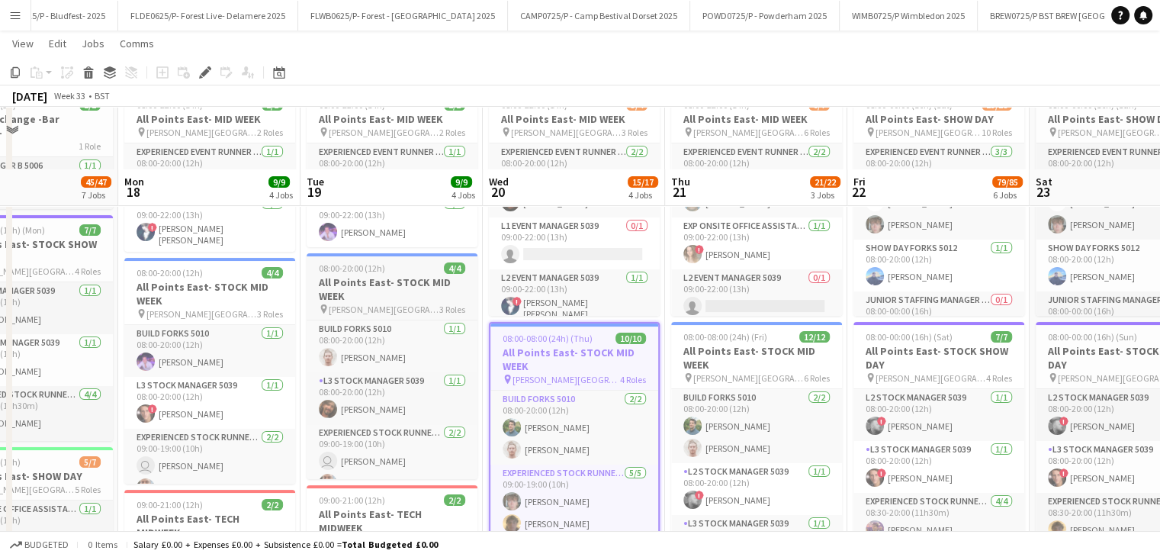
scroll to position [153, 0]
